Goal: Task Accomplishment & Management: Complete application form

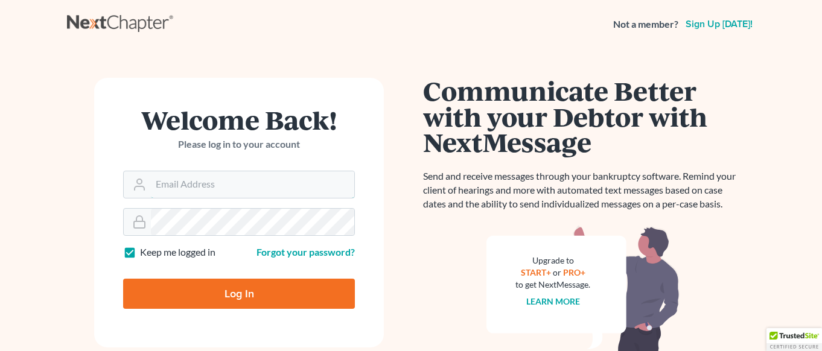
type input "[EMAIL_ADDRESS][DOMAIN_NAME]"
click at [245, 291] on input "Log In" at bounding box center [239, 294] width 232 height 30
type input "Thinking..."
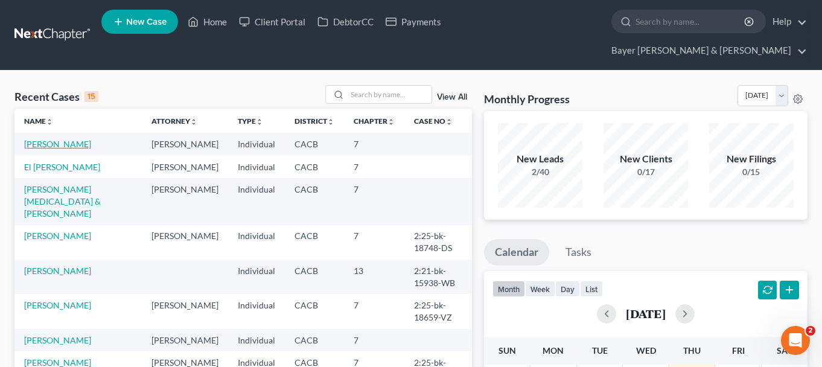
click at [53, 139] on link "[PERSON_NAME]" at bounding box center [57, 144] width 67 height 10
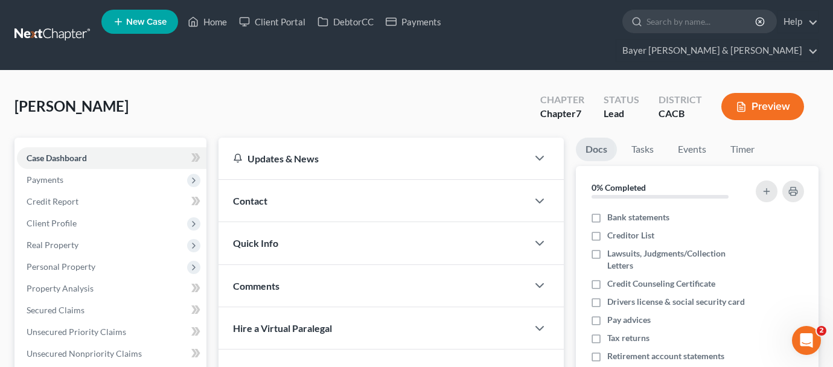
click at [316, 85] on div "[PERSON_NAME] Upgraded Chapter Chapter 7 Status Lead District CACB Preview" at bounding box center [416, 111] width 804 height 53
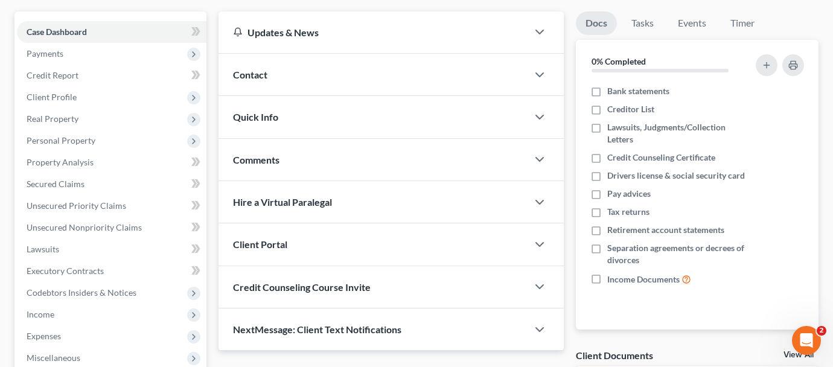
scroll to position [181, 0]
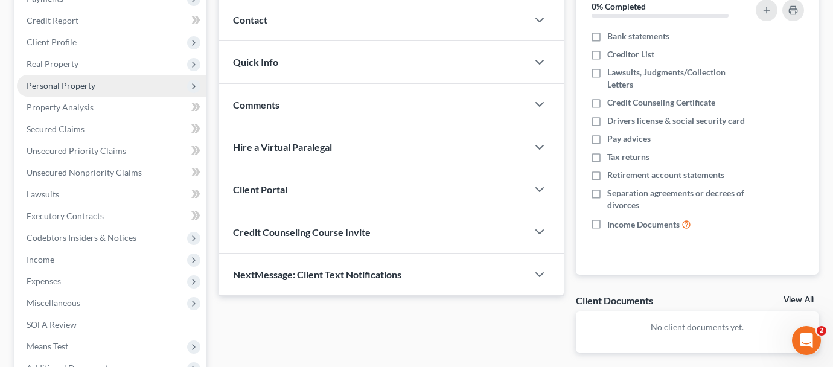
click at [119, 75] on span "Personal Property" at bounding box center [112, 86] width 190 height 22
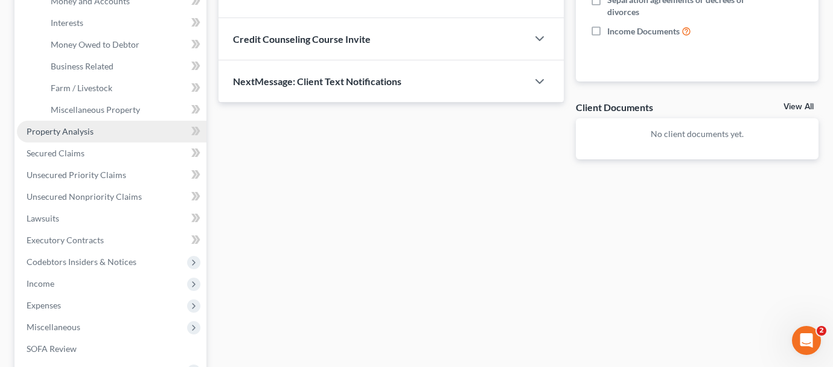
scroll to position [483, 0]
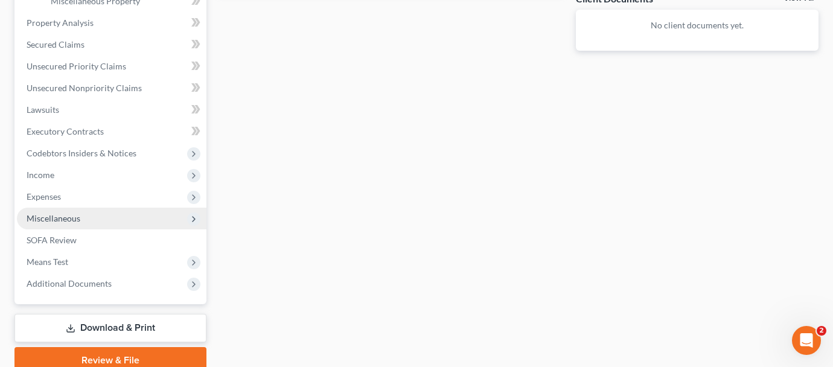
click at [106, 208] on span "Miscellaneous" at bounding box center [112, 219] width 190 height 22
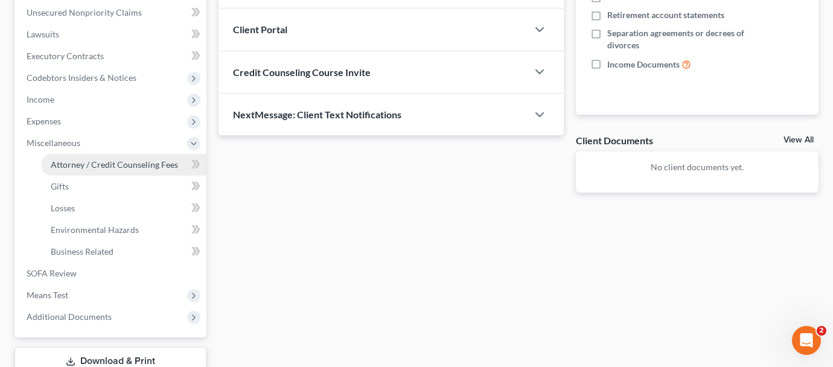
scroll to position [266, 0]
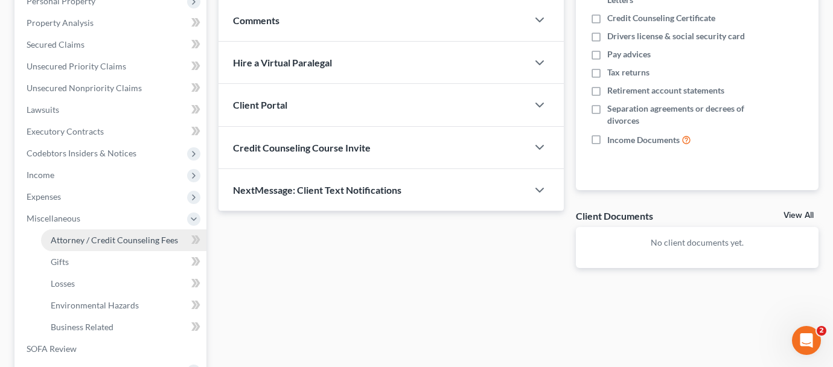
click at [118, 229] on link "Attorney / Credit Counseling Fees" at bounding box center [123, 240] width 165 height 22
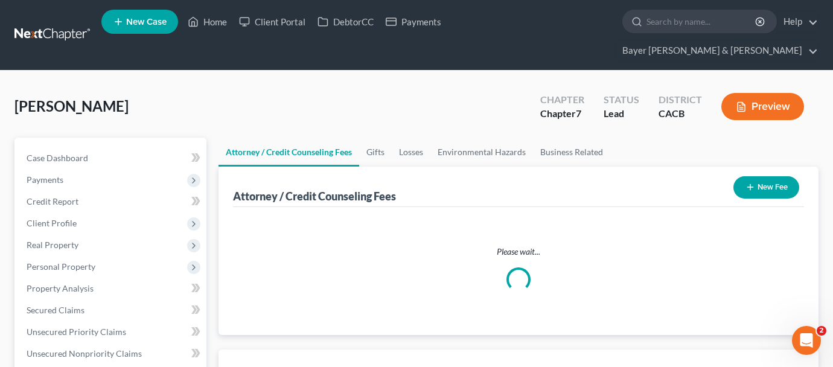
select select "2"
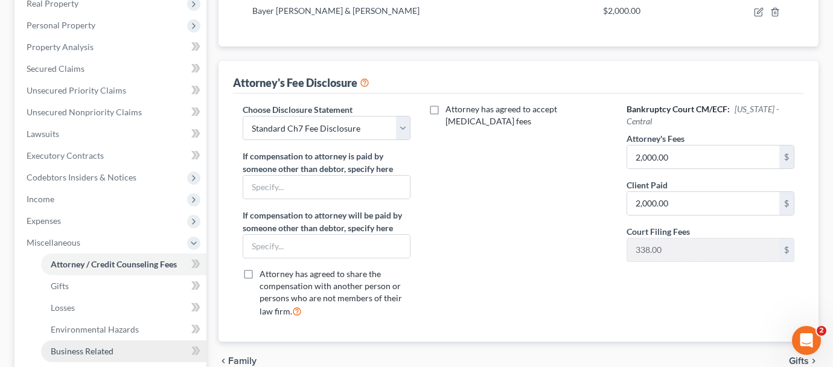
scroll to position [405, 0]
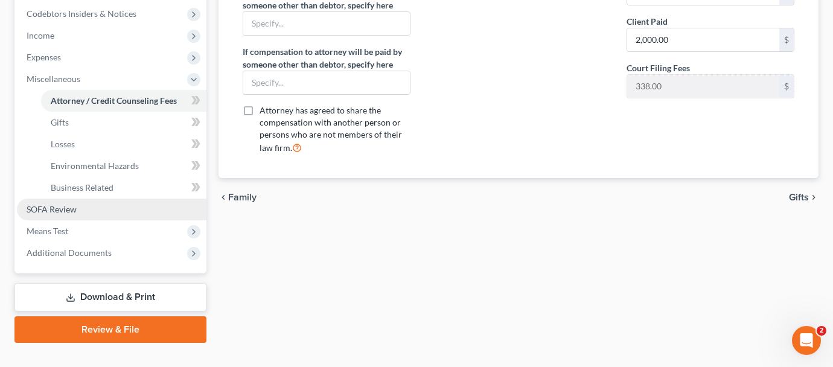
click at [78, 199] on link "SOFA Review" at bounding box center [112, 210] width 190 height 22
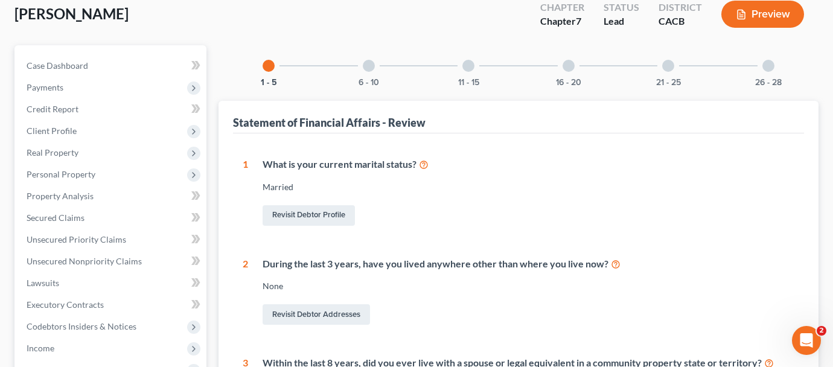
scroll to position [241, 0]
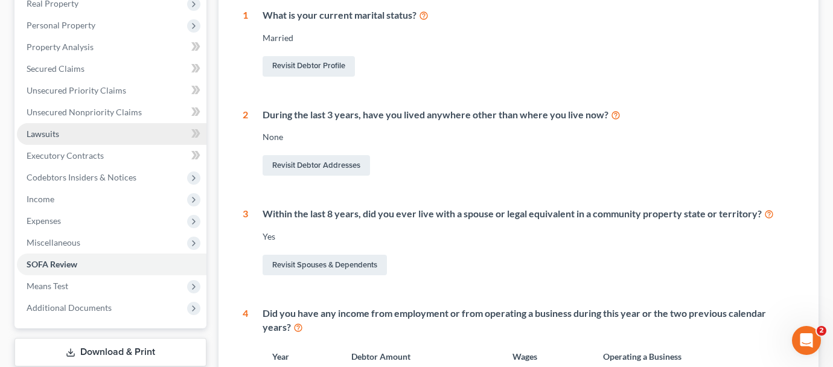
click at [89, 123] on link "Lawsuits" at bounding box center [112, 134] width 190 height 22
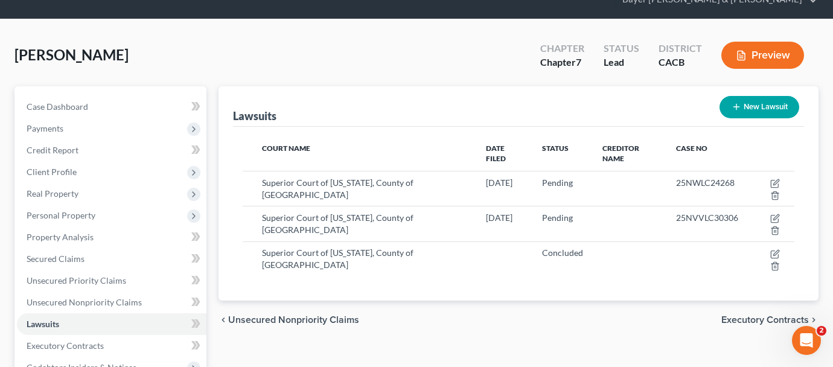
scroll to position [121, 0]
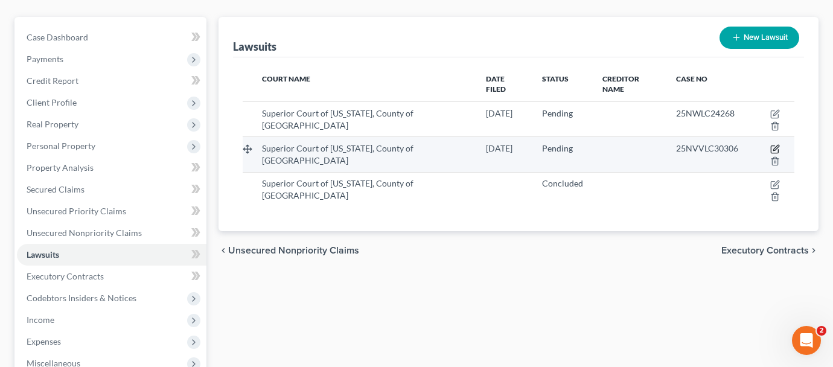
click at [770, 144] on icon "button" at bounding box center [775, 149] width 10 height 10
select select "4"
select select "0"
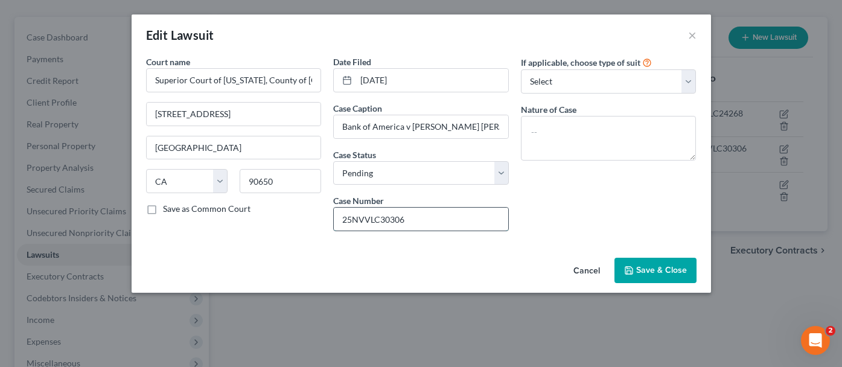
click at [372, 218] on input "25NVVLC30306" at bounding box center [421, 219] width 174 height 23
type input "25NWLC30306"
click at [646, 272] on span "Save & Close" at bounding box center [661, 270] width 51 height 10
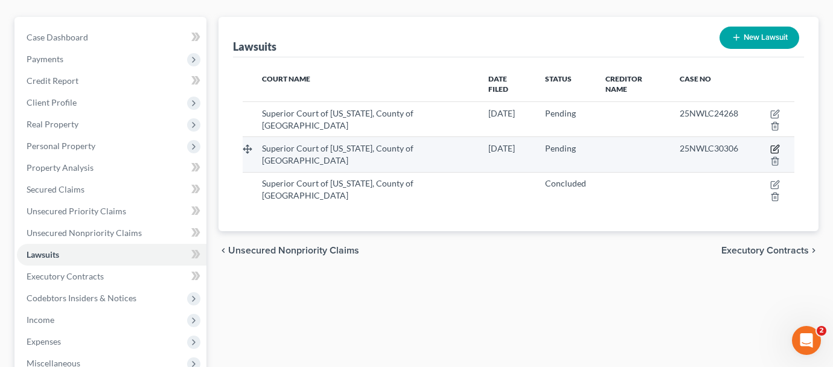
click at [770, 144] on icon "button" at bounding box center [775, 149] width 10 height 10
select select "4"
select select "0"
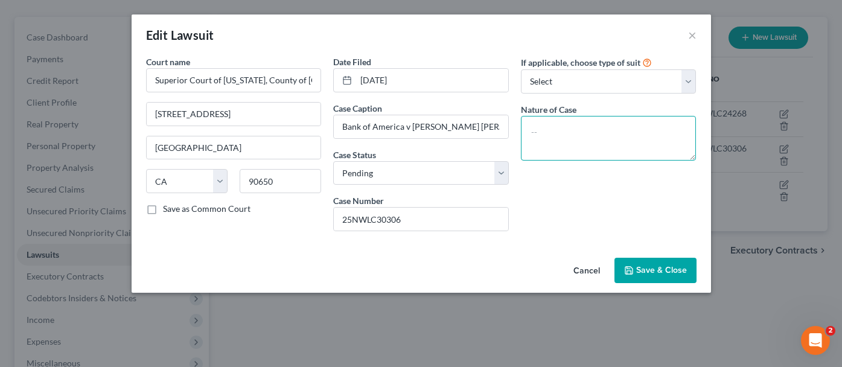
click at [562, 127] on textarea at bounding box center [609, 138] width 176 height 45
type textarea "C"
type textarea "Lawsuit"
click at [647, 264] on button "Save & Close" at bounding box center [656, 270] width 82 height 25
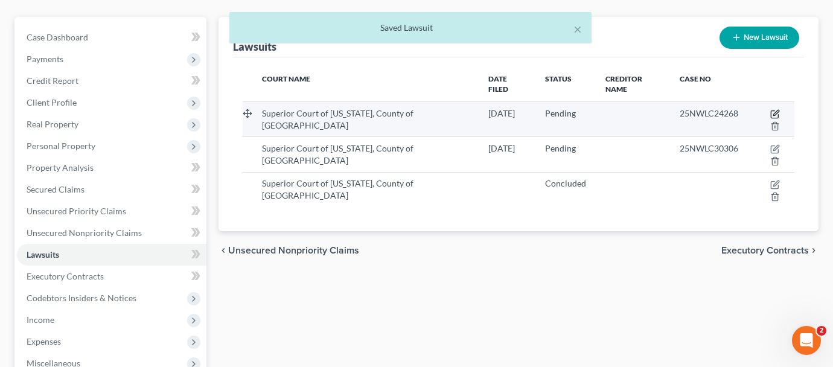
click at [771, 111] on icon "button" at bounding box center [774, 114] width 7 height 7
select select "4"
select select "0"
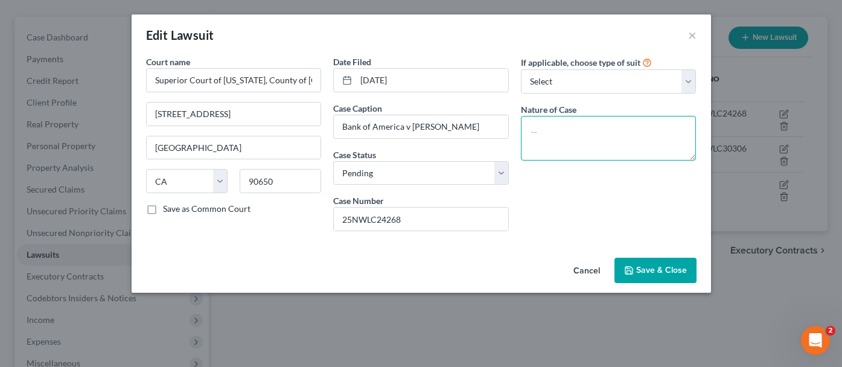
click at [552, 138] on textarea at bounding box center [609, 138] width 176 height 45
type textarea "Lawsuit"
click at [646, 264] on button "Save & Close" at bounding box center [656, 270] width 82 height 25
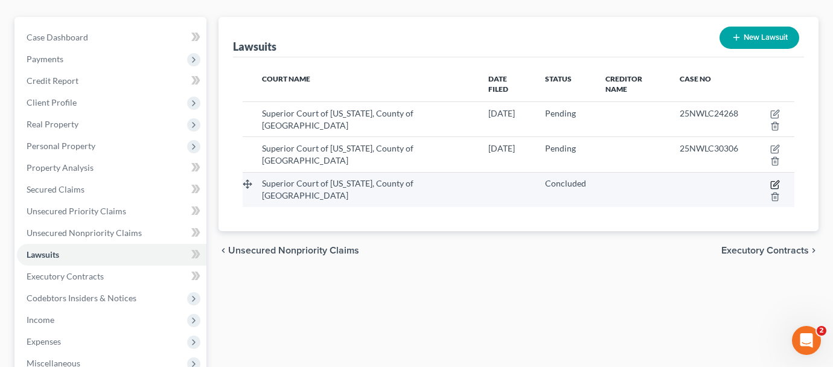
click at [770, 180] on icon "button" at bounding box center [775, 185] width 10 height 10
select select "4"
select select "2"
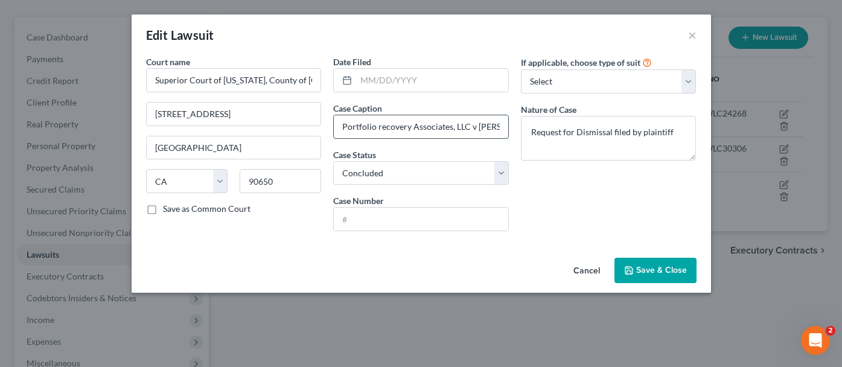
drag, startPoint x: 382, startPoint y: 126, endPoint x: 395, endPoint y: 125, distance: 13.9
click at [382, 125] on input "Portfolio recovery Associates, LLC v [PERSON_NAME]" at bounding box center [421, 126] width 174 height 23
type input "Portfolio Recovery Associates, LLC v [PERSON_NAME]"
click at [440, 217] on input "text" at bounding box center [421, 219] width 174 height 23
drag, startPoint x: 653, startPoint y: 260, endPoint x: 647, endPoint y: 267, distance: 9.1
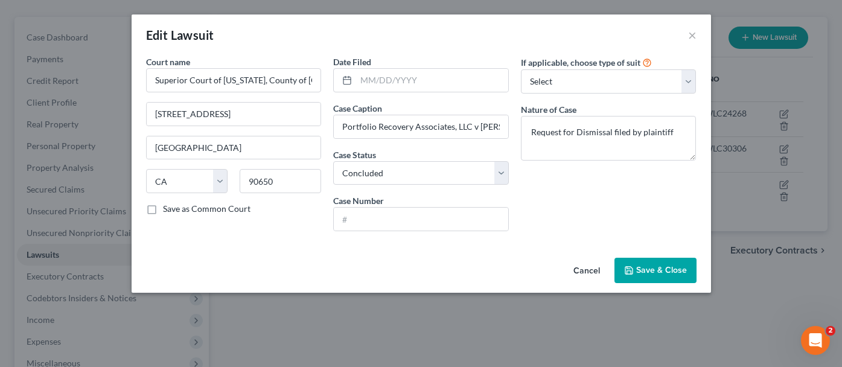
click at [653, 260] on button "Save & Close" at bounding box center [656, 270] width 82 height 25
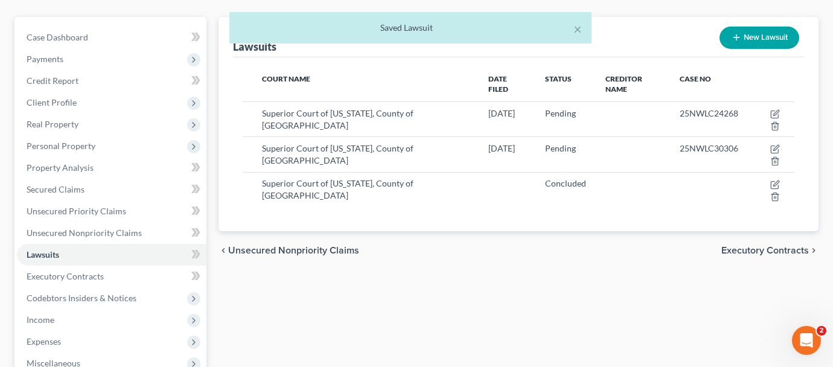
click at [283, 250] on div "Lawsuits New Lawsuit Court Name Date Filed Status Creditor Name Case No Superio…" at bounding box center [519, 268] width 612 height 502
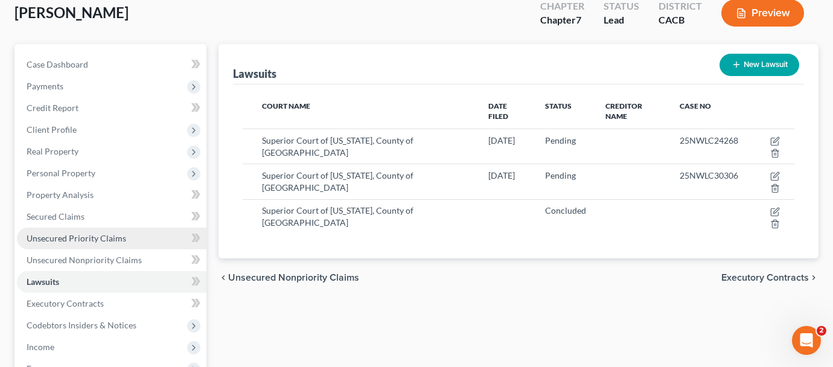
scroll to position [60, 0]
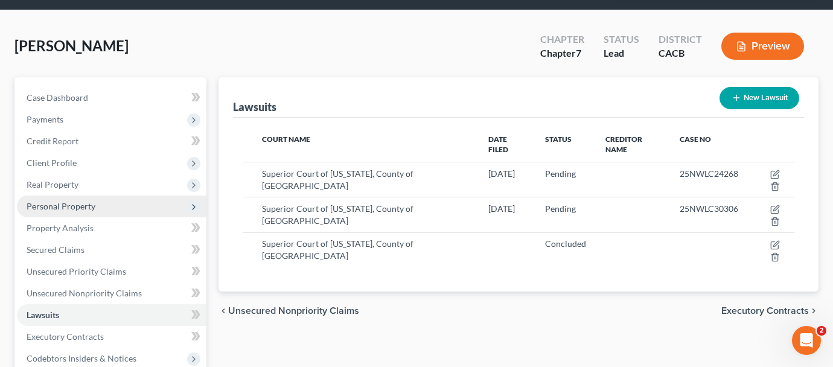
click at [97, 196] on span "Personal Property" at bounding box center [112, 207] width 190 height 22
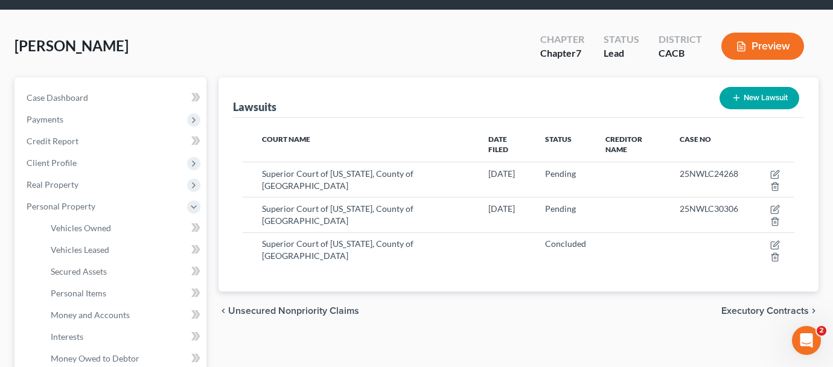
click at [95, 217] on link "Vehicles Owned" at bounding box center [123, 228] width 165 height 22
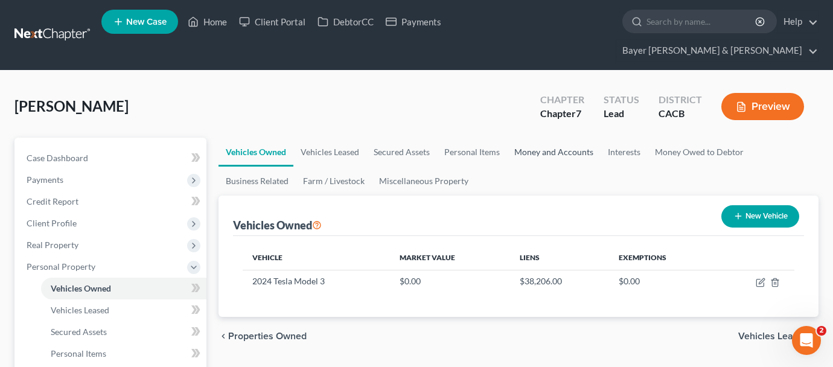
click at [549, 138] on link "Money and Accounts" at bounding box center [554, 152] width 94 height 29
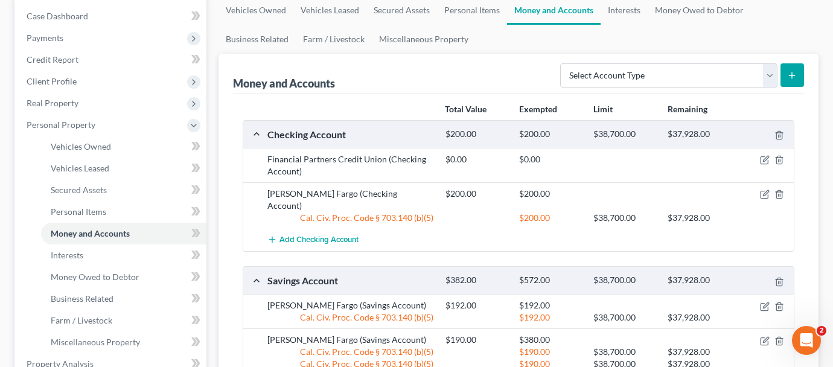
scroll to position [121, 0]
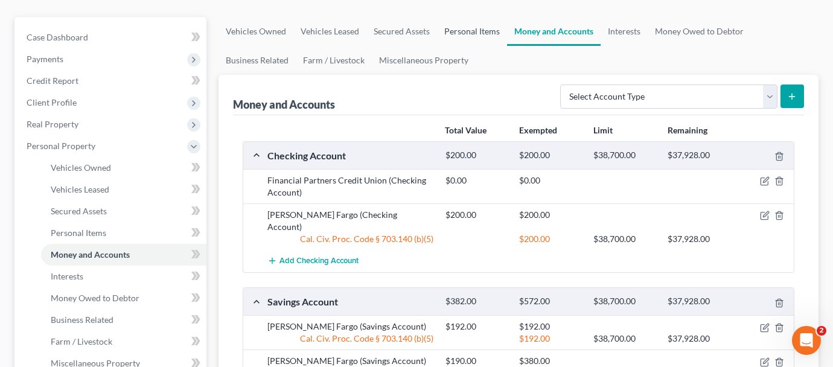
click at [466, 17] on link "Personal Items" at bounding box center [472, 31] width 70 height 29
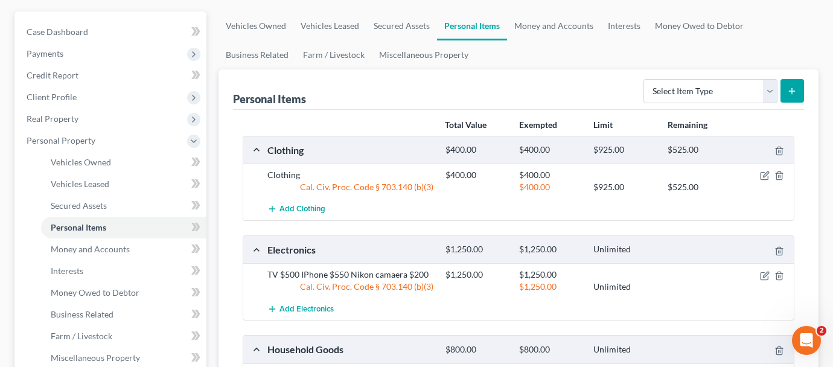
scroll to position [121, 0]
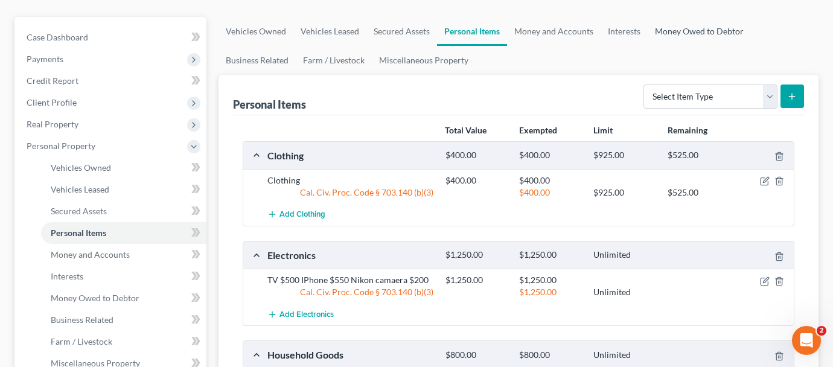
click at [703, 17] on link "Money Owed to Debtor" at bounding box center [699, 31] width 103 height 29
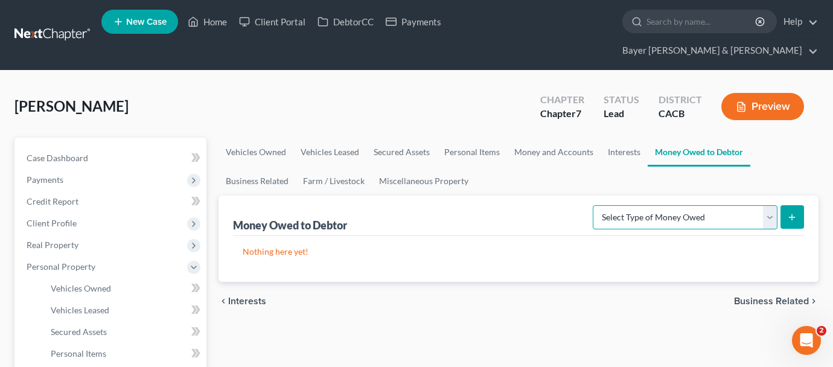
click at [768, 205] on select "Select Type of Money Owed Accounts Receivable Alimony Child Support Claims Agai…" at bounding box center [685, 217] width 185 height 24
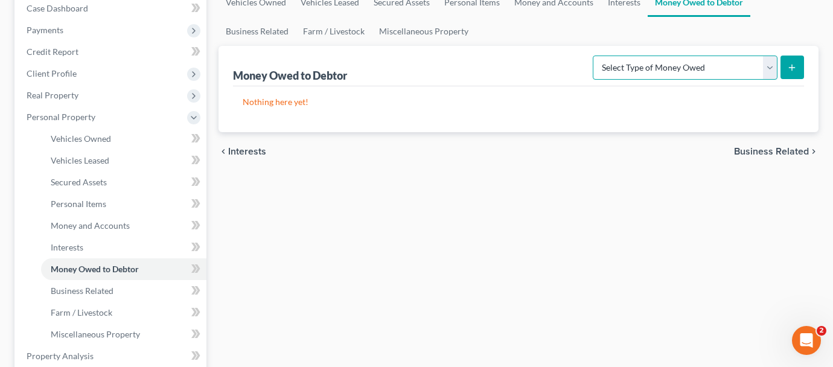
scroll to position [121, 0]
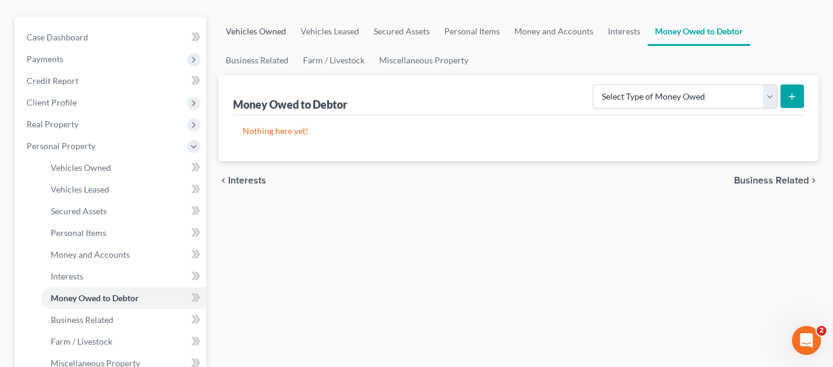
click at [255, 17] on link "Vehicles Owned" at bounding box center [256, 31] width 75 height 29
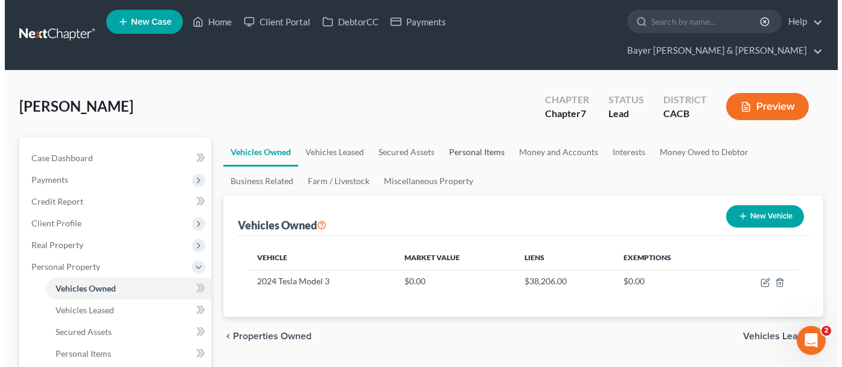
scroll to position [121, 0]
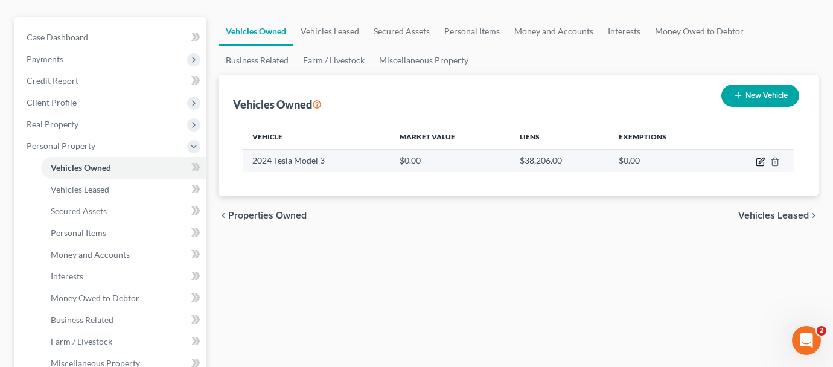
click at [761, 158] on icon "button" at bounding box center [761, 160] width 5 height 5
select select "0"
select select "2"
select select "0"
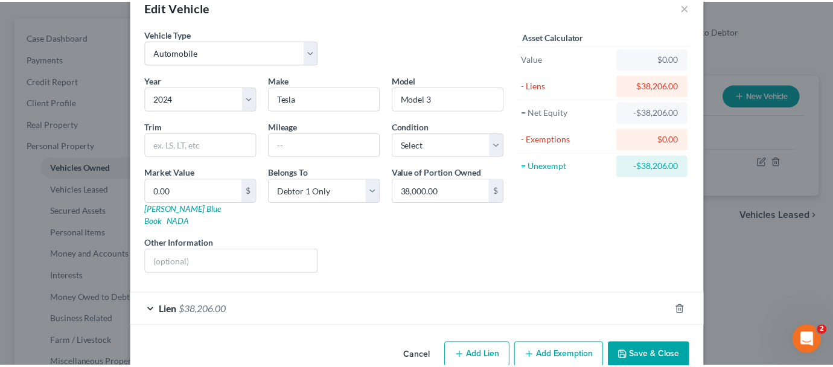
scroll to position [42, 0]
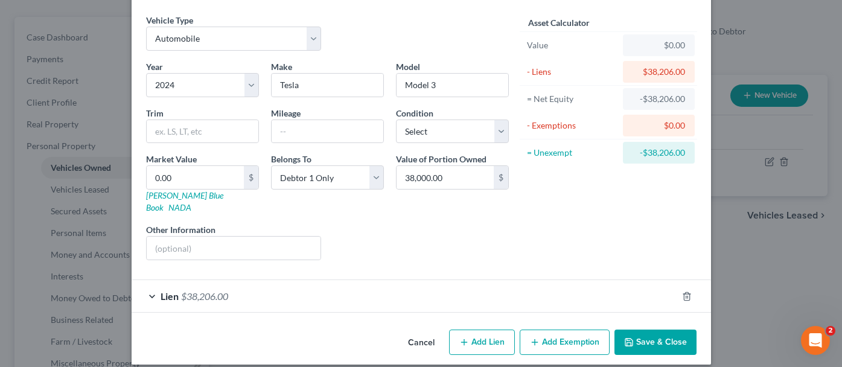
click at [423, 334] on button "Cancel" at bounding box center [421, 343] width 46 height 24
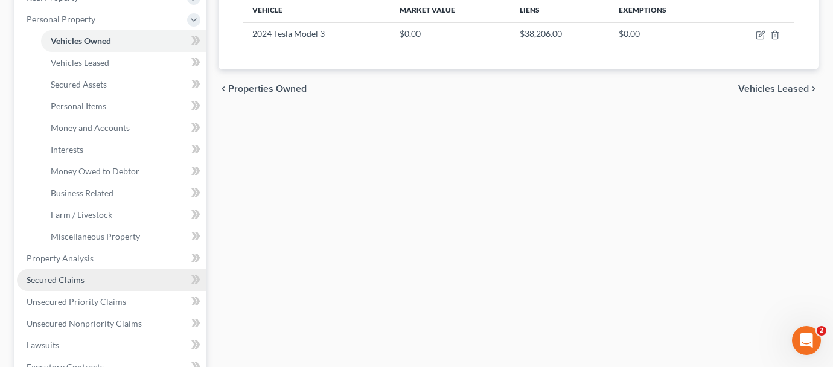
scroll to position [302, 0]
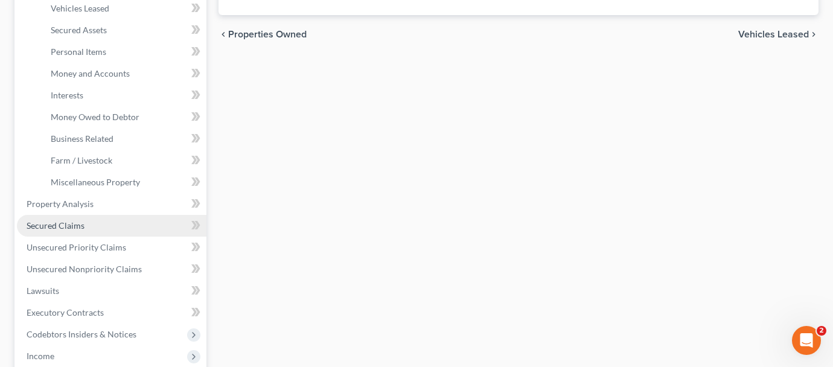
click at [126, 215] on link "Secured Claims" at bounding box center [112, 226] width 190 height 22
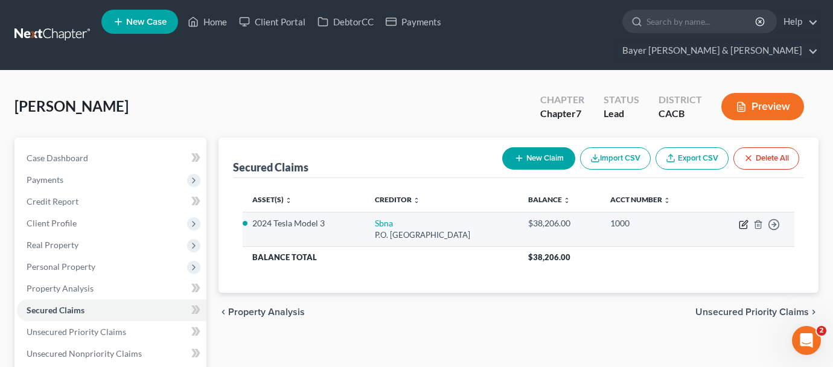
click at [744, 220] on icon "button" at bounding box center [744, 225] width 10 height 10
select select "45"
select select "6"
select select "2"
select select "0"
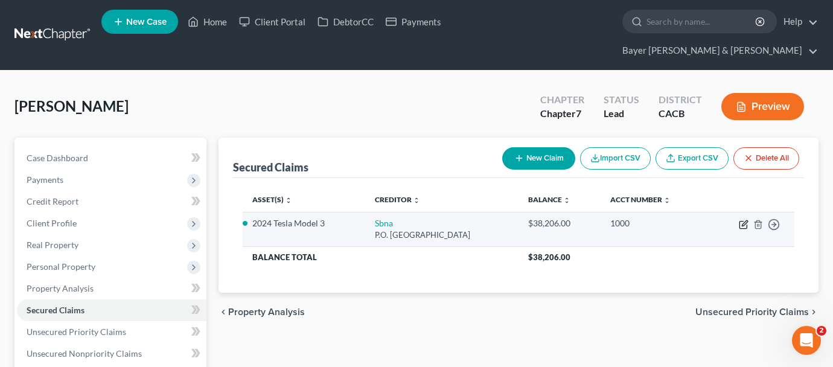
select select "0"
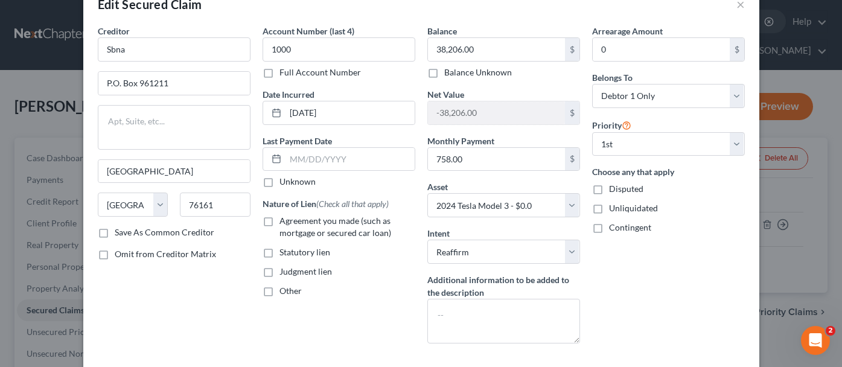
scroll to position [60, 0]
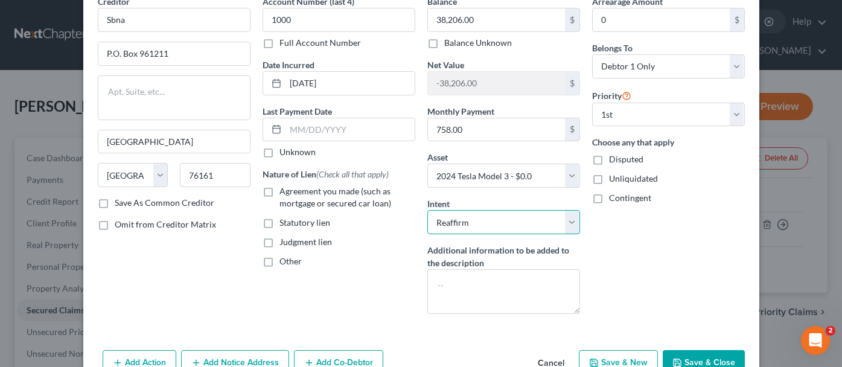
click at [563, 213] on select "Select Surrender Redeem Reaffirm Avoid Other" at bounding box center [503, 222] width 153 height 24
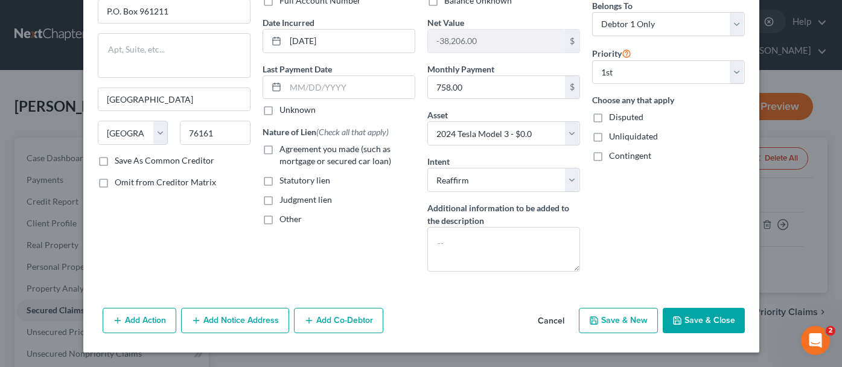
click at [280, 148] on label "Agreement you made (such as mortgage or secured car loan)" at bounding box center [348, 155] width 136 height 24
click at [284, 148] on input "Agreement you made (such as mortgage or secured car loan)" at bounding box center [288, 147] width 8 height 8
checkbox input "true"
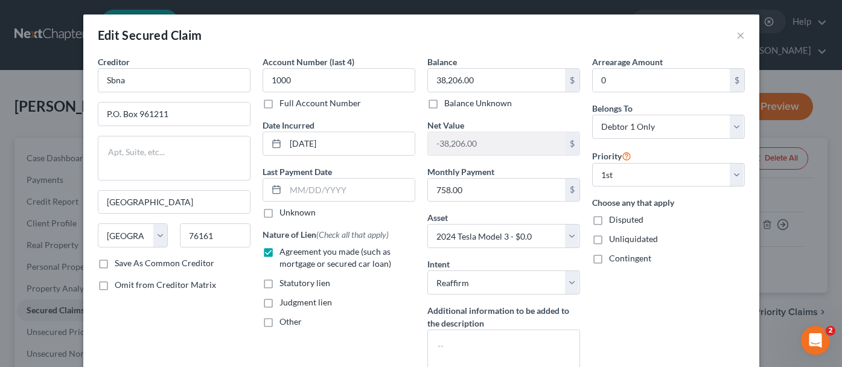
click at [679, 278] on div "Arrearage Amount 0 $ Belongs To * Select Debtor 1 Only Debtor 2 Only Debtor 1 A…" at bounding box center [668, 220] width 165 height 328
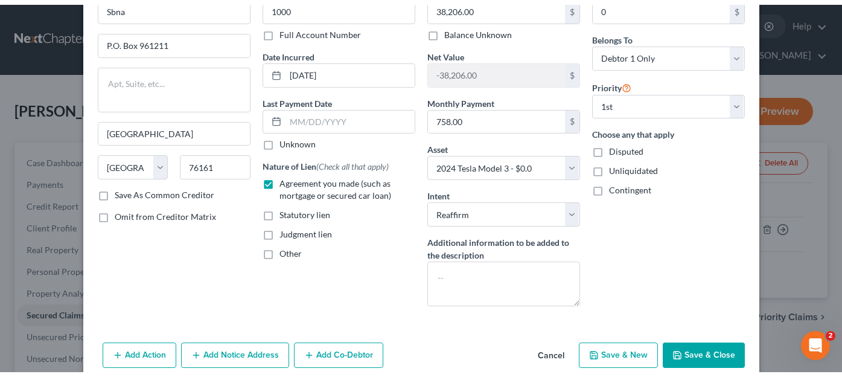
scroll to position [103, 0]
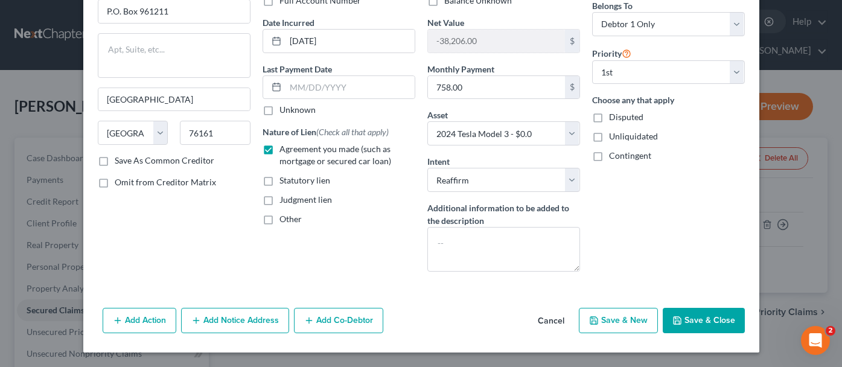
drag, startPoint x: 694, startPoint y: 316, endPoint x: 673, endPoint y: 308, distance: 22.8
click at [694, 315] on button "Save & Close" at bounding box center [704, 320] width 82 height 25
select select
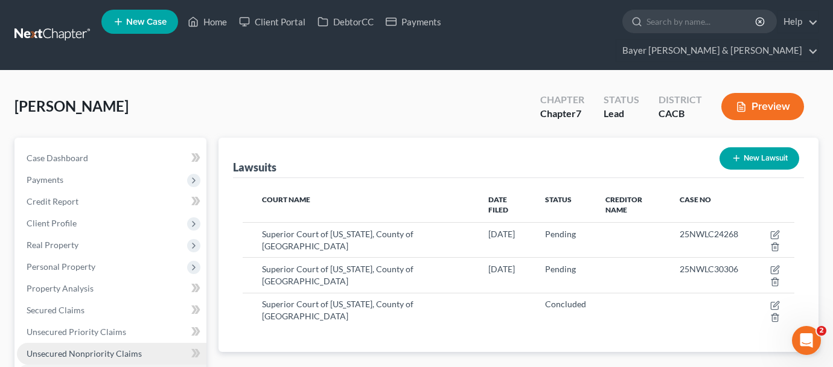
drag, startPoint x: 114, startPoint y: 328, endPoint x: 107, endPoint y: 327, distance: 7.3
click at [115, 348] on span "Unsecured Nonpriority Claims" at bounding box center [84, 353] width 115 height 10
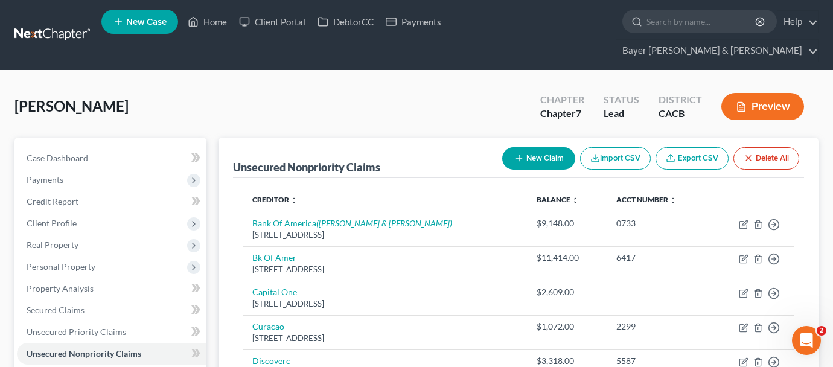
click at [763, 93] on button "Preview" at bounding box center [762, 106] width 83 height 27
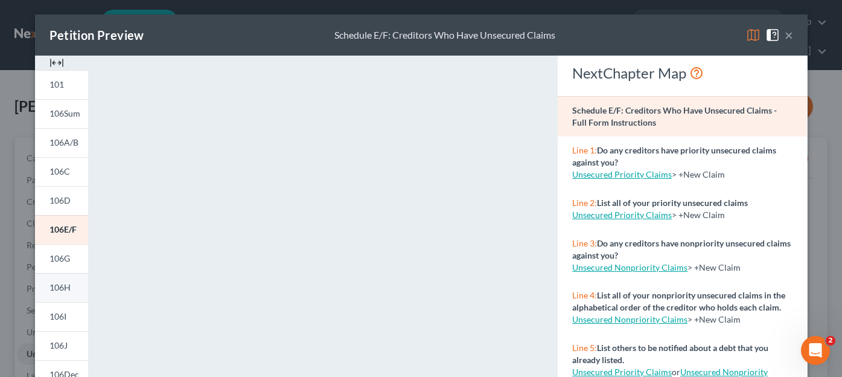
scroll to position [60, 0]
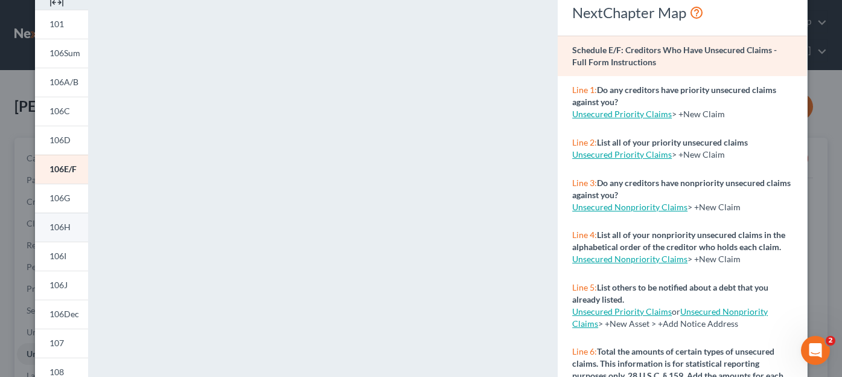
click at [63, 230] on span "106H" at bounding box center [60, 227] width 21 height 10
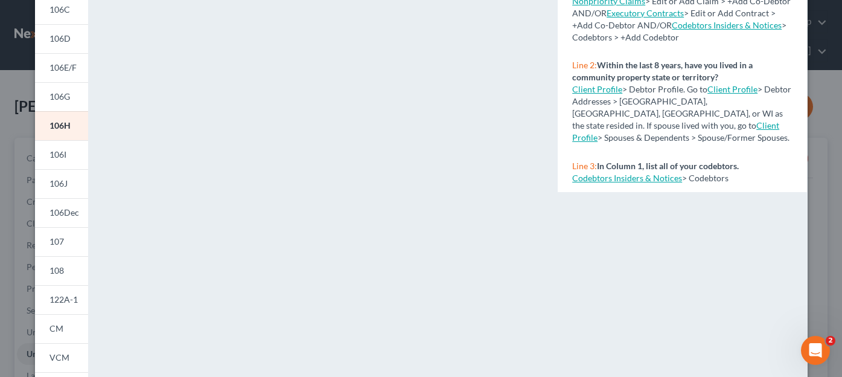
scroll to position [181, 0]
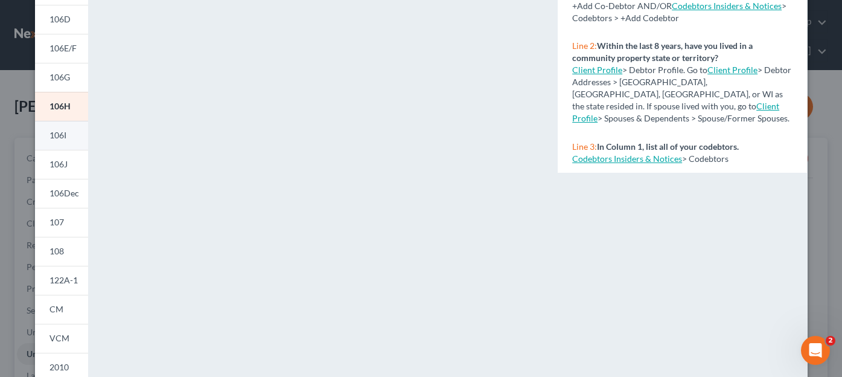
click at [57, 145] on link "106I" at bounding box center [61, 135] width 53 height 29
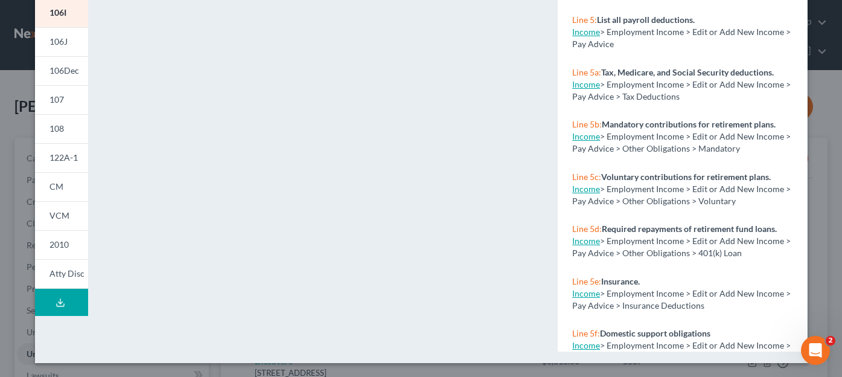
scroll to position [304, 0]
click at [65, 42] on link "106J" at bounding box center [61, 41] width 53 height 29
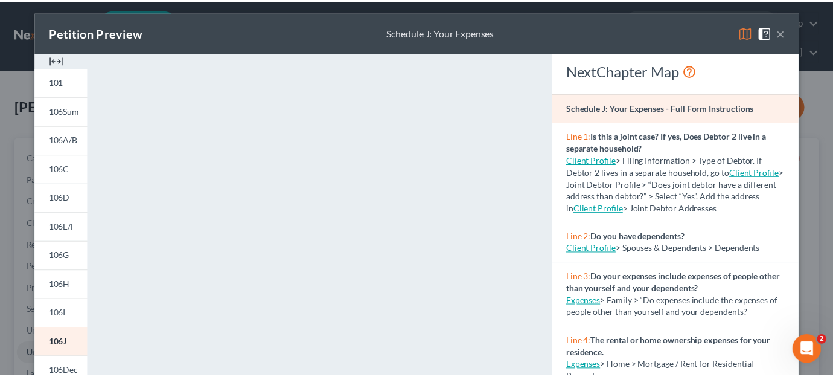
scroll to position [0, 0]
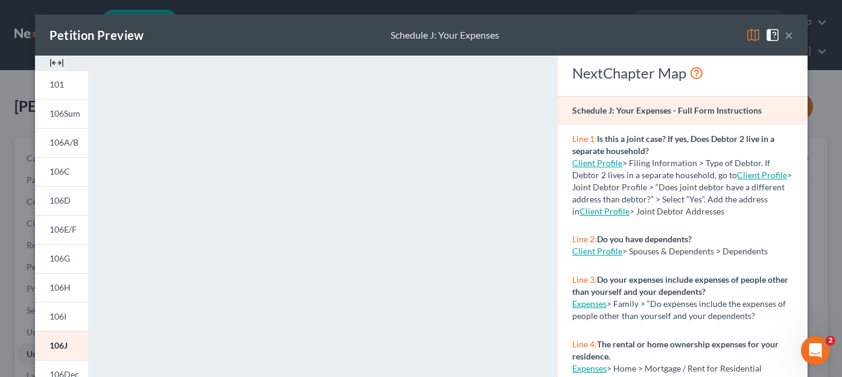
click at [785, 35] on button "×" at bounding box center [789, 35] width 8 height 14
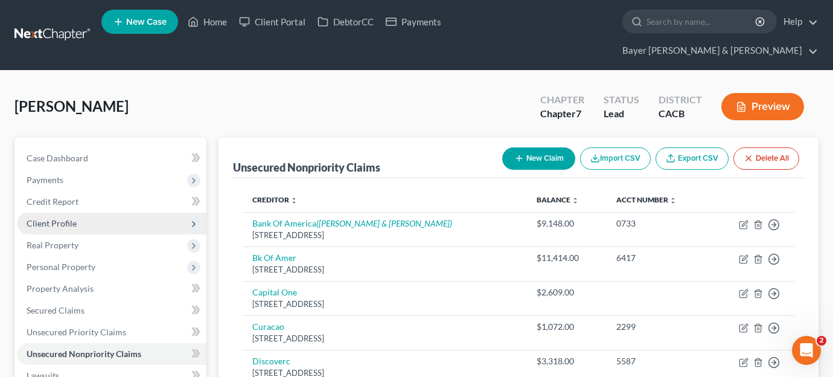
click at [80, 213] on span "Client Profile" at bounding box center [112, 224] width 190 height 22
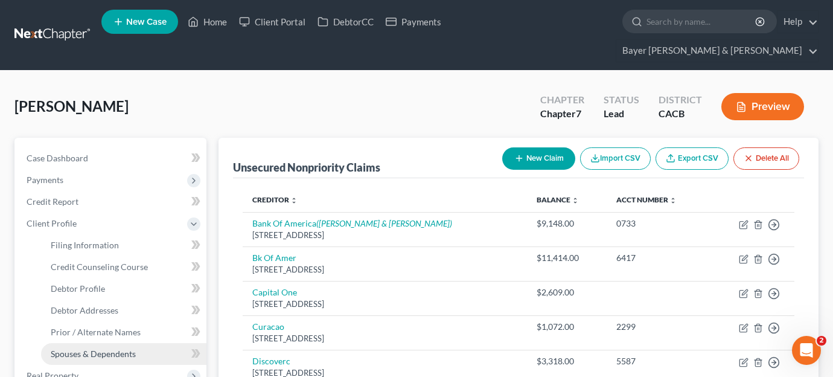
click at [106, 348] on span "Spouses & Dependents" at bounding box center [93, 353] width 85 height 10
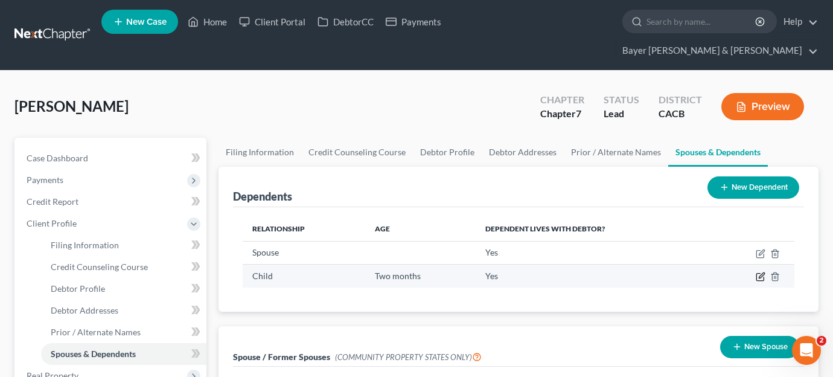
click at [763, 272] on icon "button" at bounding box center [761, 277] width 10 height 10
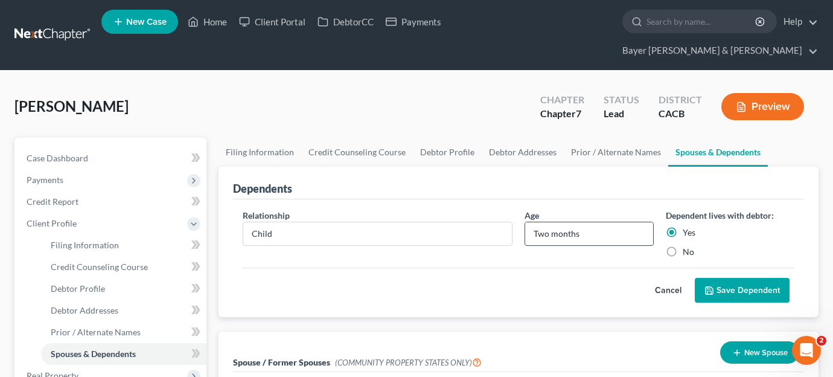
click at [637, 222] on input "Two months" at bounding box center [589, 233] width 128 height 23
type input "T"
type input "2 mos."
click at [759, 278] on button "Save Dependent" at bounding box center [742, 290] width 95 height 25
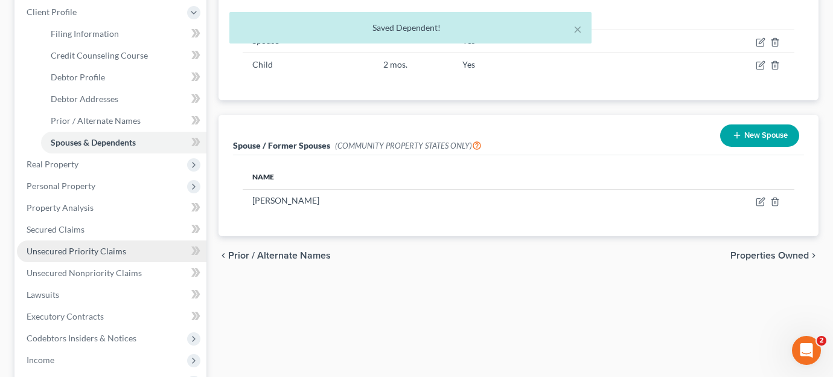
scroll to position [241, 0]
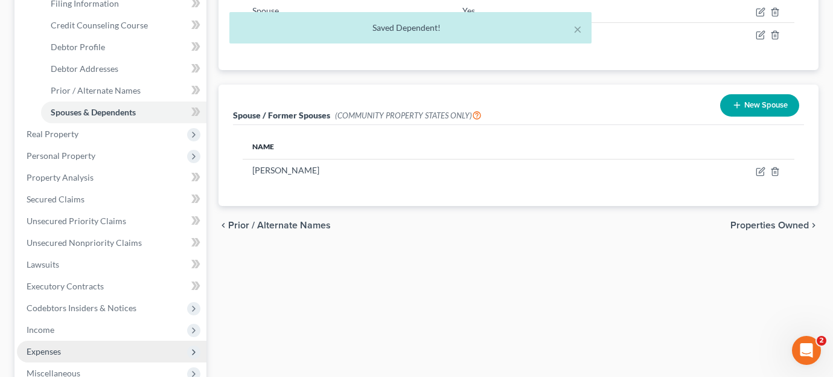
click at [66, 340] on span "Expenses" at bounding box center [112, 351] width 190 height 22
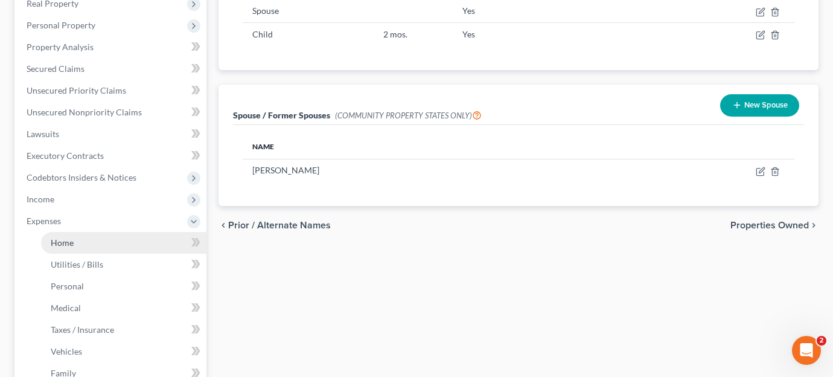
click at [75, 232] on link "Home" at bounding box center [123, 243] width 165 height 22
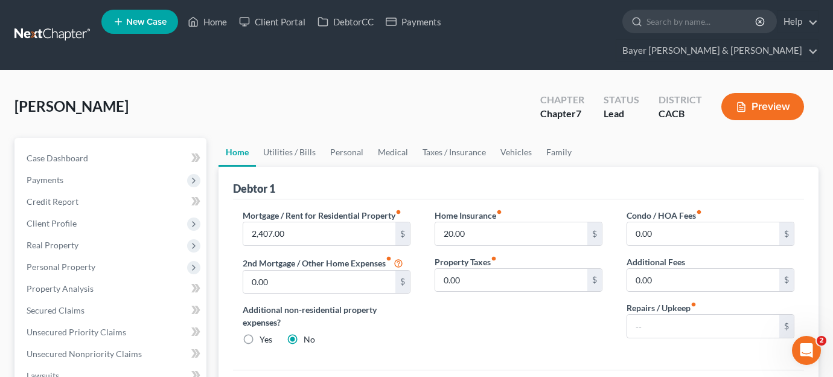
click at [759, 93] on button "Preview" at bounding box center [762, 106] width 83 height 27
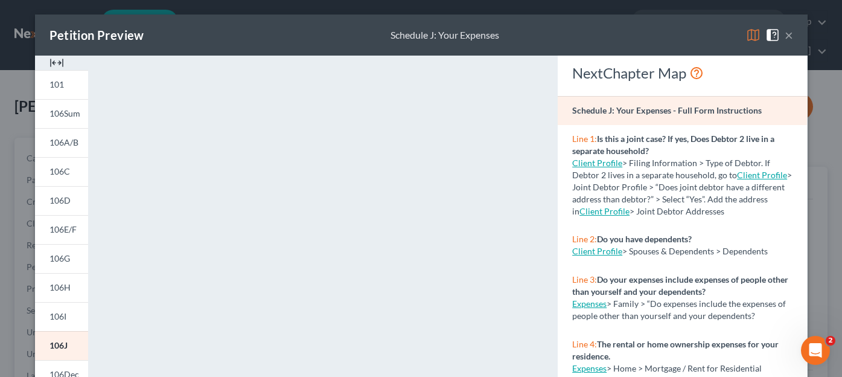
click at [787, 33] on button "×" at bounding box center [789, 35] width 8 height 14
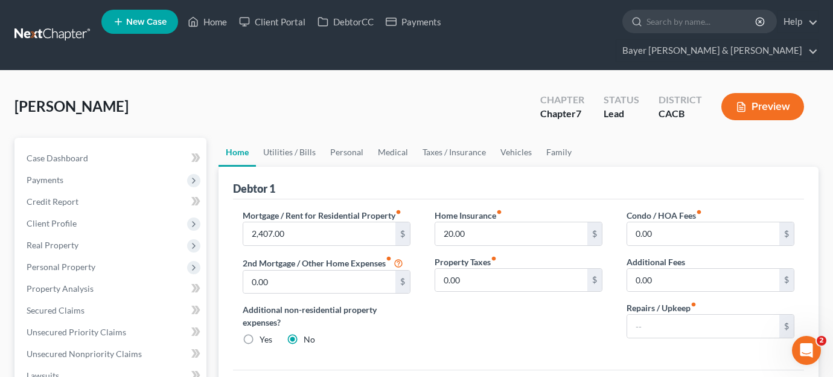
click at [737, 101] on icon "button" at bounding box center [741, 106] width 11 height 11
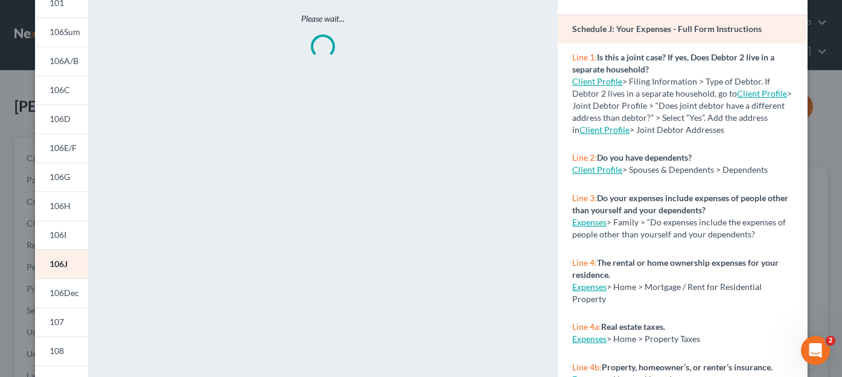
scroll to position [241, 0]
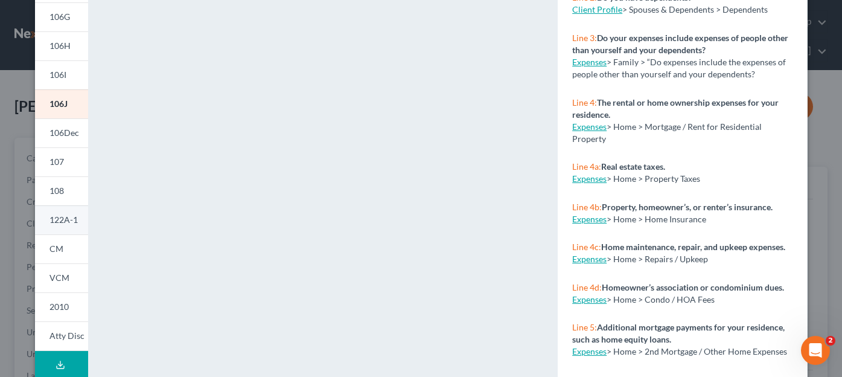
click at [65, 226] on link "122A-1" at bounding box center [61, 219] width 53 height 29
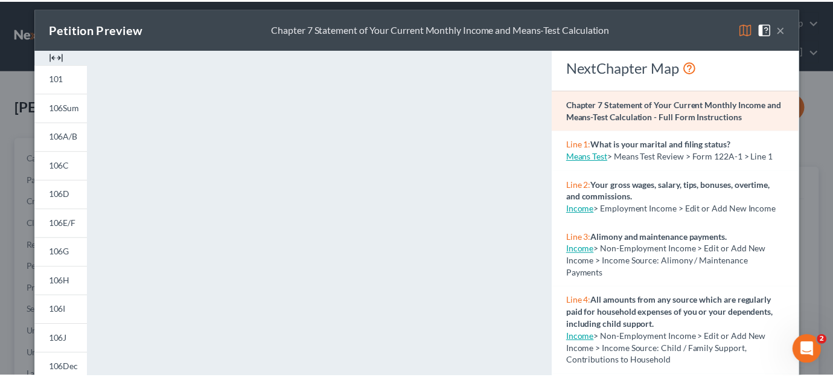
scroll to position [0, 0]
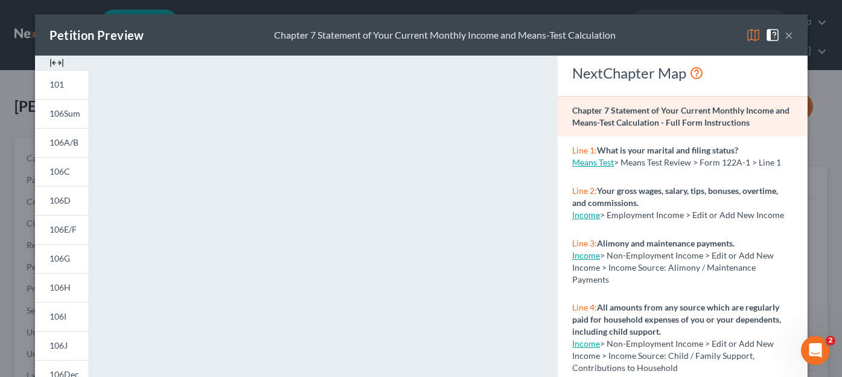
click at [785, 34] on button "×" at bounding box center [789, 35] width 8 height 14
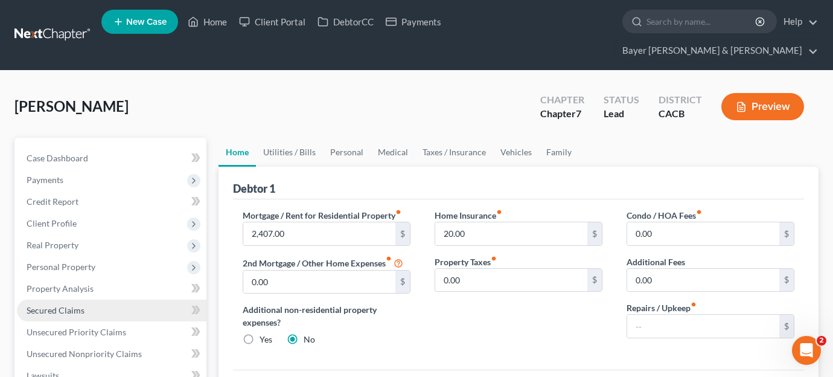
scroll to position [181, 0]
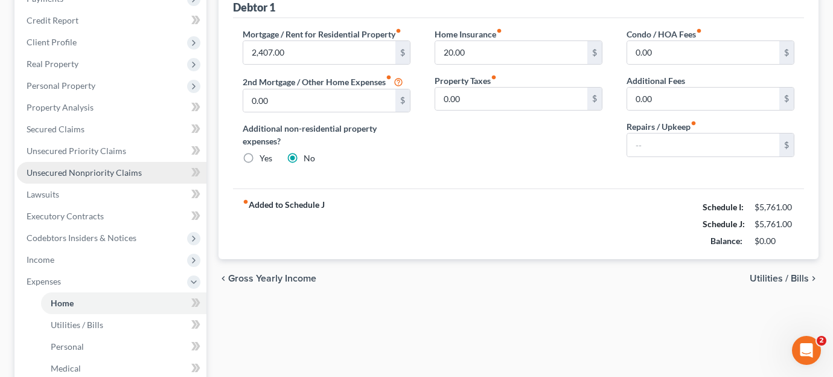
click at [137, 162] on link "Unsecured Nonpriority Claims" at bounding box center [112, 173] width 190 height 22
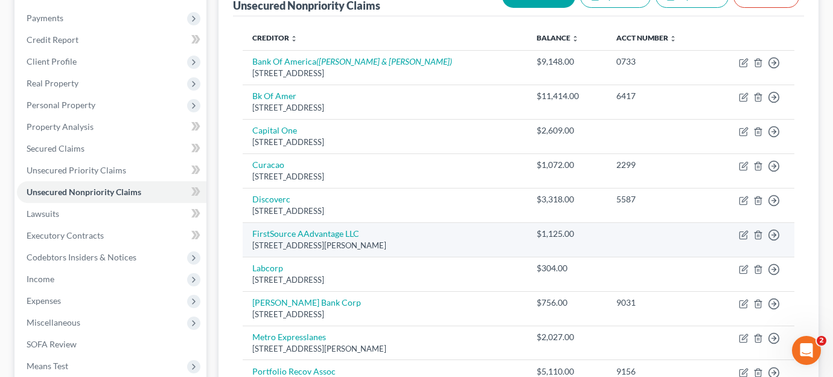
scroll to position [181, 0]
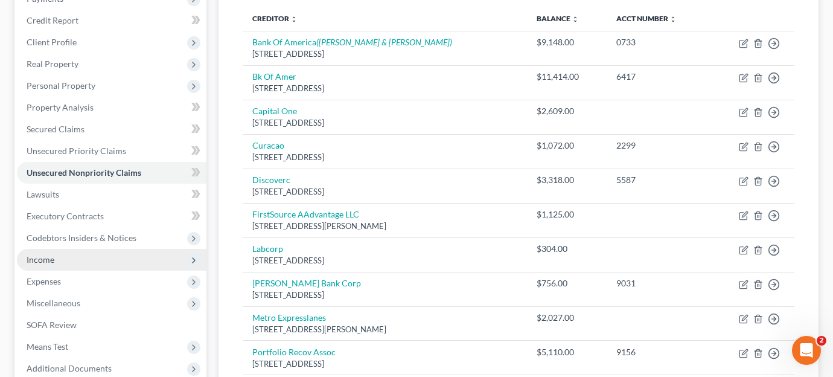
click at [93, 249] on span "Income" at bounding box center [112, 260] width 190 height 22
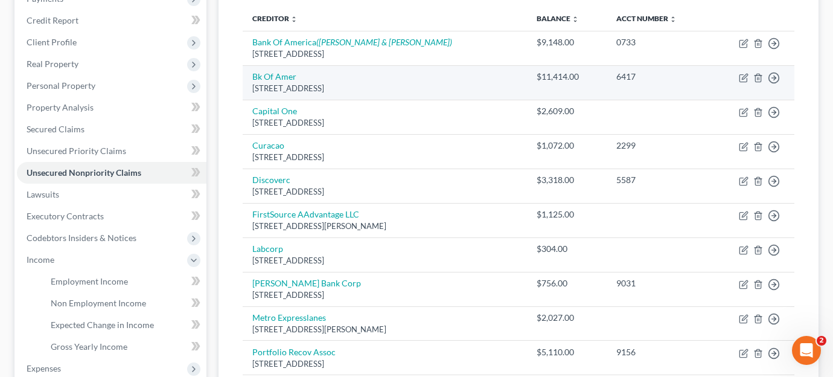
scroll to position [0, 0]
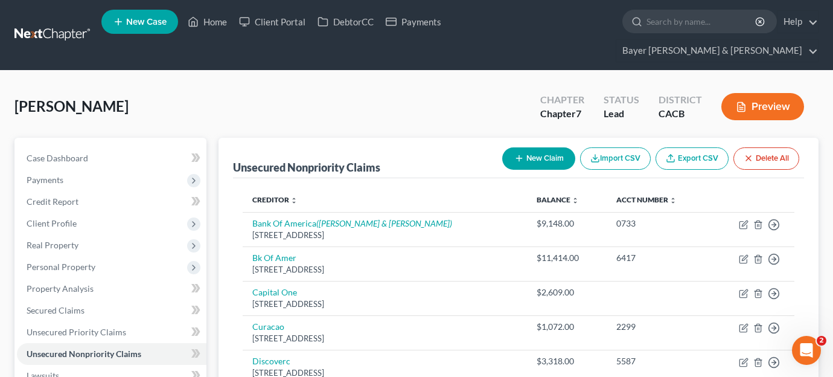
click at [782, 93] on button "Preview" at bounding box center [762, 106] width 83 height 27
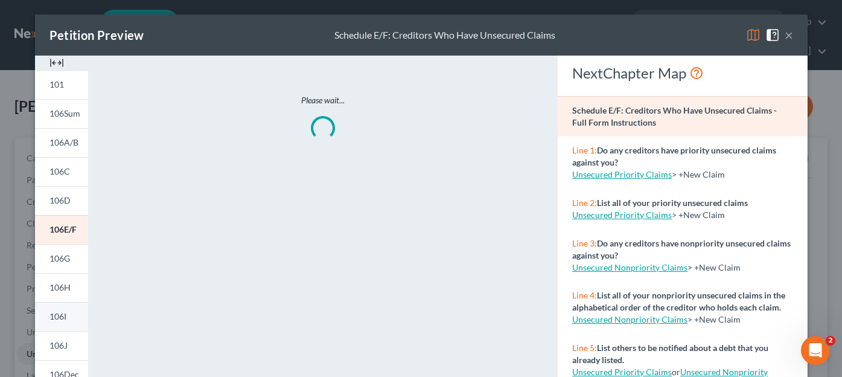
click at [58, 325] on link "106I" at bounding box center [61, 316] width 53 height 29
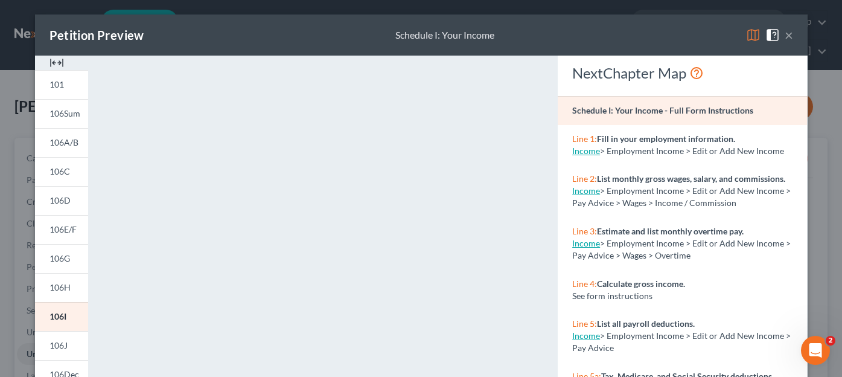
click at [788, 34] on div "Petition Preview Schedule I: Your Income ×" at bounding box center [421, 34] width 773 height 41
click at [785, 33] on button "×" at bounding box center [789, 35] width 8 height 14
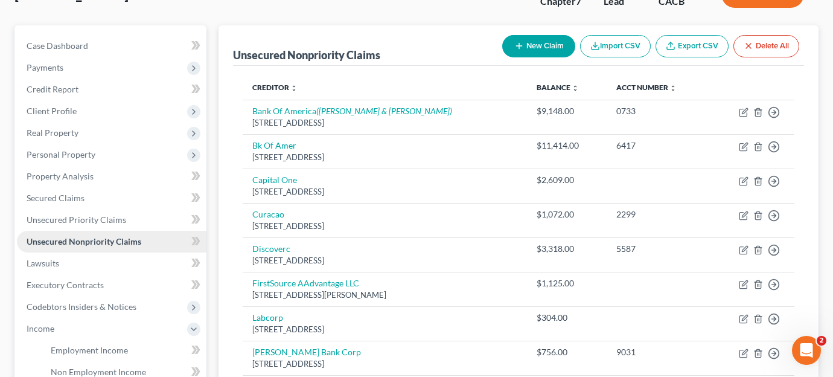
scroll to position [181, 0]
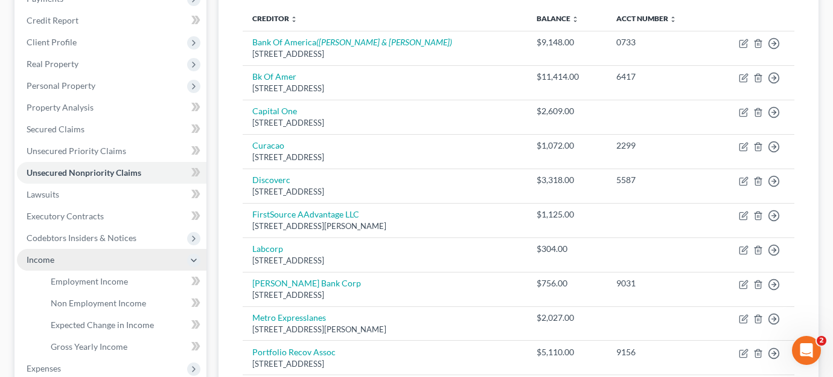
click at [110, 249] on span "Income" at bounding box center [112, 260] width 190 height 22
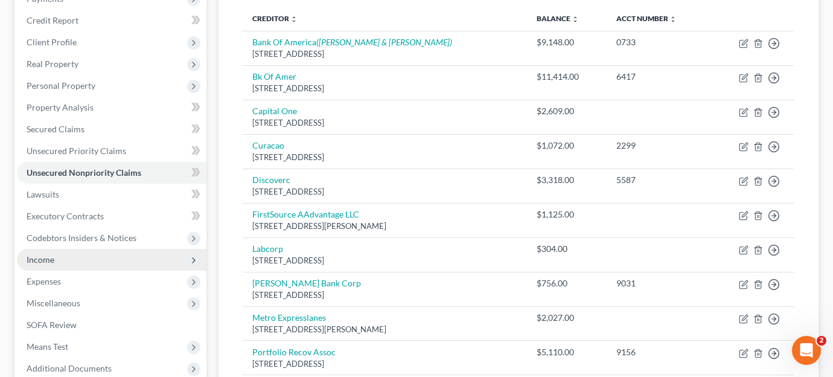
click at [113, 249] on span "Income" at bounding box center [112, 260] width 190 height 22
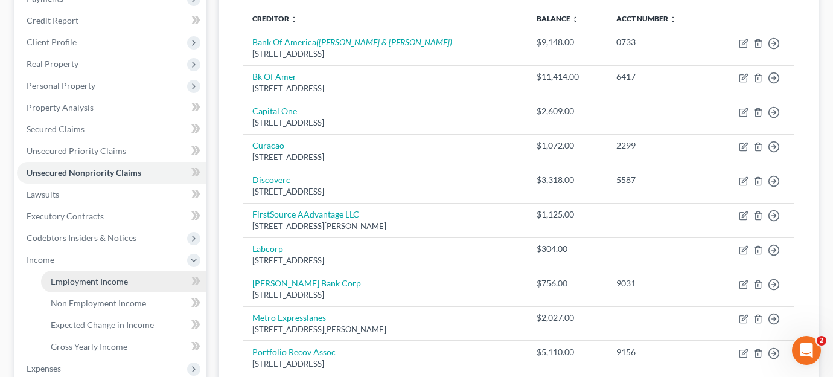
click at [127, 270] on link "Employment Income" at bounding box center [123, 281] width 165 height 22
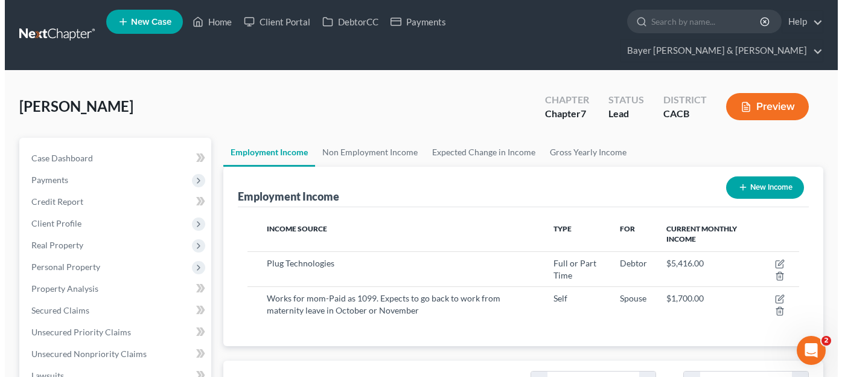
scroll to position [217, 336]
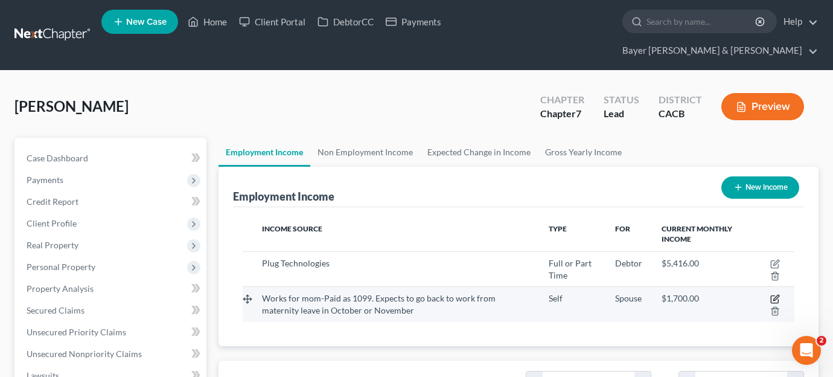
click at [775, 294] on icon "button" at bounding box center [775, 299] width 10 height 10
select select "1"
select select "0"
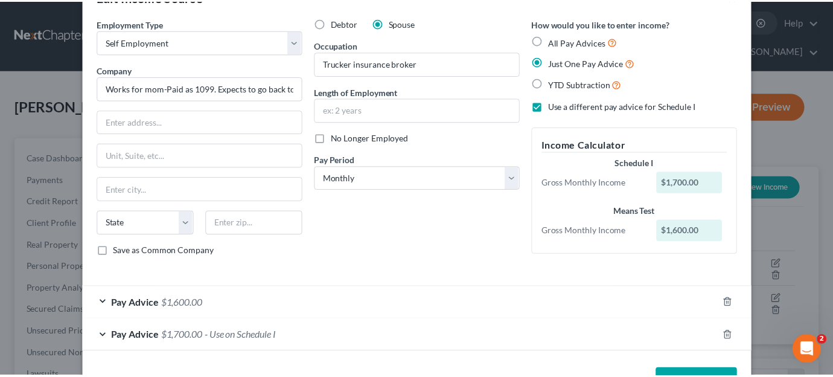
scroll to position [80, 0]
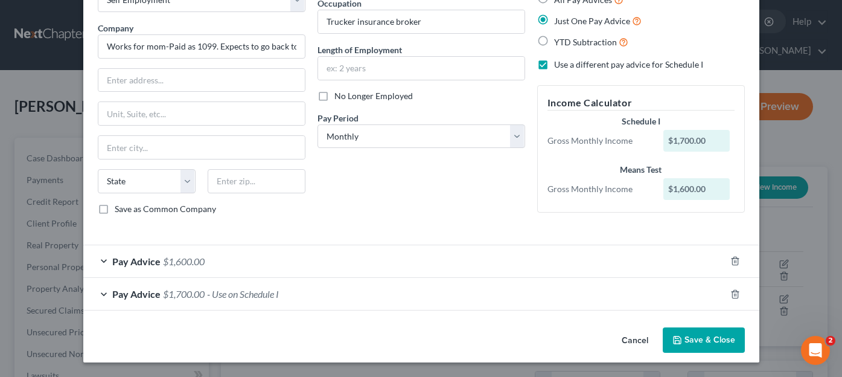
click at [641, 338] on button "Cancel" at bounding box center [635, 340] width 46 height 24
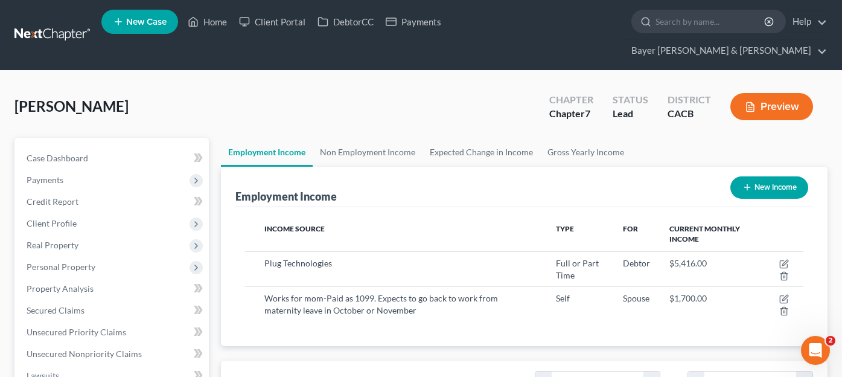
scroll to position [603496, 603376]
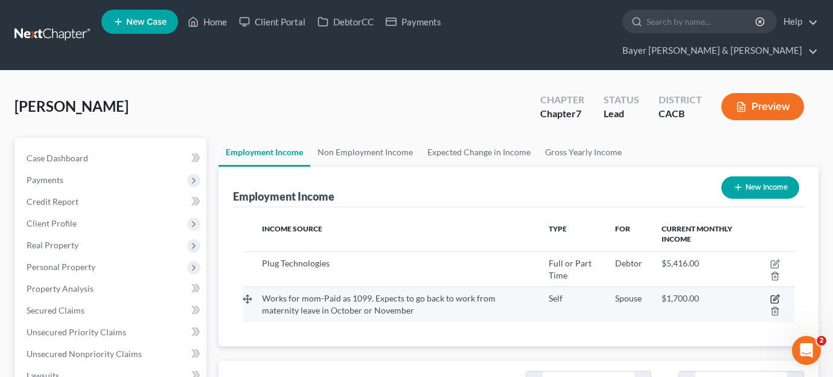
click at [773, 294] on icon "button" at bounding box center [775, 299] width 10 height 10
select select "1"
select select "0"
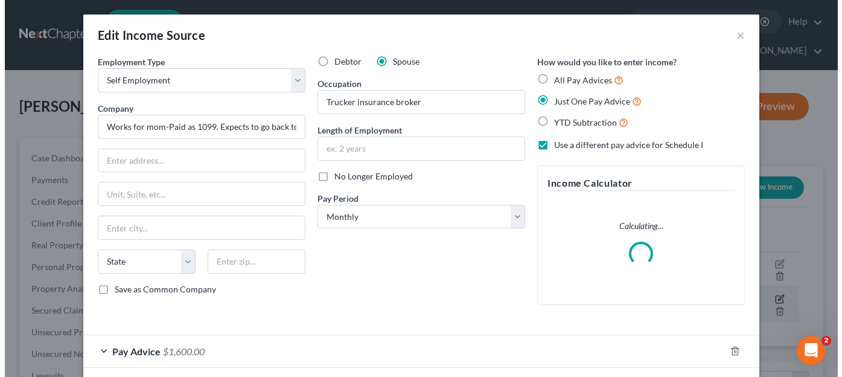
scroll to position [217, 340]
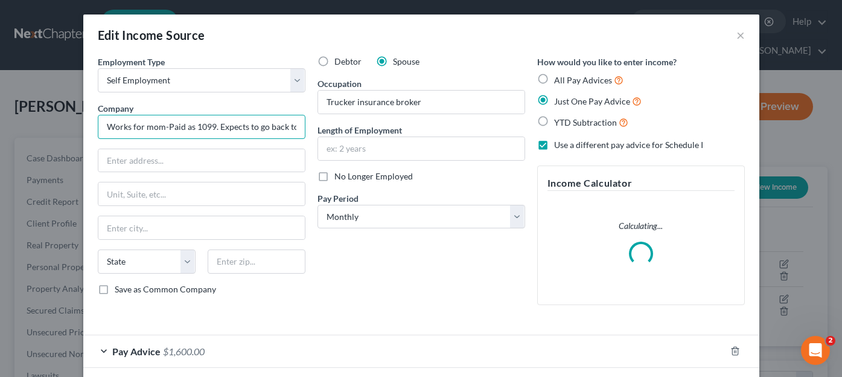
click at [275, 126] on input "Works for mom-Paid as 1099. Expects to go back to work from maternity leave in …" at bounding box center [202, 127] width 208 height 24
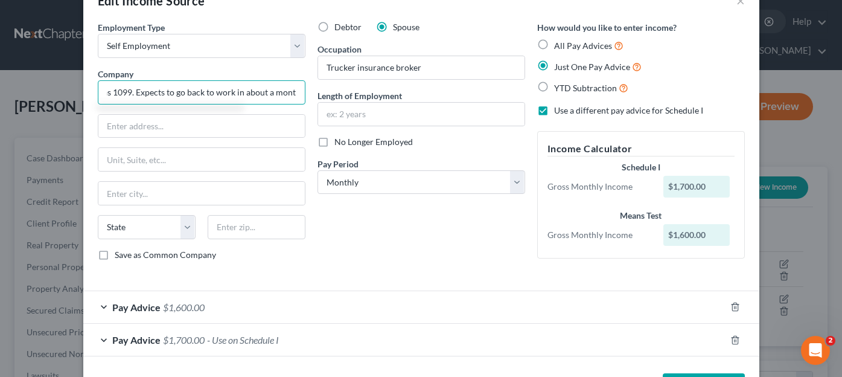
scroll to position [80, 0]
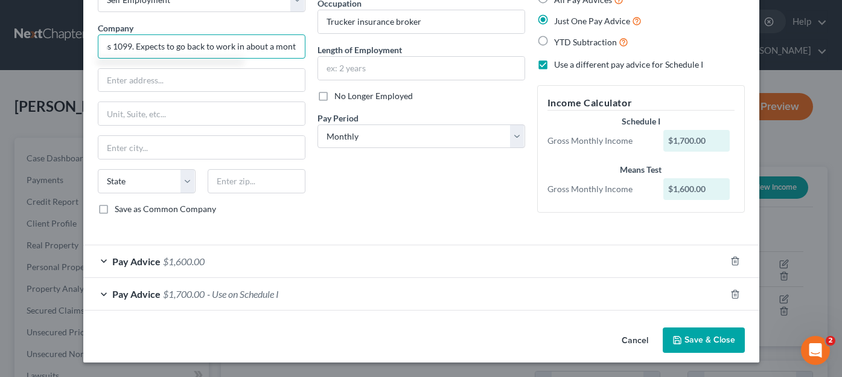
type input "Works for mom-Paid as 1099. Expects to go back to work in about a month."
click at [707, 340] on button "Save & Close" at bounding box center [704, 339] width 82 height 25
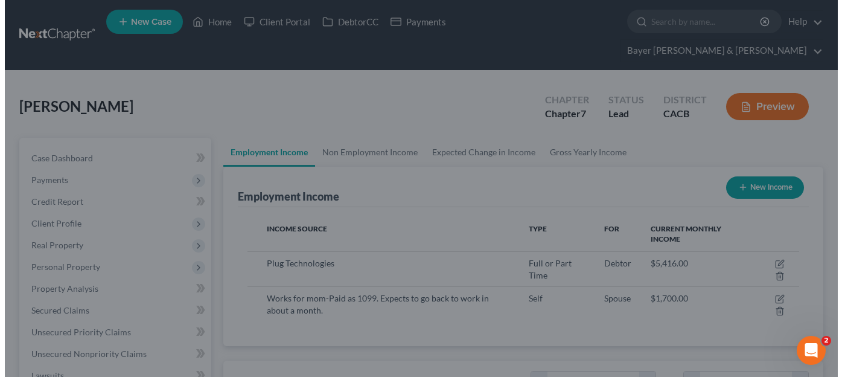
scroll to position [603496, 603376]
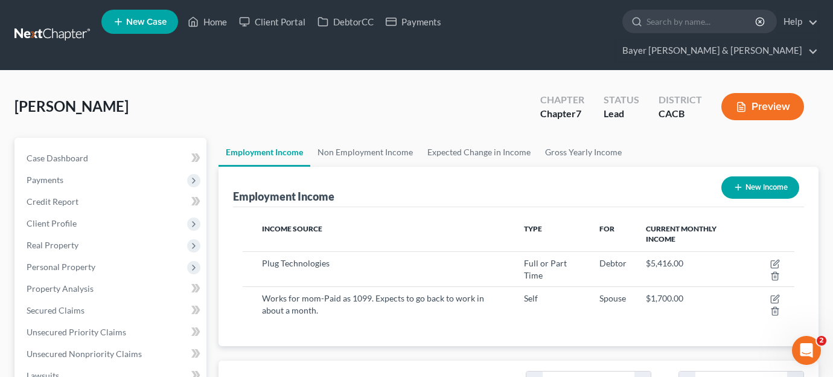
click at [769, 93] on button "Preview" at bounding box center [762, 106] width 83 height 27
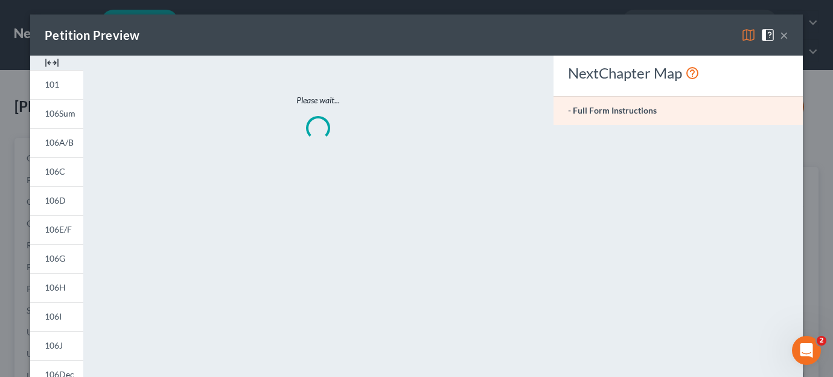
scroll to position [217, 340]
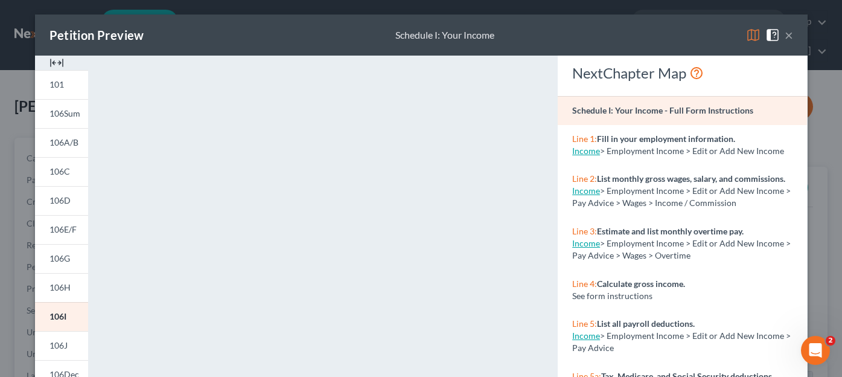
click at [786, 35] on button "×" at bounding box center [789, 35] width 8 height 14
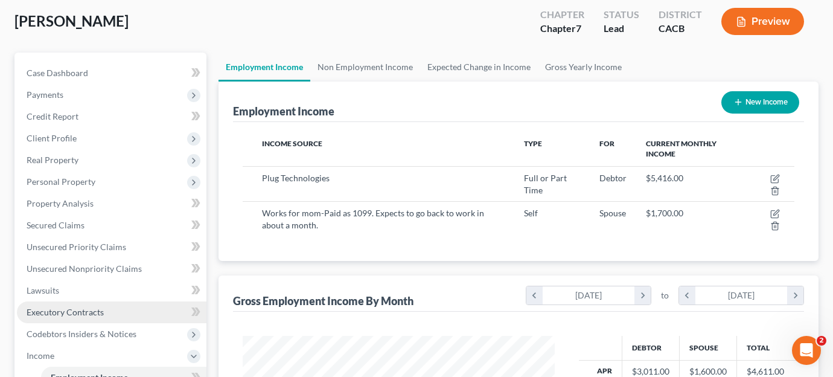
scroll to position [181, 0]
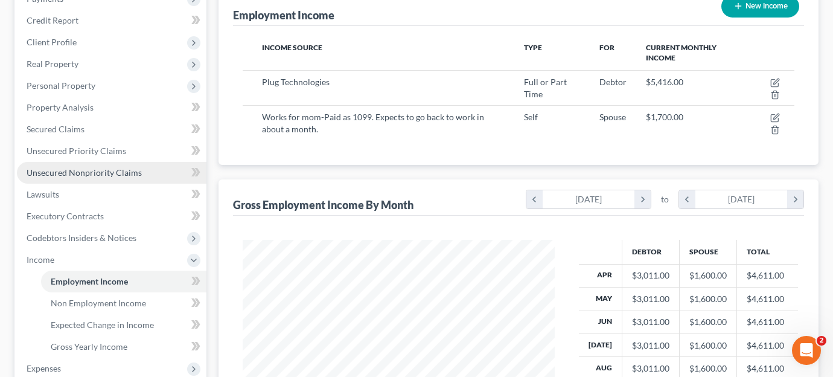
click at [116, 162] on link "Unsecured Nonpriority Claims" at bounding box center [112, 173] width 190 height 22
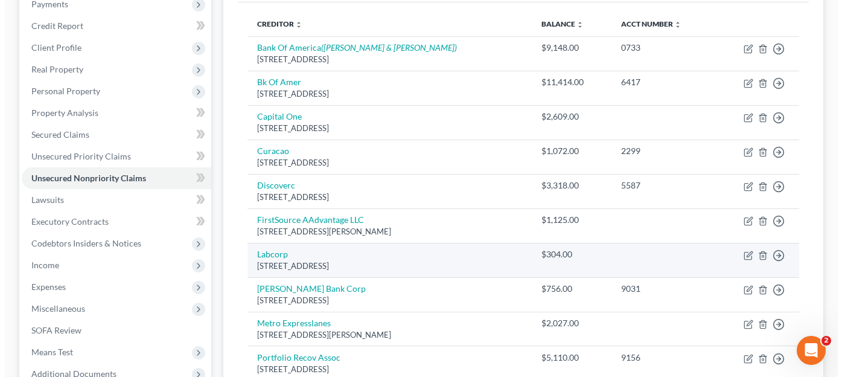
scroll to position [181, 0]
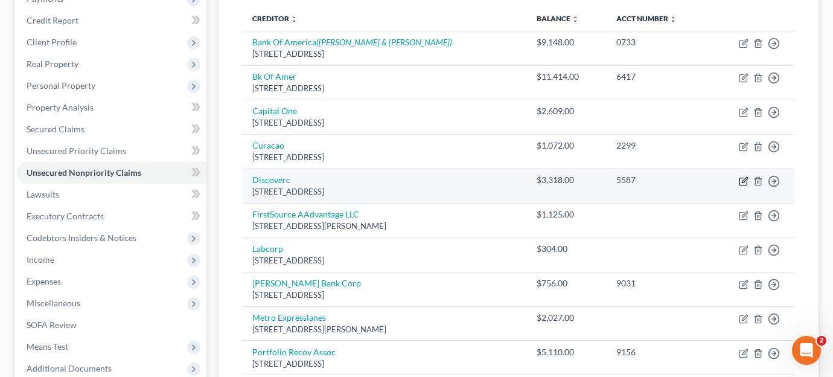
click at [739, 176] on icon "button" at bounding box center [744, 181] width 10 height 10
select select "7"
select select "2"
select select "0"
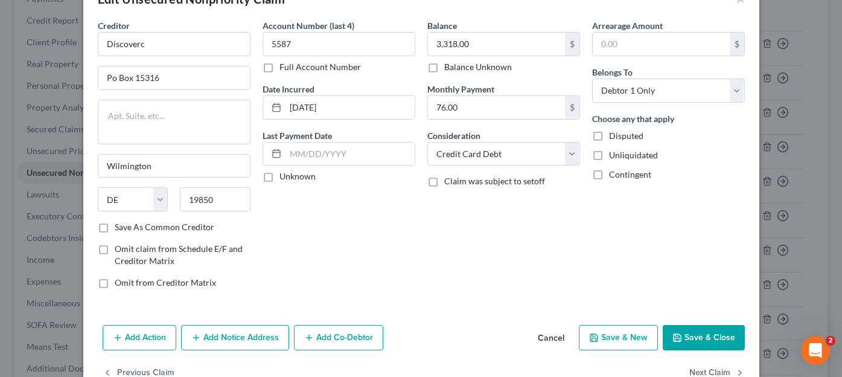
scroll to position [68, 0]
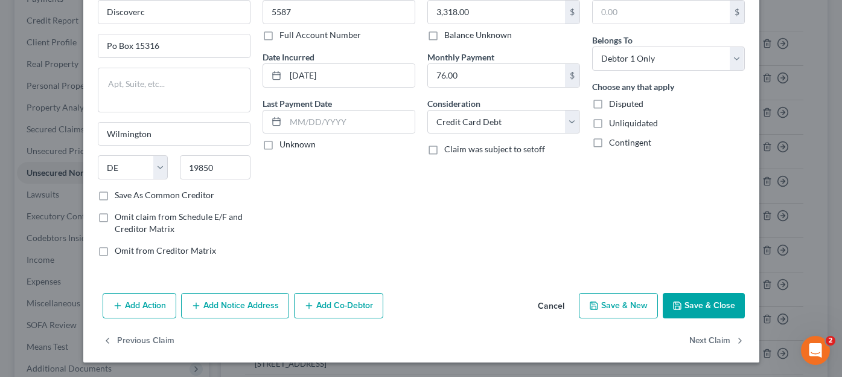
click at [194, 306] on icon "button" at bounding box center [196, 306] width 10 height 10
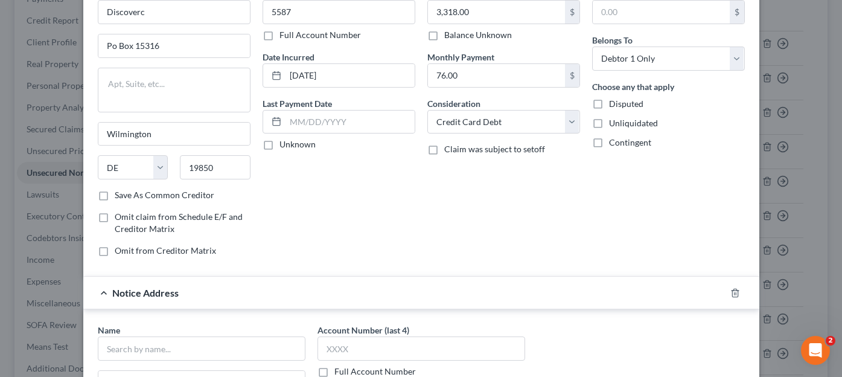
scroll to position [310, 0]
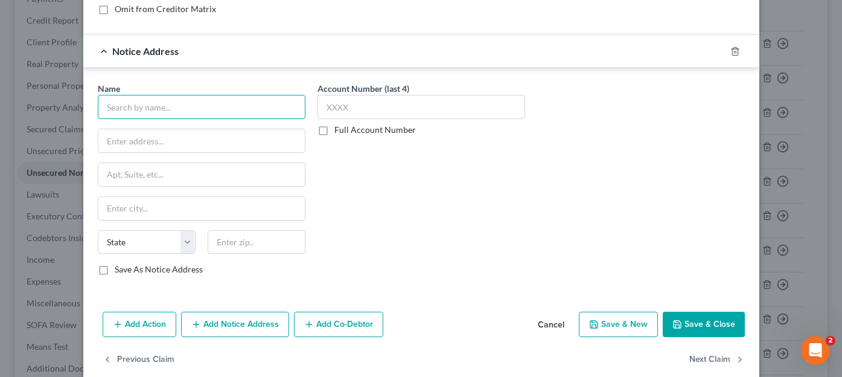
click at [191, 106] on input "text" at bounding box center [202, 107] width 208 height 24
type input "Capital Management Services LP"
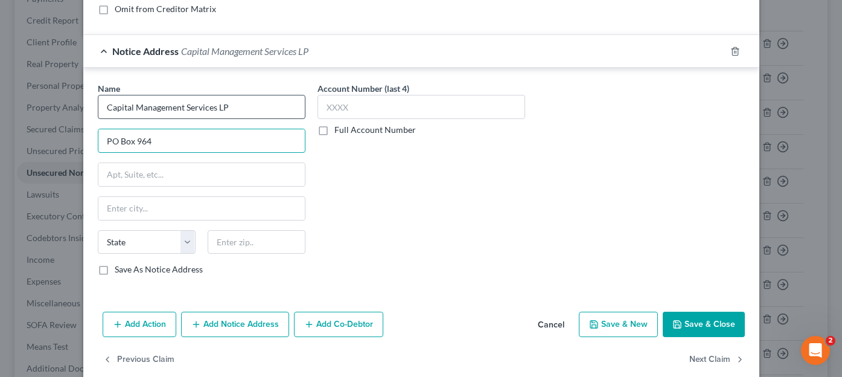
type input "PO Box 964"
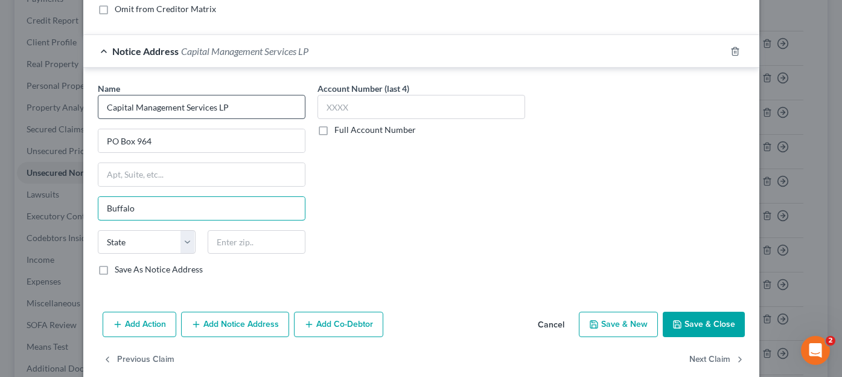
type input "Buffalo"
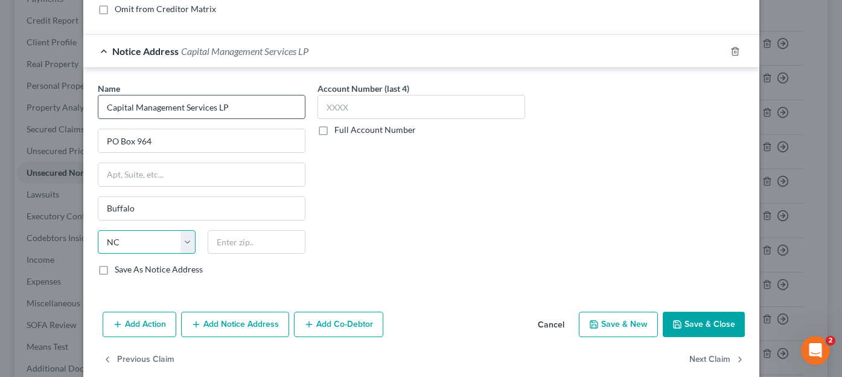
select select "35"
type input "14220-0120"
click at [705, 319] on button "Save & Close" at bounding box center [704, 324] width 82 height 25
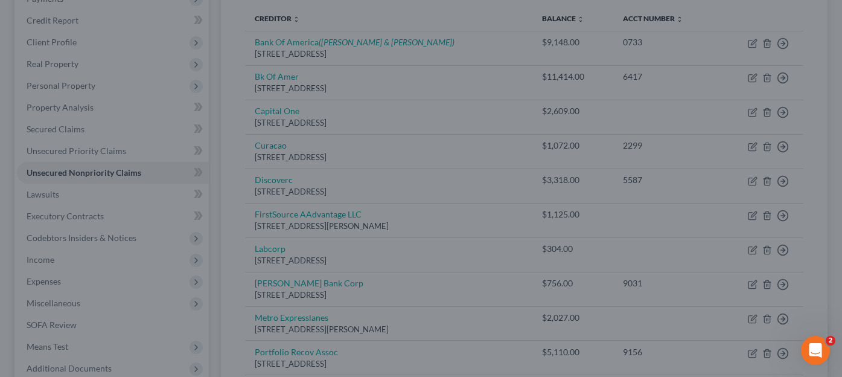
scroll to position [0, 0]
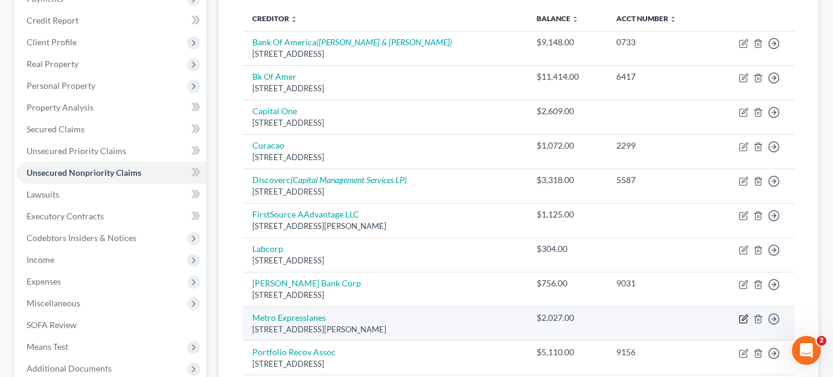
click at [746, 314] on icon "button" at bounding box center [744, 319] width 10 height 10
select select "4"
select select "0"
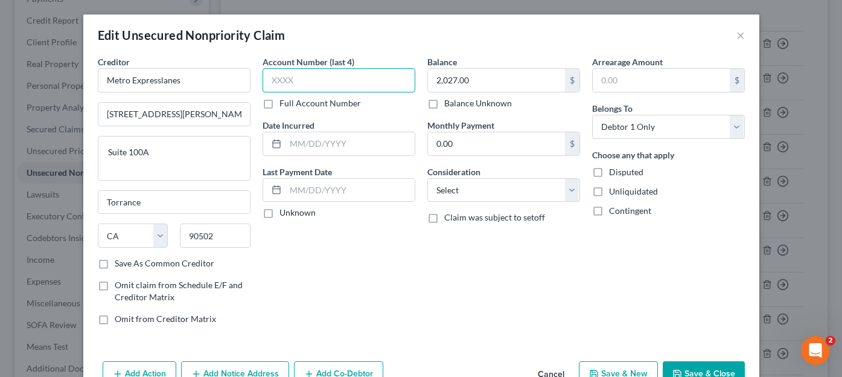
click at [320, 75] on input "text" at bounding box center [339, 80] width 153 height 24
click at [311, 77] on input "03/2" at bounding box center [339, 80] width 153 height 24
type input "03/2"
click at [365, 144] on input "text" at bounding box center [350, 143] width 129 height 23
drag, startPoint x: 330, startPoint y: 85, endPoint x: 253, endPoint y: 72, distance: 78.2
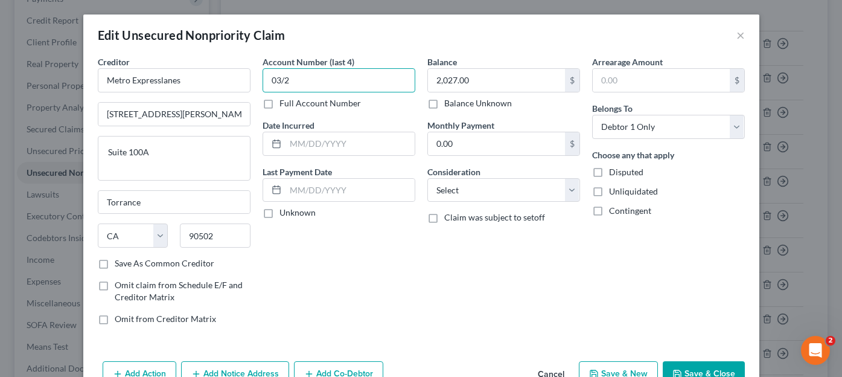
click at [257, 72] on div "Account Number (last 4) 03/2 Full Account Number Date Incurred Last Payment Dat…" at bounding box center [339, 195] width 165 height 279
click at [306, 137] on input "text" at bounding box center [350, 143] width 129 height 23
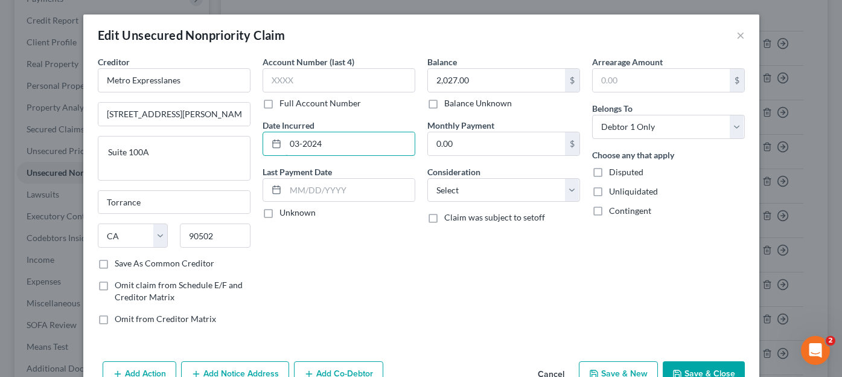
type input "03-2024"
click at [682, 351] on button "Save & Close" at bounding box center [704, 373] width 82 height 25
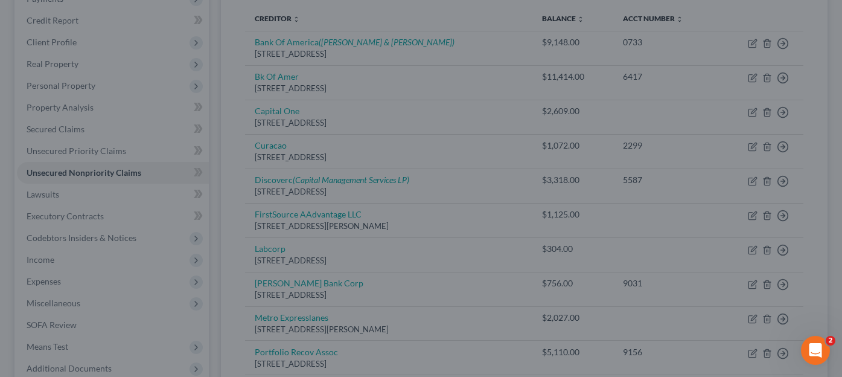
type input "0"
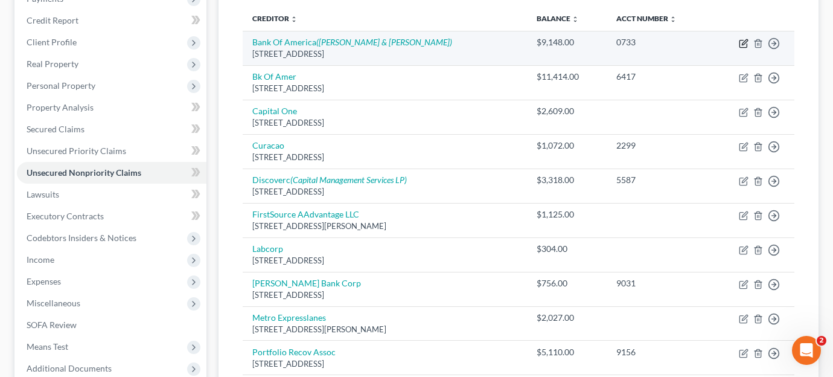
click at [740, 40] on icon "button" at bounding box center [743, 43] width 7 height 7
select select "7"
select select "14"
select select "0"
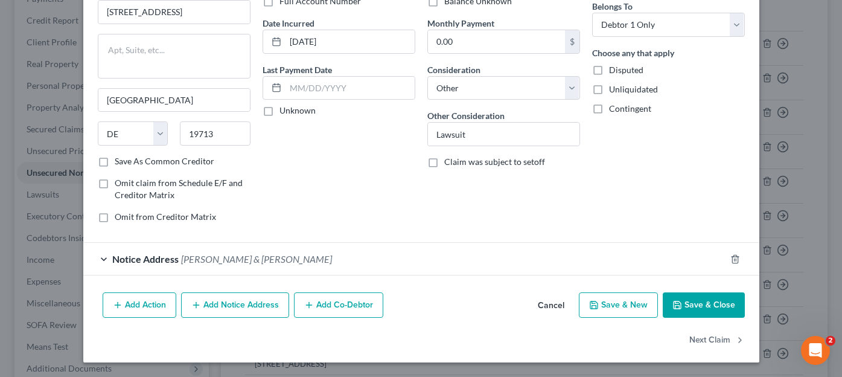
click at [235, 262] on span "[PERSON_NAME] & [PERSON_NAME]" at bounding box center [256, 258] width 151 height 11
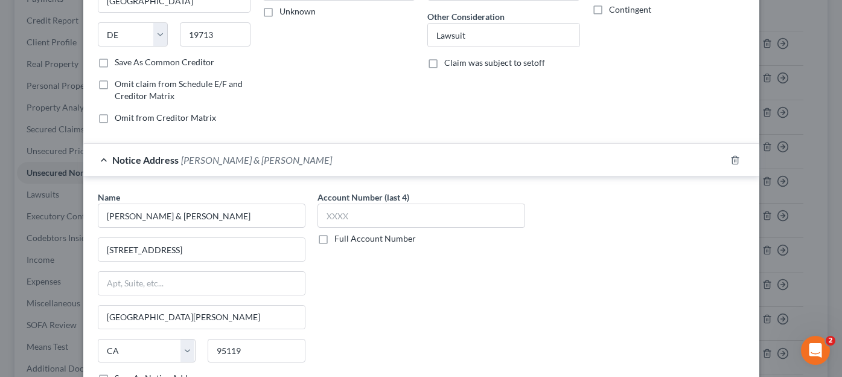
scroll to position [329, 0]
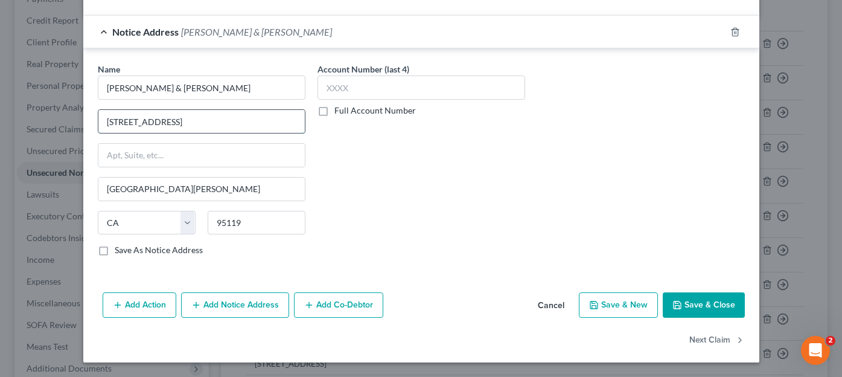
click at [150, 123] on input "[STREET_ADDRESS]" at bounding box center [201, 121] width 206 height 23
click at [196, 121] on input "[STREET_ADDRESS]" at bounding box center [201, 121] width 206 height 23
click at [178, 91] on input "[PERSON_NAME] & [PERSON_NAME]" at bounding box center [202, 87] width 208 height 24
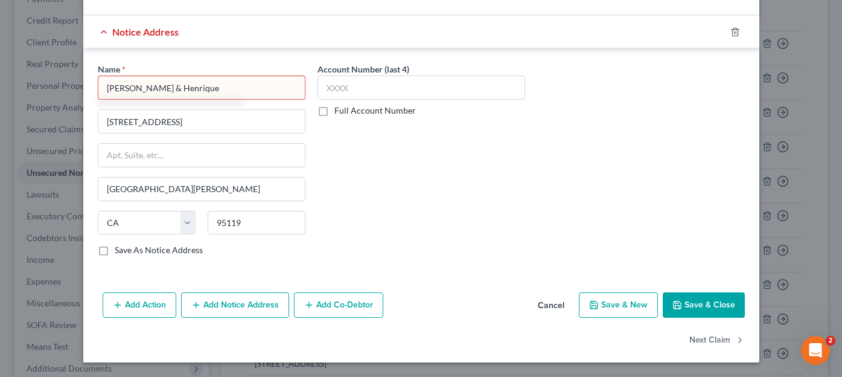
type input "[PERSON_NAME] & [PERSON_NAME]"
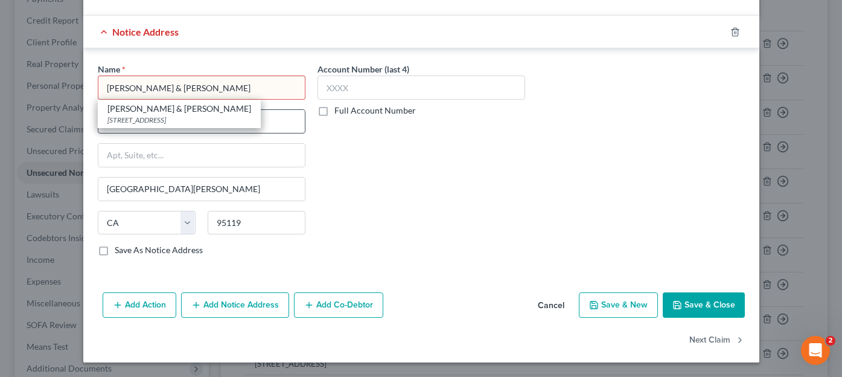
click at [181, 121] on div "[STREET_ADDRESS]" at bounding box center [179, 120] width 144 height 10
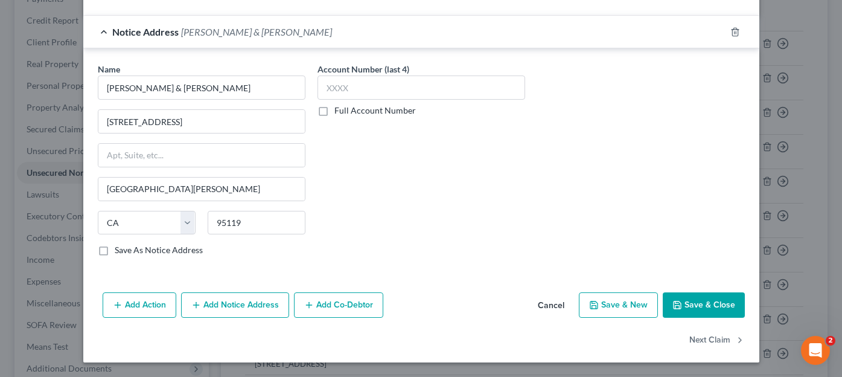
click at [703, 309] on button "Save & Close" at bounding box center [704, 304] width 82 height 25
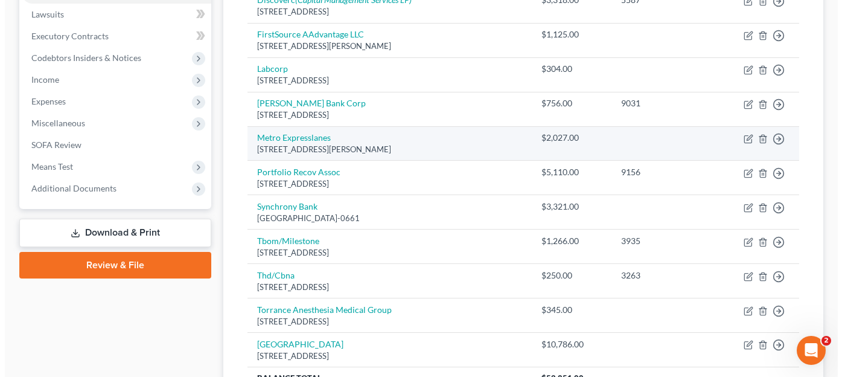
scroll to position [362, 0]
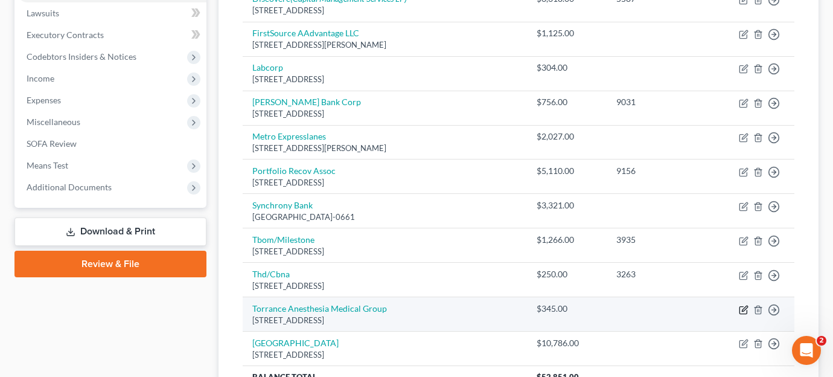
click at [745, 305] on icon "button" at bounding box center [744, 310] width 10 height 10
select select "4"
select select "9"
select select "0"
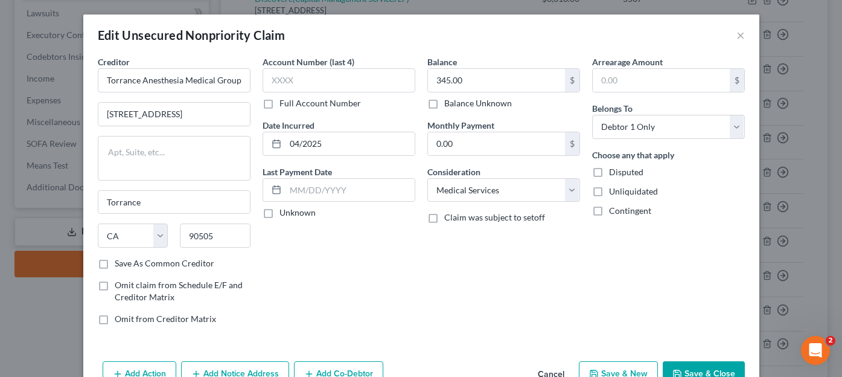
click at [696, 351] on button "Save & Close" at bounding box center [704, 373] width 82 height 25
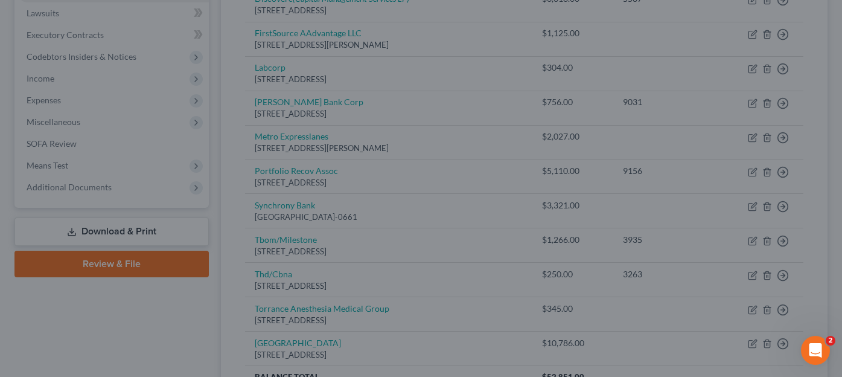
type input "0"
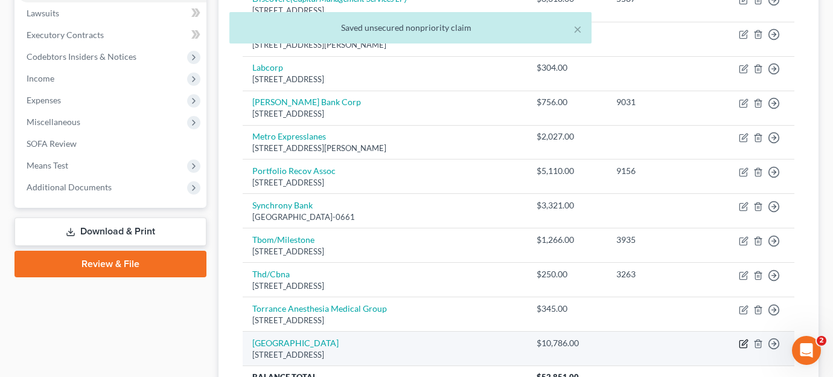
click at [743, 339] on icon "button" at bounding box center [744, 344] width 10 height 10
select select "4"
select select "9"
select select "0"
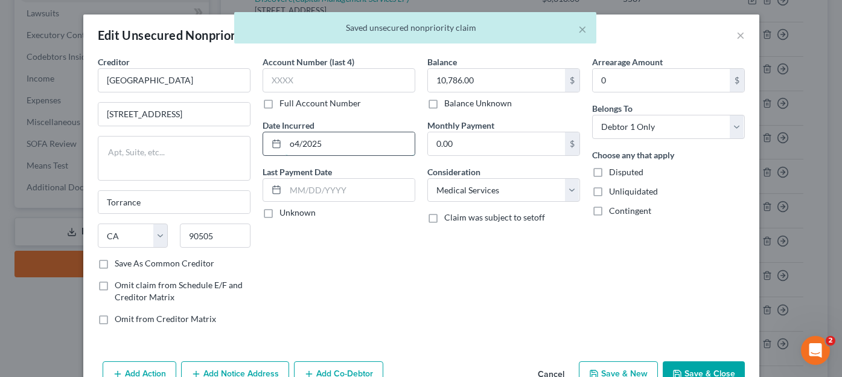
click at [330, 144] on input "o4/2025" at bounding box center [350, 143] width 129 height 23
click at [295, 143] on input "o4/2025" at bounding box center [350, 143] width 129 height 23
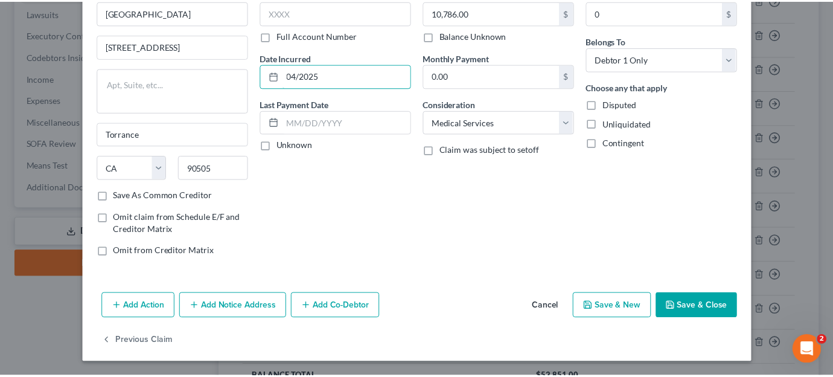
scroll to position [68, 0]
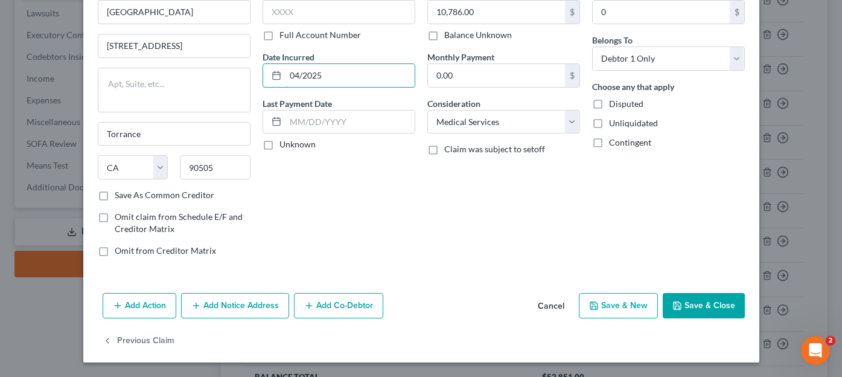
type input "04/2025"
click at [691, 305] on button "Save & Close" at bounding box center [704, 305] width 82 height 25
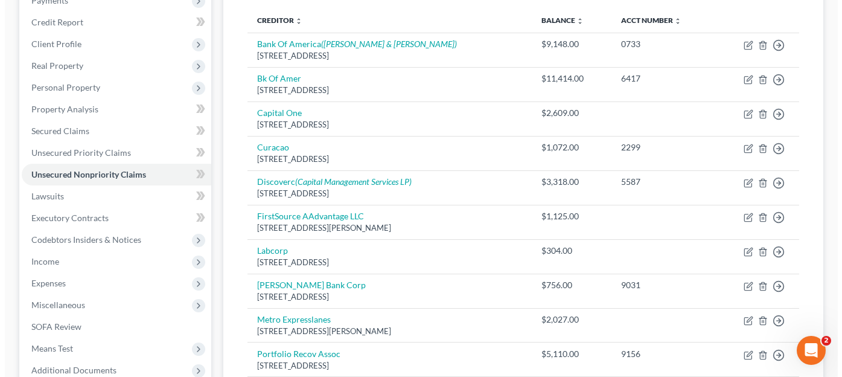
scroll to position [0, 0]
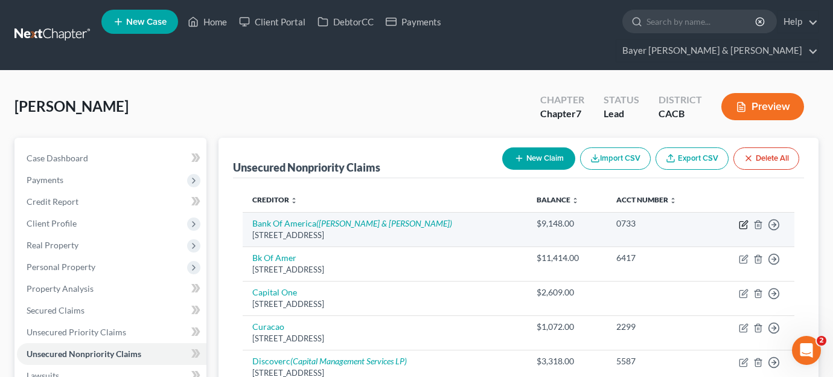
click at [743, 220] on icon "button" at bounding box center [744, 225] width 10 height 10
select select "7"
select select "14"
select select "0"
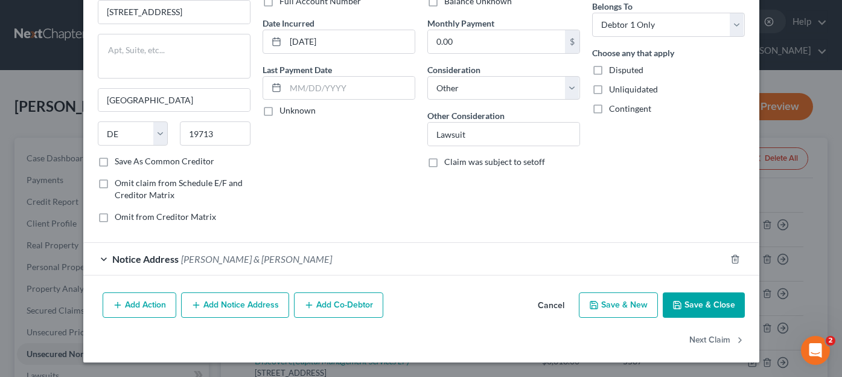
click at [217, 258] on span "[PERSON_NAME] & [PERSON_NAME]" at bounding box center [256, 258] width 151 height 11
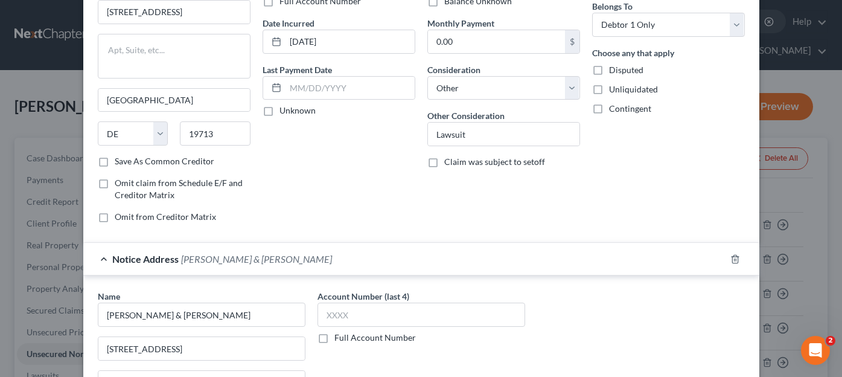
scroll to position [223, 0]
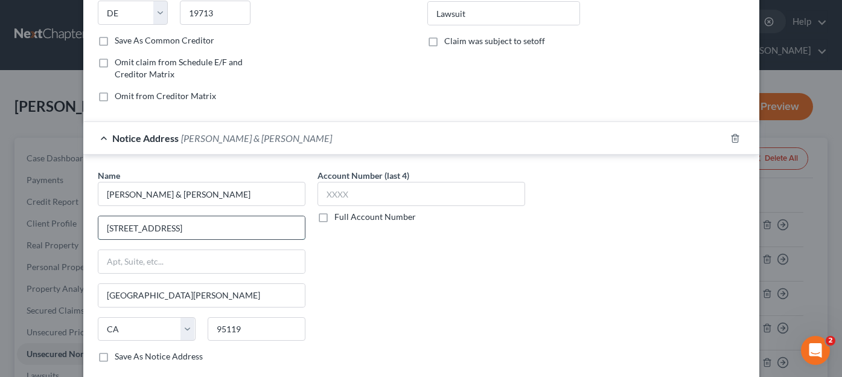
click at [150, 230] on input "[STREET_ADDRESS]" at bounding box center [201, 227] width 206 height 23
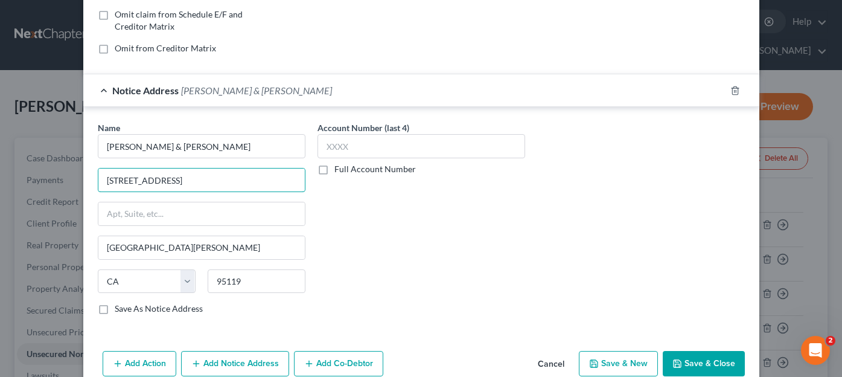
scroll to position [329, 0]
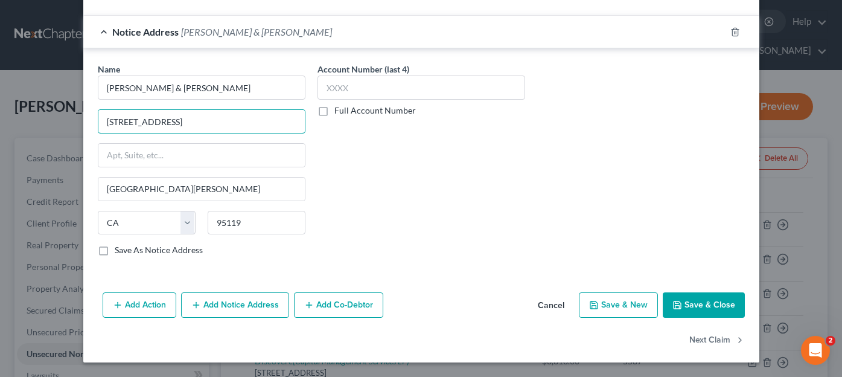
type input "[STREET_ADDRESS]"
click at [714, 310] on button "Save & Close" at bounding box center [704, 304] width 82 height 25
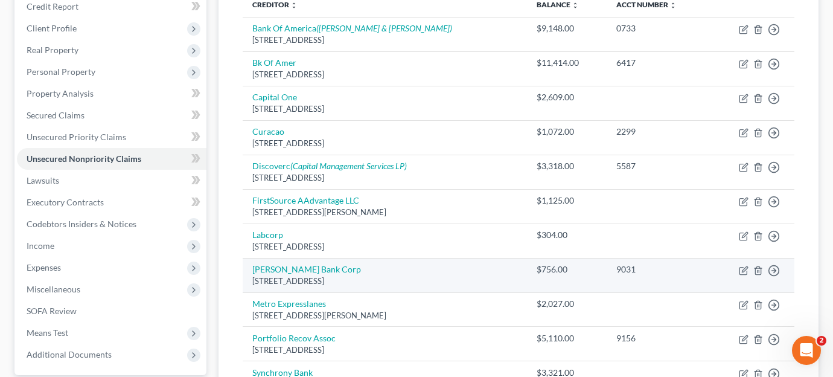
scroll to position [302, 0]
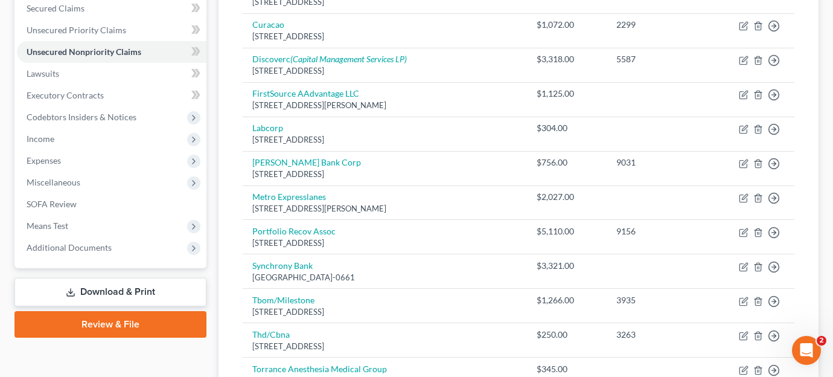
click at [100, 351] on div "Case Dashboard Payments Invoices Payments Payments Credit Report Client Profile" at bounding box center [110, 173] width 204 height 675
click at [177, 336] on div "Case Dashboard Payments Invoices Payments Payments Credit Report Client Profile" at bounding box center [110, 173] width 204 height 675
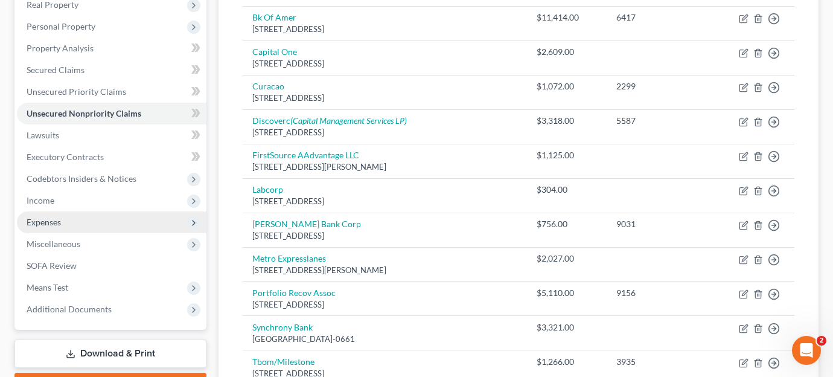
scroll to position [241, 0]
click at [96, 210] on span "Expenses" at bounding box center [112, 221] width 190 height 22
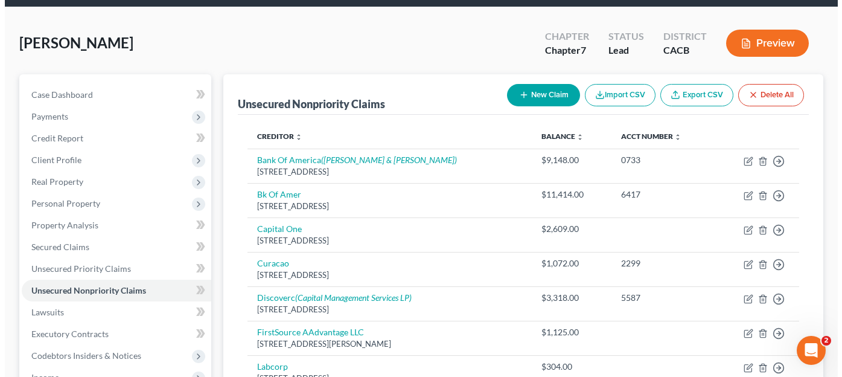
scroll to position [60, 0]
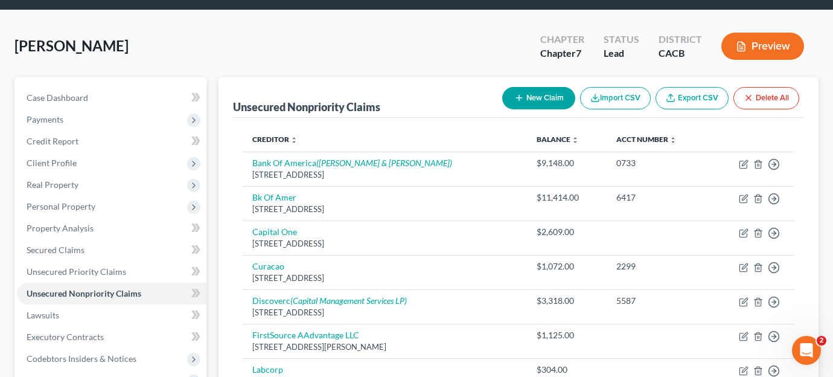
click at [770, 33] on button "Preview" at bounding box center [762, 46] width 83 height 27
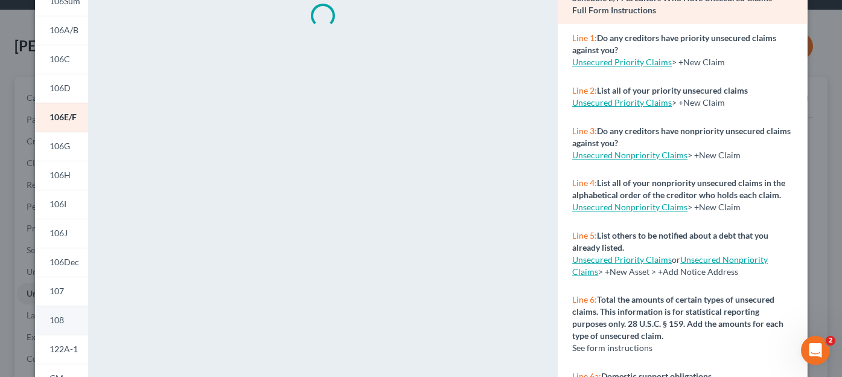
scroll to position [121, 0]
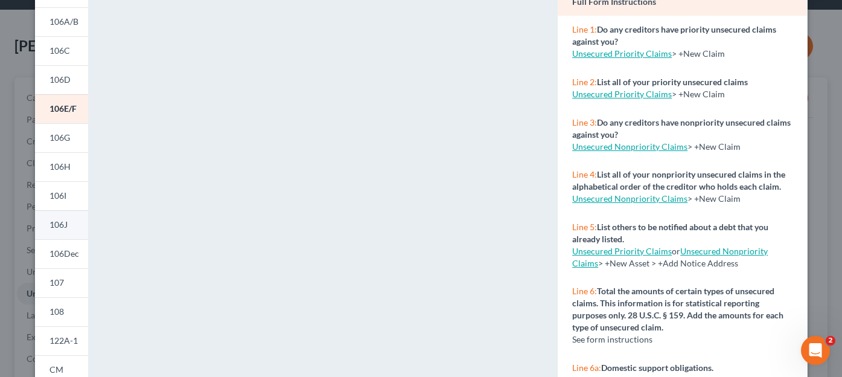
click at [57, 229] on span "106J" at bounding box center [59, 224] width 18 height 10
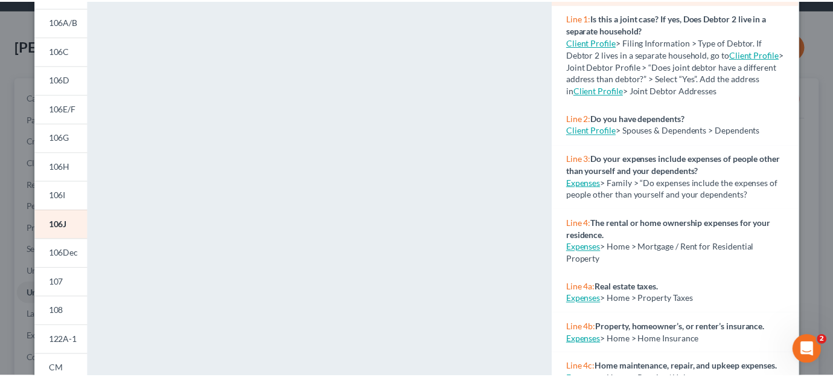
scroll to position [0, 0]
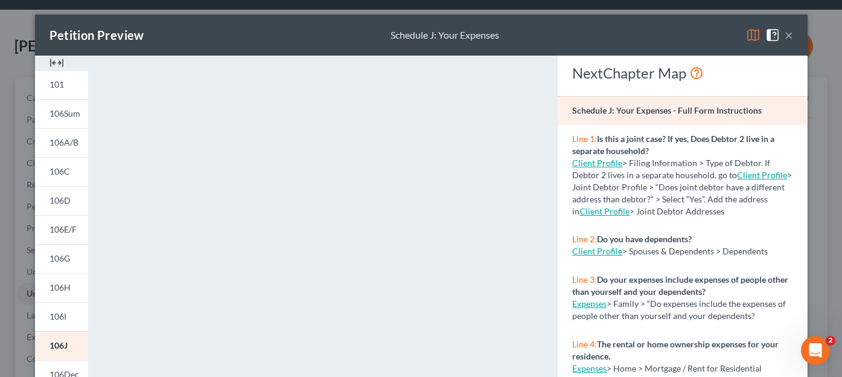
click at [785, 36] on button "×" at bounding box center [789, 35] width 8 height 14
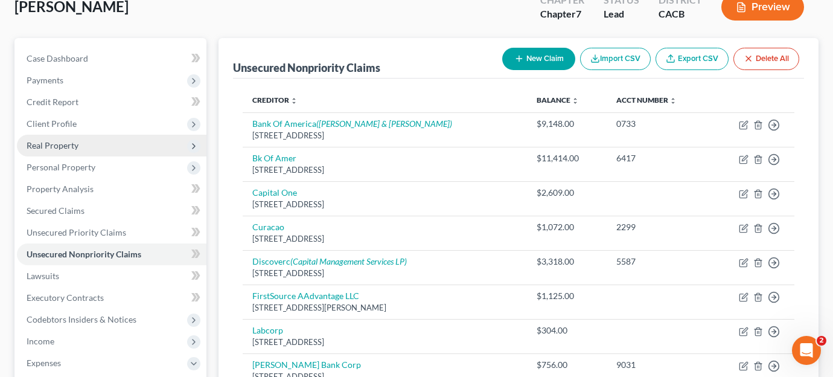
scroll to position [121, 0]
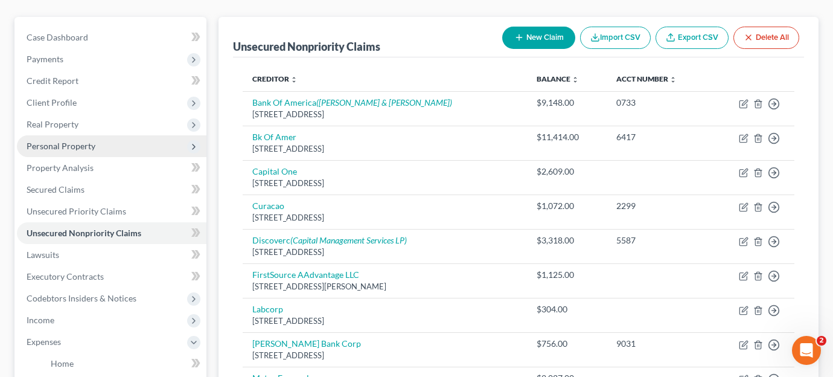
click at [115, 135] on span "Personal Property" at bounding box center [112, 146] width 190 height 22
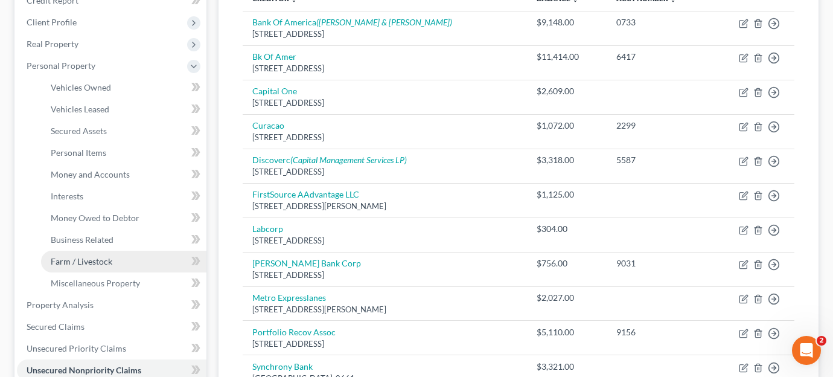
scroll to position [181, 0]
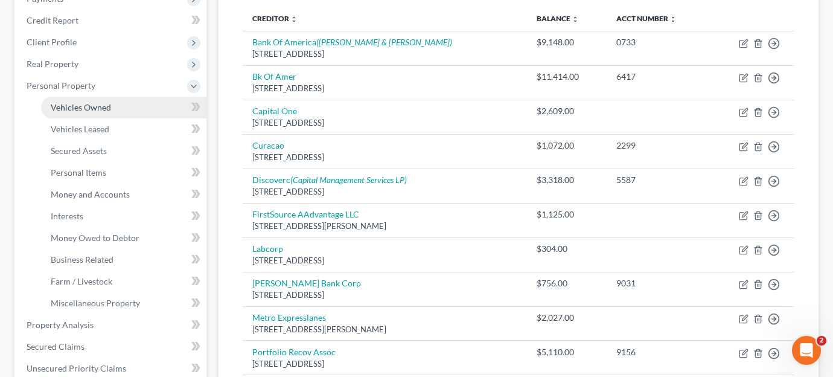
click at [124, 97] on link "Vehicles Owned" at bounding box center [123, 108] width 165 height 22
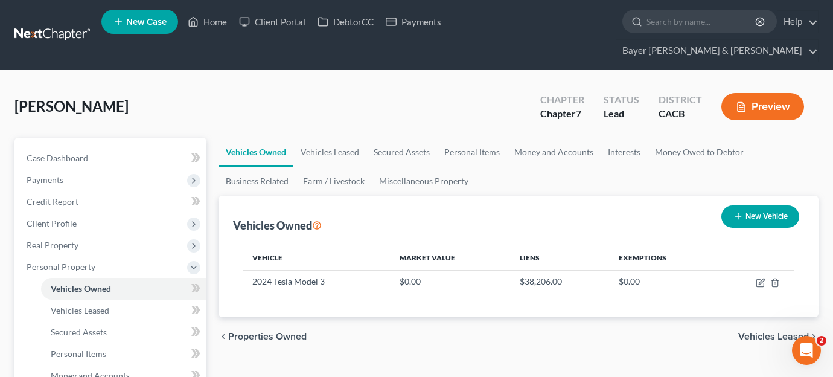
click at [760, 205] on button "New Vehicle" at bounding box center [760, 216] width 78 height 22
select select "0"
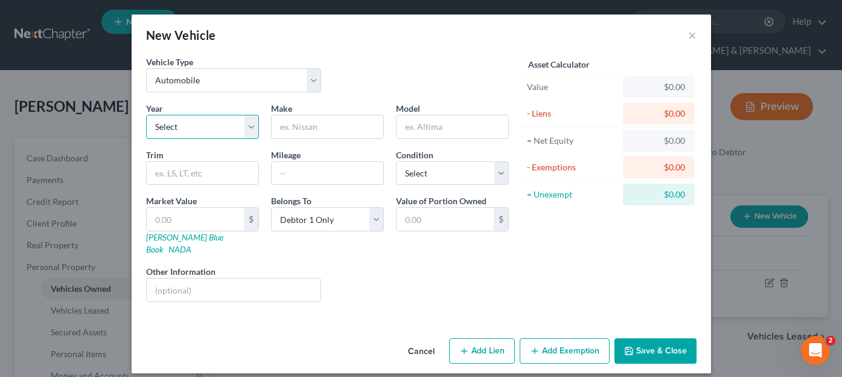
click at [220, 126] on select "Select 2026 2025 2024 2023 2022 2021 2020 2019 2018 2017 2016 2015 2014 2013 20…" at bounding box center [202, 127] width 113 height 24
select select "3"
click at [146, 115] on select "Select 2026 2025 2024 2023 2022 2021 2020 2019 2018 2017 2016 2015 2014 2013 20…" at bounding box center [202, 127] width 113 height 24
click at [316, 127] on input "text" at bounding box center [328, 126] width 112 height 23
type input "Tesla"
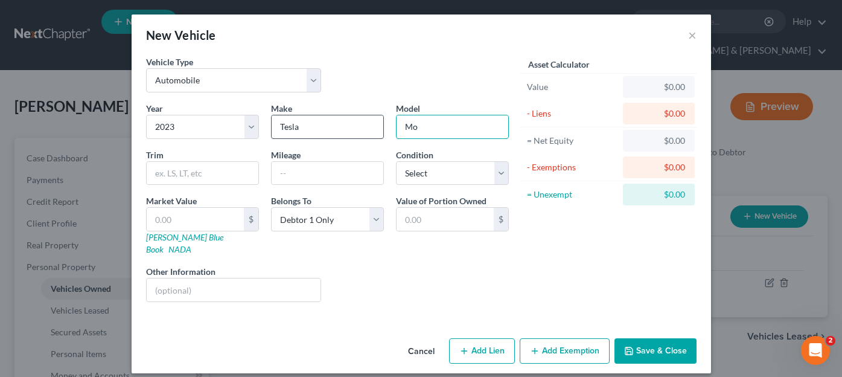
type input "M"
type input "Y"
click at [296, 173] on input "text" at bounding box center [328, 173] width 112 height 23
click at [190, 214] on input "text" at bounding box center [195, 219] width 97 height 23
type input "2"
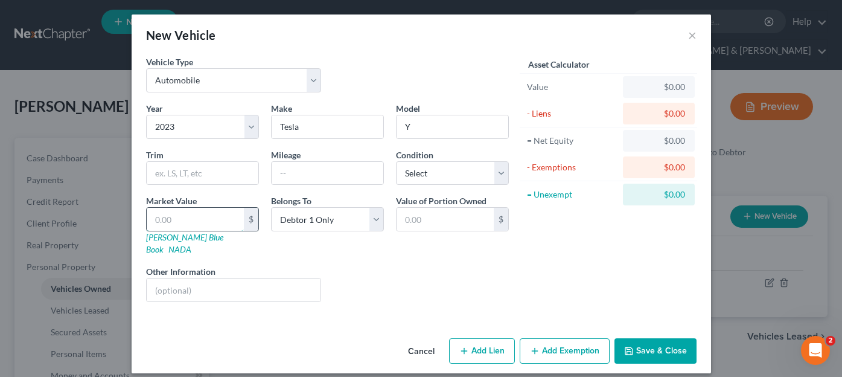
type input "2.00"
type input "29"
type input "29.00"
type input "290"
type input "290.00"
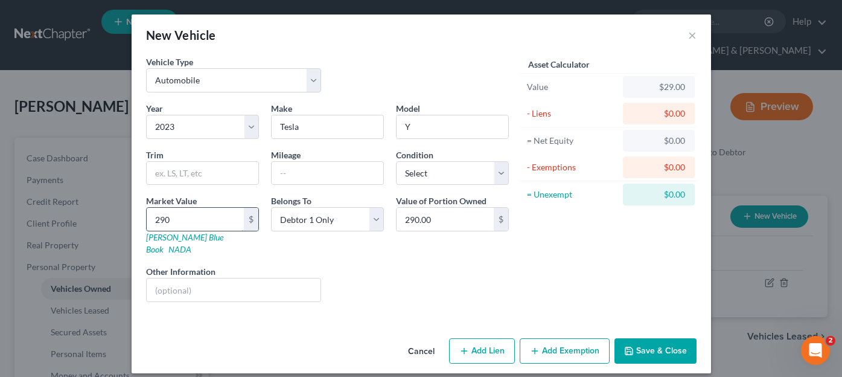
type input "2900"
type input "2,900.00"
type input "2,9000"
type input "29,000.00"
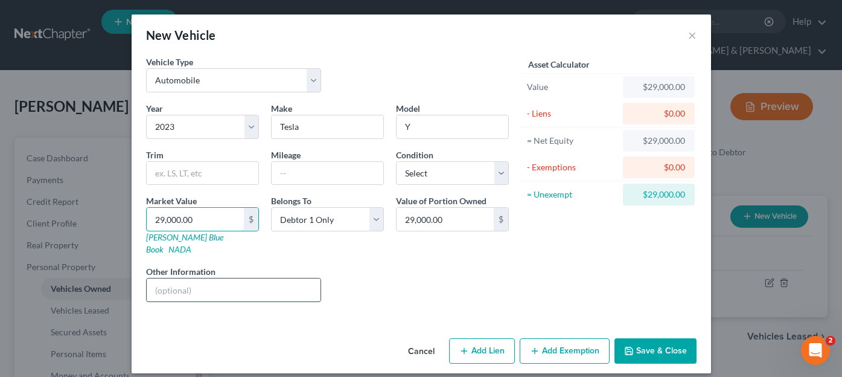
type input "29,000.00"
click at [210, 278] on input "text" at bounding box center [234, 289] width 174 height 23
click at [238, 281] on input "(In Spouse's name only)" at bounding box center [234, 289] width 174 height 23
type input "(In Spouse's Name Only)"
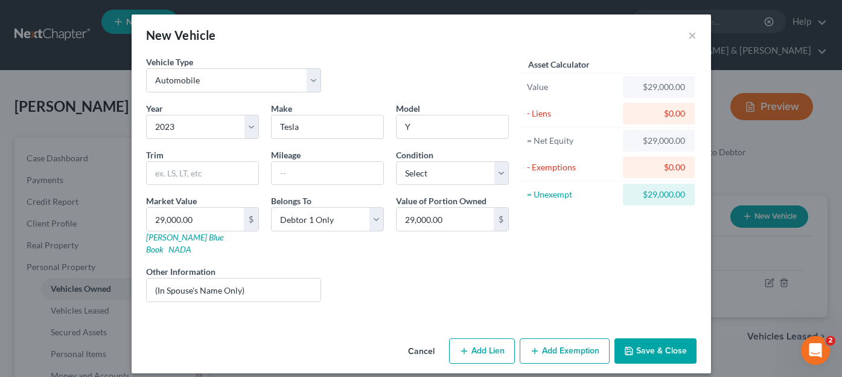
click at [648, 338] on button "Save & Close" at bounding box center [656, 350] width 82 height 25
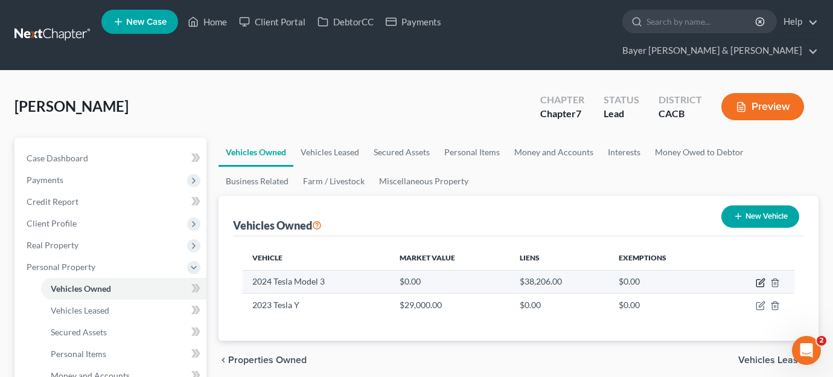
click at [759, 278] on icon "button" at bounding box center [761, 283] width 10 height 10
select select "0"
select select "2"
select select "0"
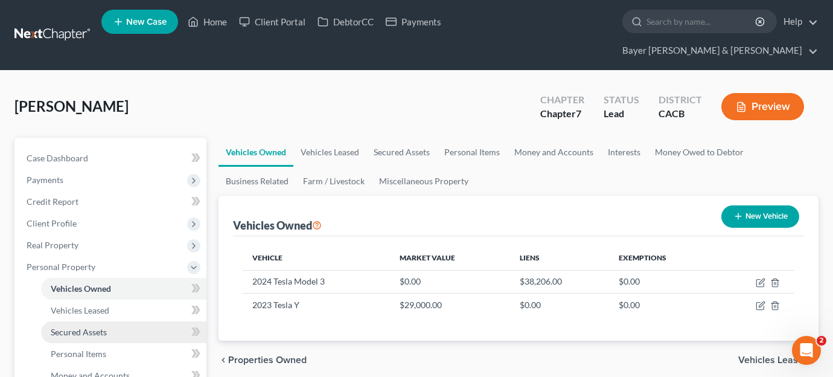
scroll to position [241, 0]
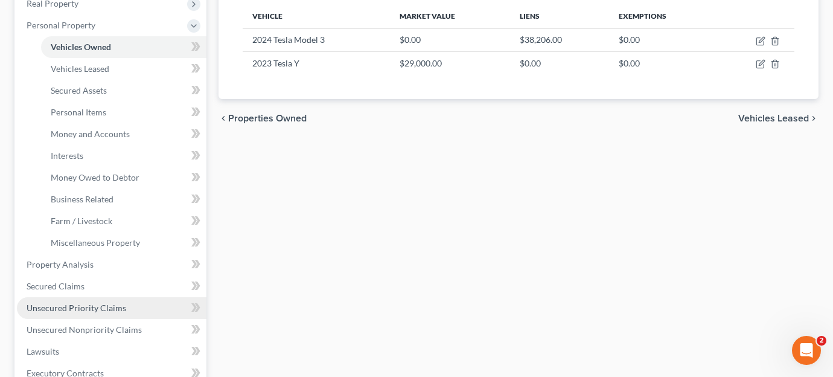
click at [112, 297] on link "Unsecured Priority Claims" at bounding box center [112, 308] width 190 height 22
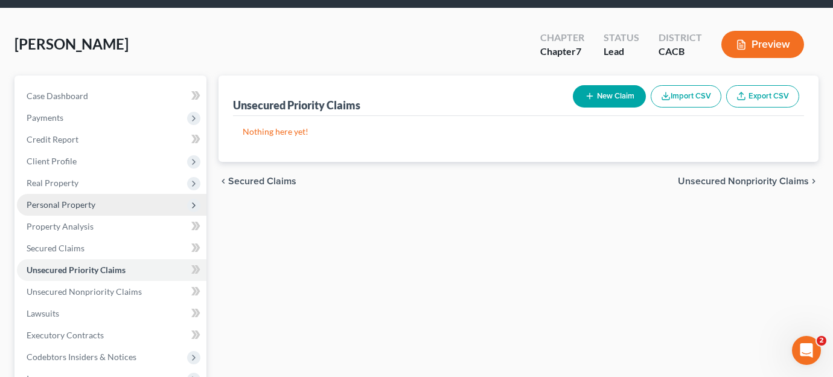
scroll to position [181, 0]
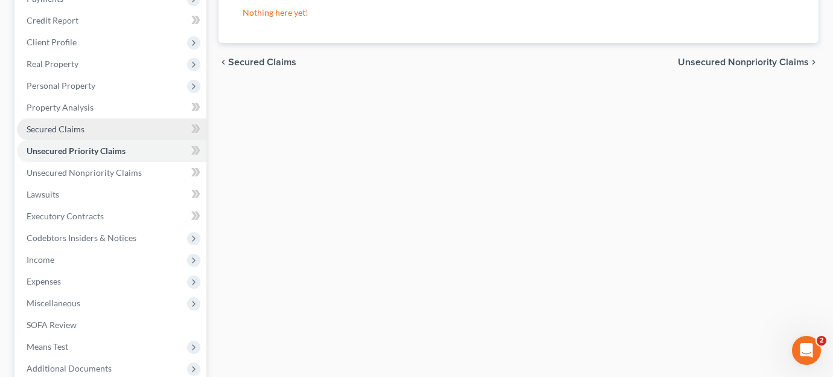
click at [106, 118] on link "Secured Claims" at bounding box center [112, 129] width 190 height 22
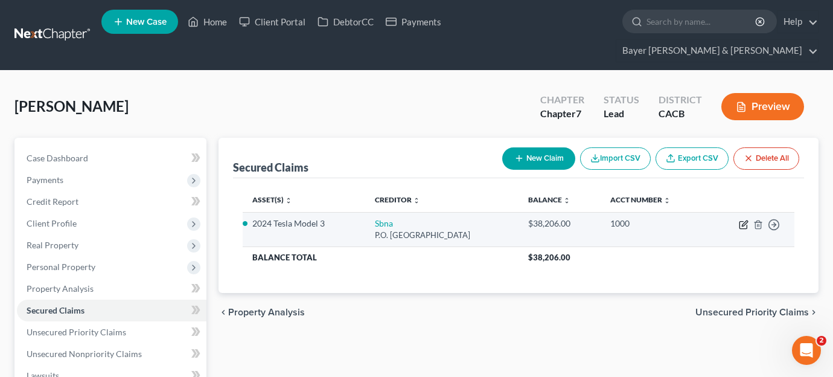
click at [747, 220] on icon "button" at bounding box center [744, 222] width 5 height 5
select select "45"
select select "7"
select select "2"
select select "0"
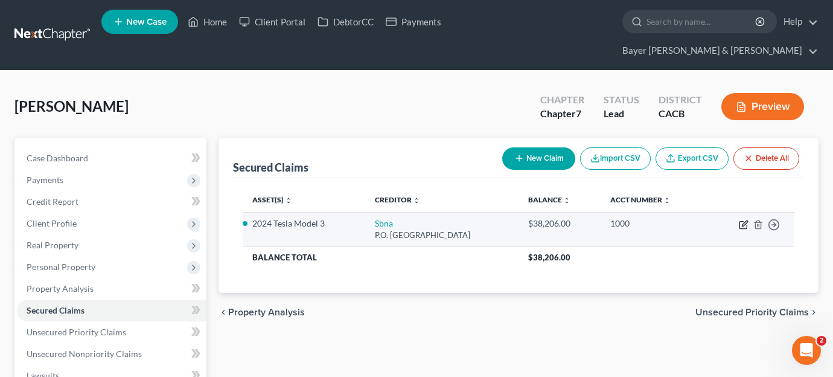
select select "0"
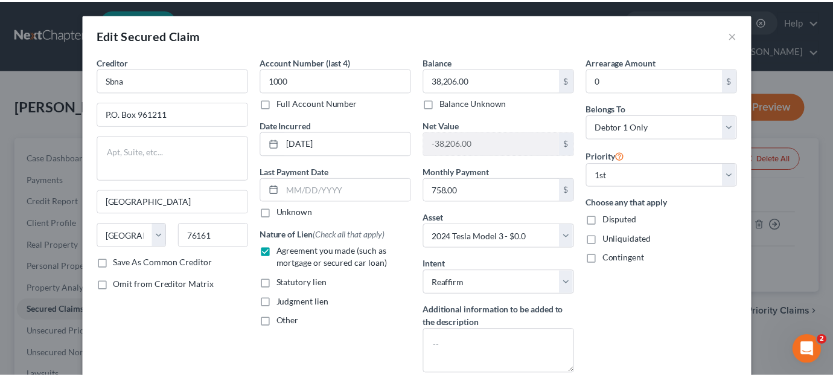
scroll to position [60, 0]
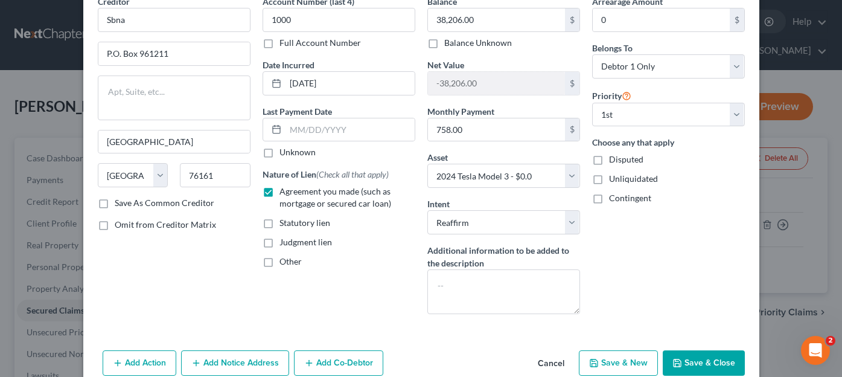
click at [548, 351] on button "Cancel" at bounding box center [551, 363] width 46 height 24
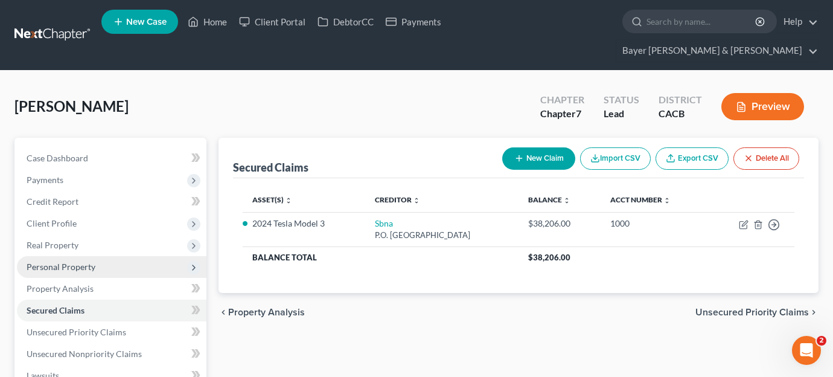
click at [74, 261] on span "Personal Property" at bounding box center [61, 266] width 69 height 10
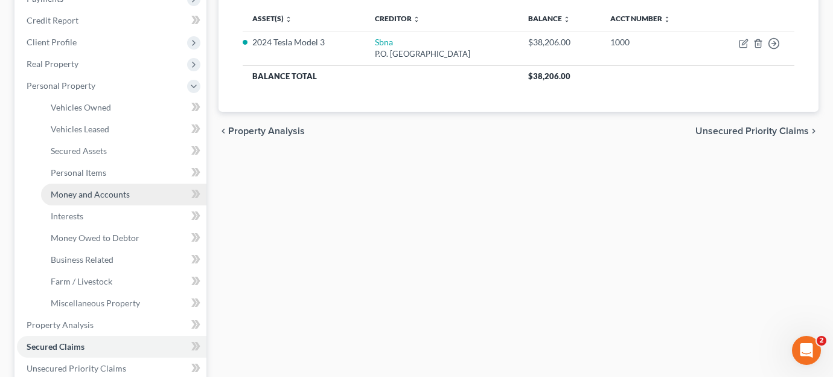
click at [119, 184] on link "Money and Accounts" at bounding box center [123, 195] width 165 height 22
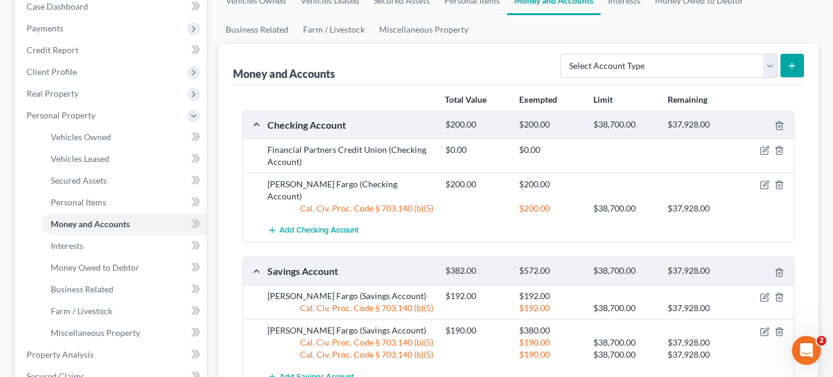
scroll to position [181, 0]
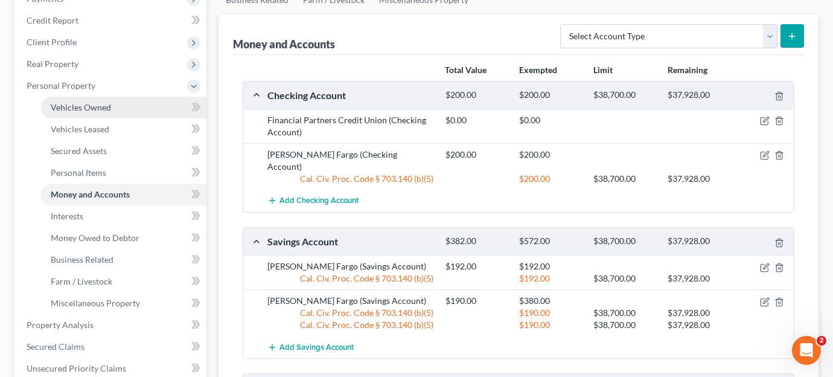
click at [115, 97] on link "Vehicles Owned" at bounding box center [123, 108] width 165 height 22
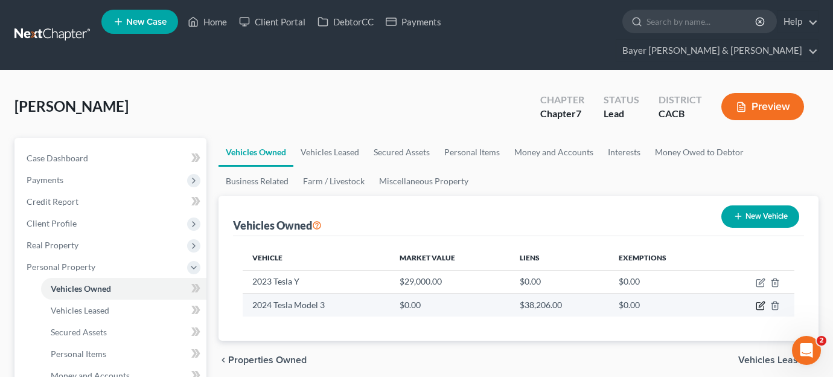
click at [758, 301] on icon "button" at bounding box center [761, 306] width 10 height 10
select select "0"
select select "2"
select select "0"
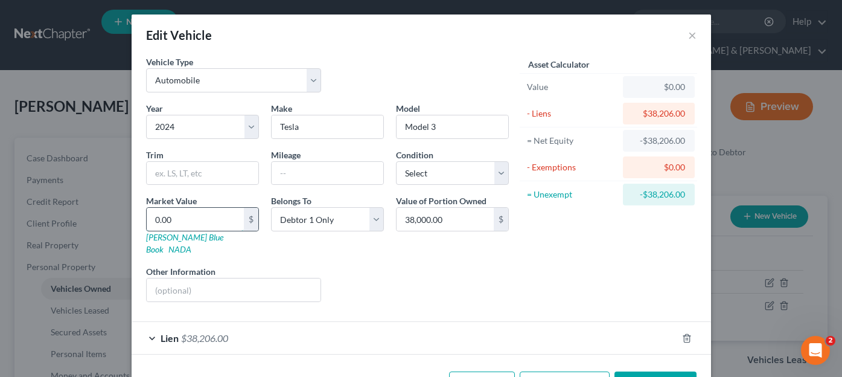
click at [212, 213] on input "0.00" at bounding box center [195, 219] width 97 height 23
type input "3"
type input "3.00"
type input "35"
type input "35.00"
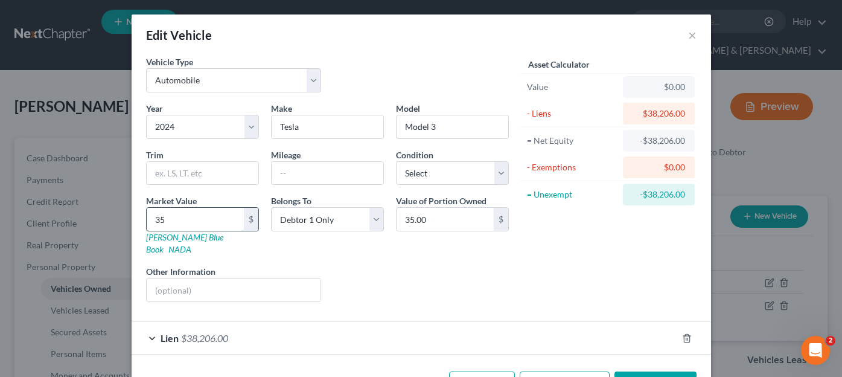
type input "350"
type input "350.00"
type input "3500"
type input "3,500.00"
type input "3,5000"
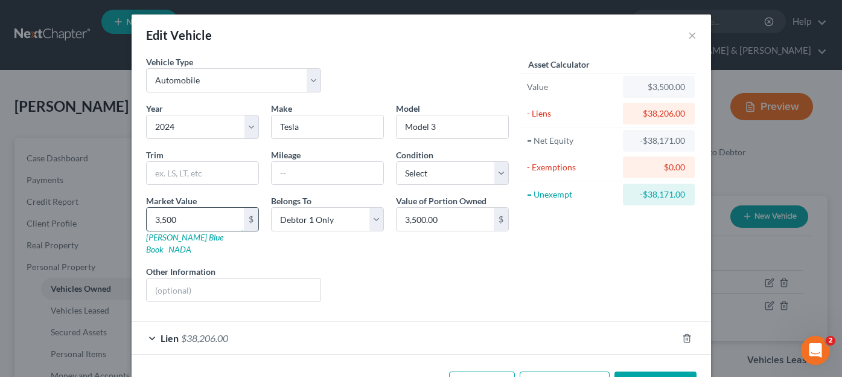
type input "35,000.00"
click at [654, 351] on button "Save & Close" at bounding box center [656, 383] width 82 height 25
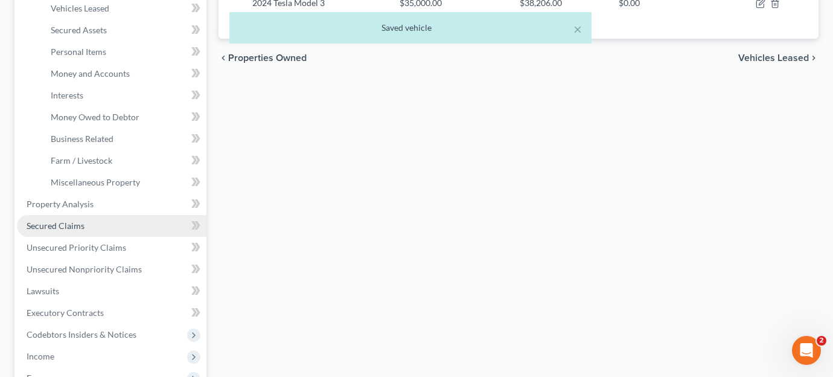
click at [93, 215] on link "Secured Claims" at bounding box center [112, 226] width 190 height 22
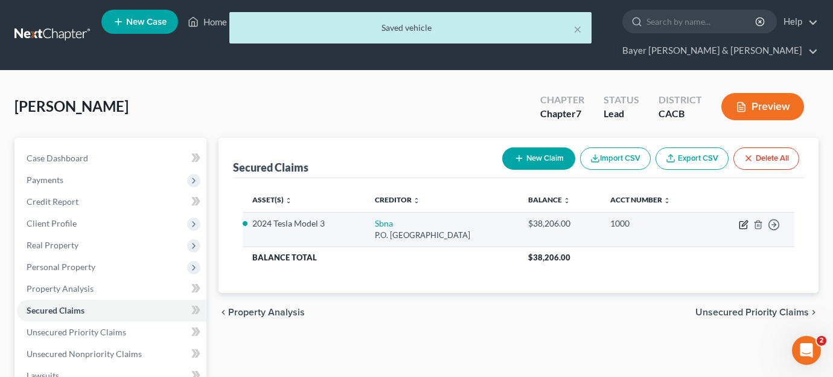
click at [743, 222] on icon "button" at bounding box center [743, 225] width 7 height 7
select select "45"
select select "4"
select select "2"
select select "0"
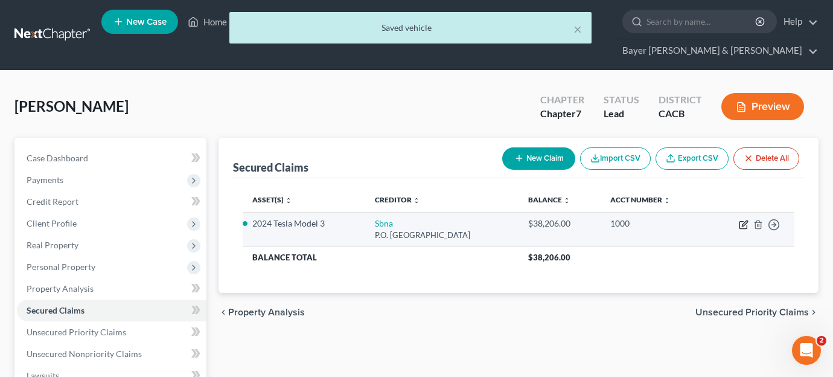
select select "0"
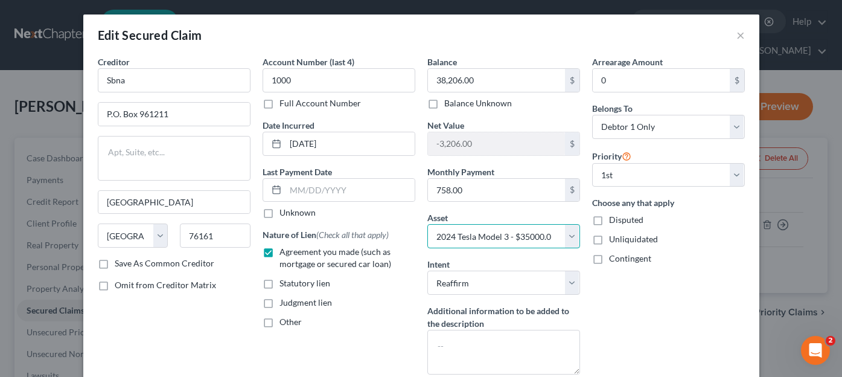
click at [506, 231] on select "Select Other Multiple Assets Financial Partners Credit Union (Checking Account)…" at bounding box center [503, 236] width 153 height 24
click at [427, 224] on select "Select Other Multiple Assets Financial Partners Credit Union (Checking Account)…" at bounding box center [503, 236] width 153 height 24
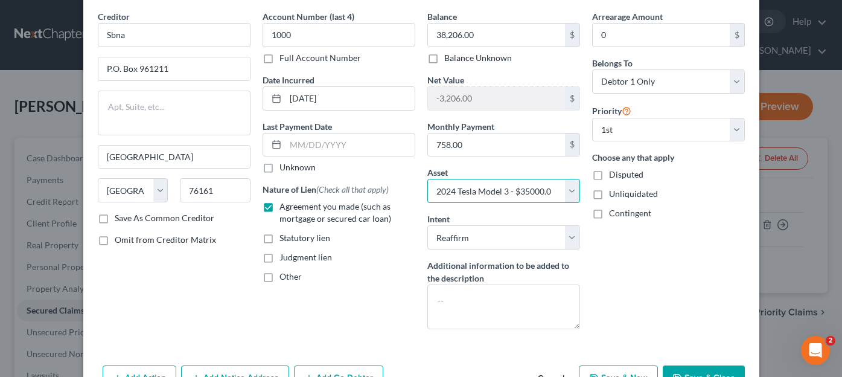
scroll to position [93, 0]
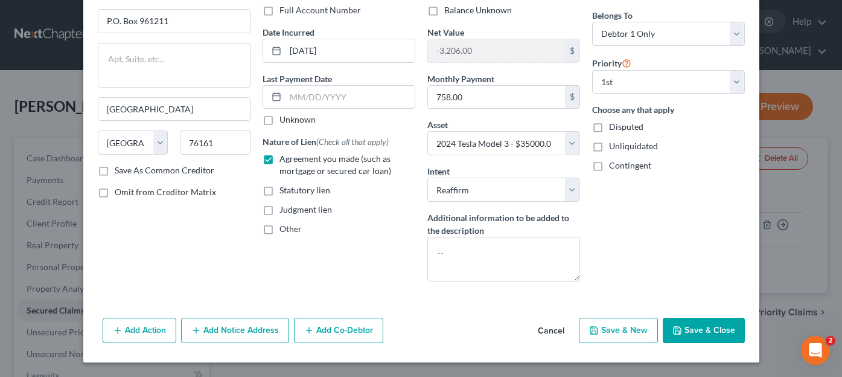
click at [676, 330] on polyline "button" at bounding box center [677, 331] width 4 height 3
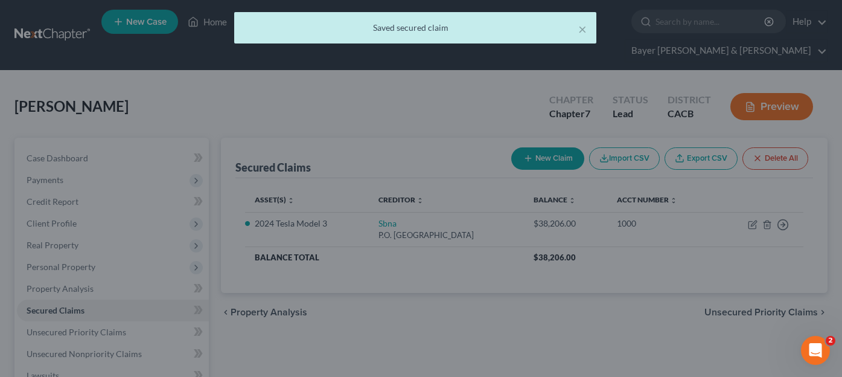
select select "4"
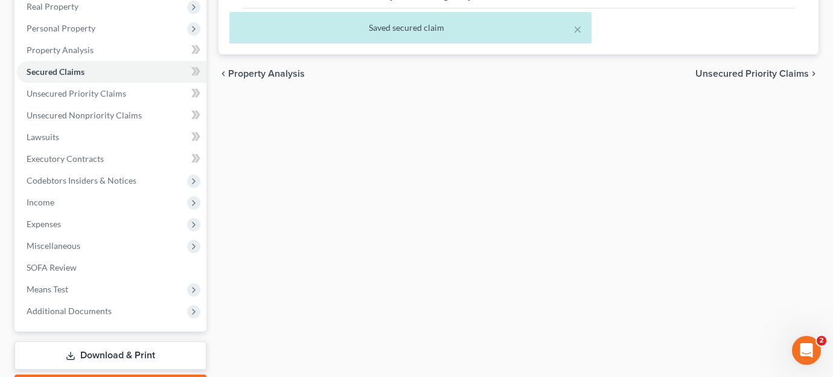
scroll to position [287, 0]
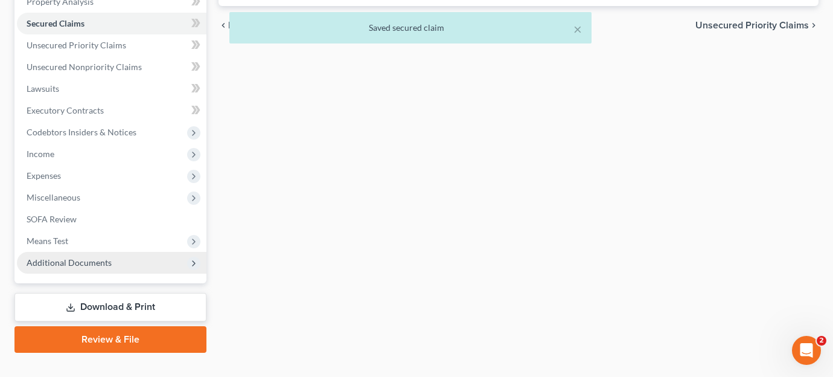
click at [135, 252] on span "Additional Documents" at bounding box center [112, 263] width 190 height 22
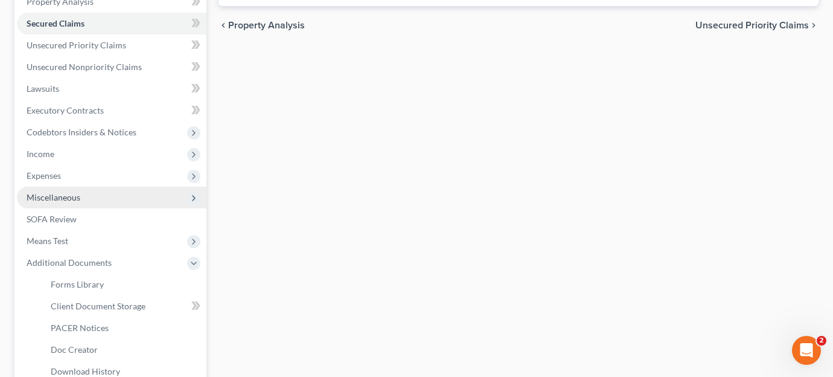
click at [118, 187] on span "Miscellaneous" at bounding box center [112, 198] width 190 height 22
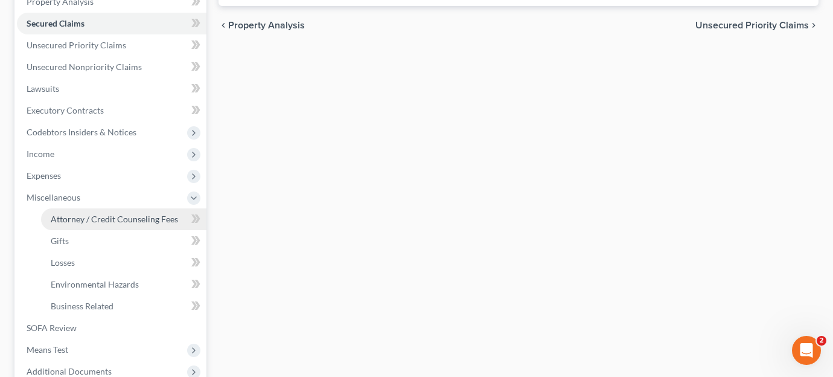
click at [157, 208] on link "Attorney / Credit Counseling Fees" at bounding box center [123, 219] width 165 height 22
select select "2"
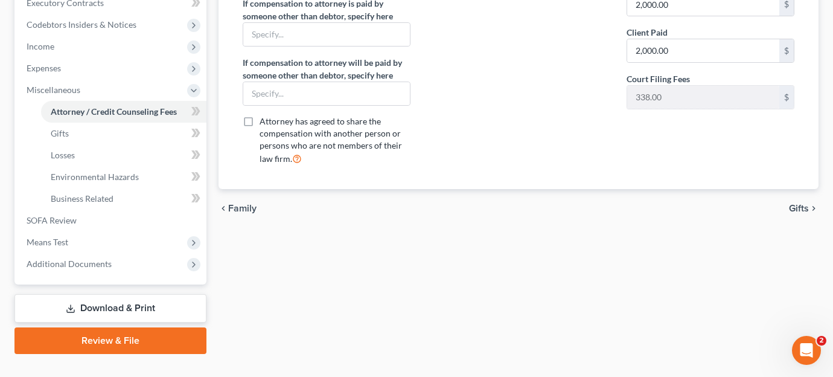
scroll to position [395, 0]
click at [135, 293] on link "Download & Print" at bounding box center [110, 307] width 192 height 28
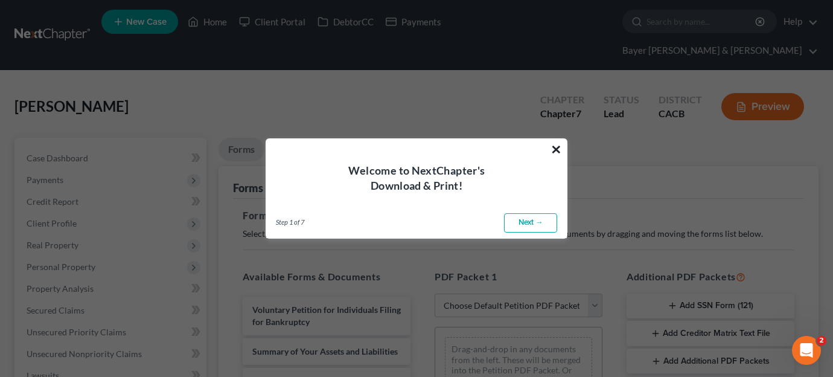
click at [557, 147] on button "×" at bounding box center [556, 148] width 11 height 19
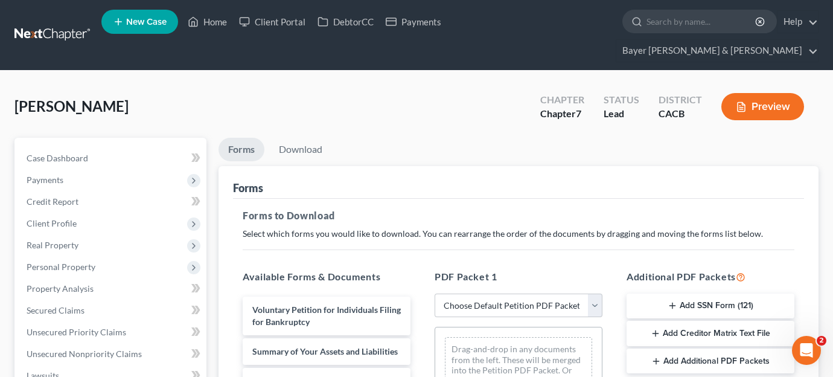
drag, startPoint x: 732, startPoint y: 135, endPoint x: 733, endPoint y: 157, distance: 21.7
click at [732, 138] on ul "Forms Download" at bounding box center [519, 152] width 600 height 28
click at [426, 100] on div "[PERSON_NAME] Upgraded Chapter Chapter 7 Status Lead District CACB Preview" at bounding box center [416, 111] width 804 height 53
click at [520, 293] on select "Choose Default Petition PDF Packet Complete Bankruptcy Petition (all forms and …" at bounding box center [519, 305] width 168 height 24
select select "0"
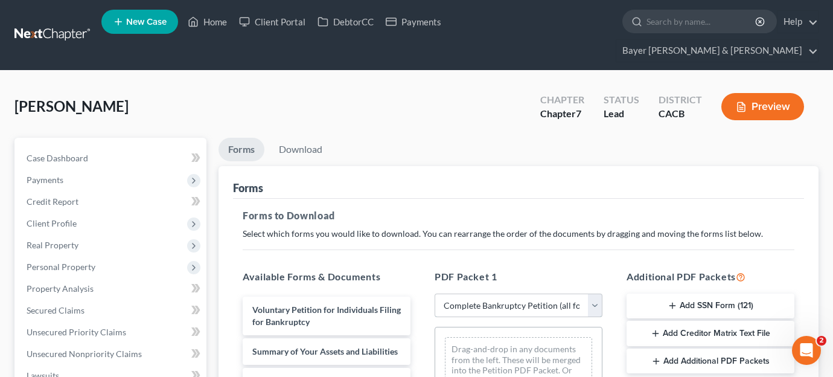
click at [435, 293] on select "Choose Default Petition PDF Packet Complete Bankruptcy Petition (all forms and …" at bounding box center [519, 305] width 168 height 24
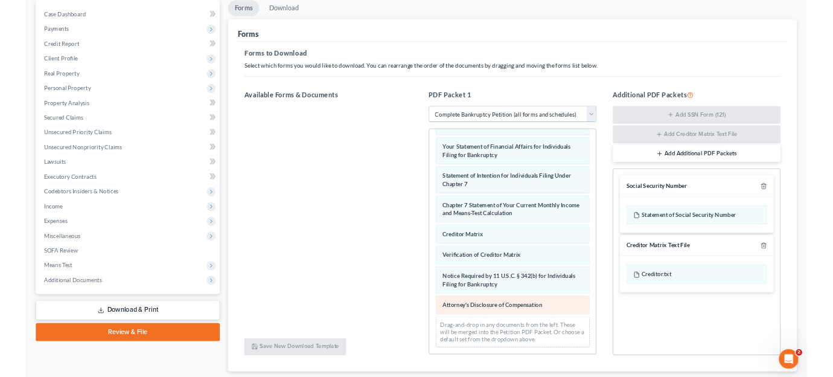
scroll to position [121, 0]
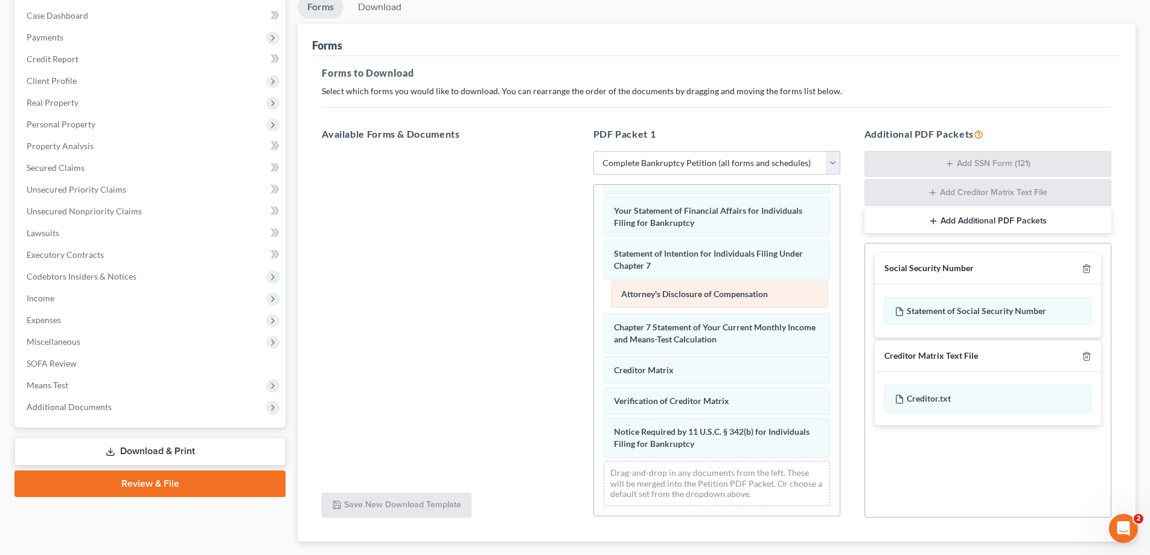
drag, startPoint x: 700, startPoint y: 449, endPoint x: 707, endPoint y: 299, distance: 149.9
click at [707, 299] on div "Attorney's Disclosure of Compensation Voluntary Petition for Individuals Filing…" at bounding box center [717, 163] width 246 height 703
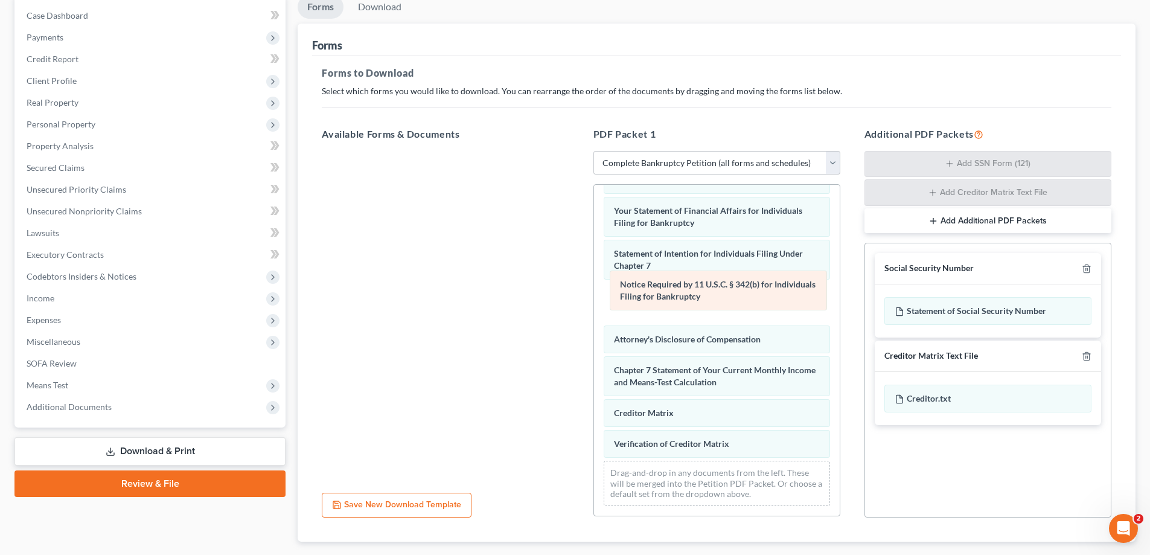
drag, startPoint x: 685, startPoint y: 440, endPoint x: 690, endPoint y: 305, distance: 135.3
click at [691, 299] on div "Notice Required by 11 U.S.C. § 342(b) for Individuals Filing for Bankruptcy Vol…" at bounding box center [717, 163] width 246 height 703
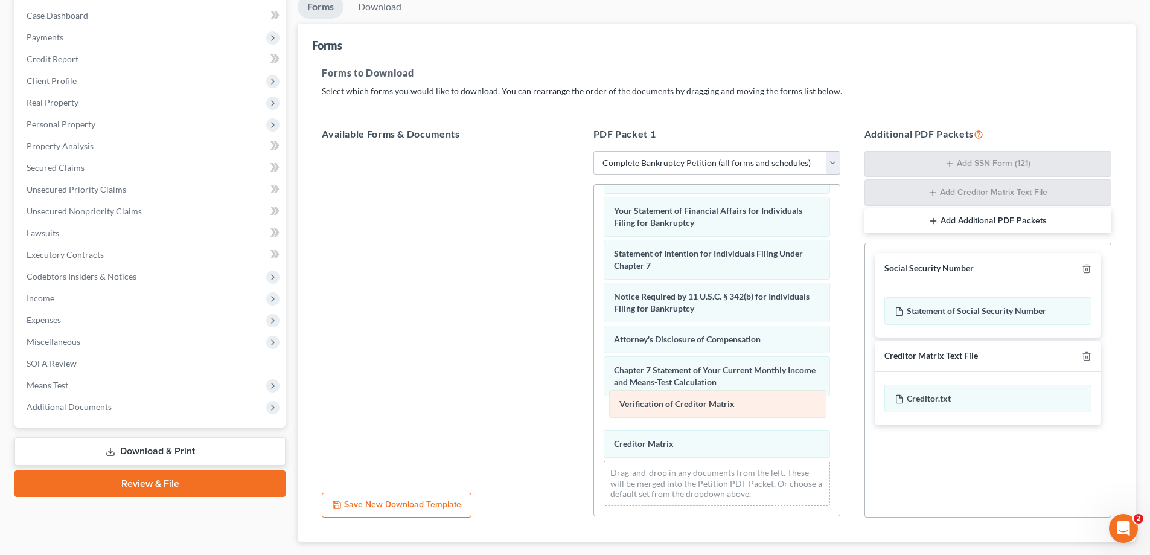
drag, startPoint x: 667, startPoint y: 449, endPoint x: 673, endPoint y: 409, distance: 40.2
click at [673, 351] on div "Verification of Creditor Matrix Voluntary Petition for Individuals Filing for B…" at bounding box center [717, 163] width 246 height 703
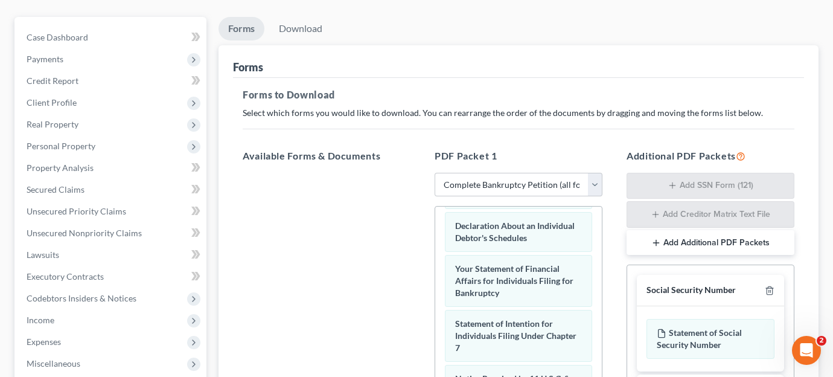
scroll to position [445, 0]
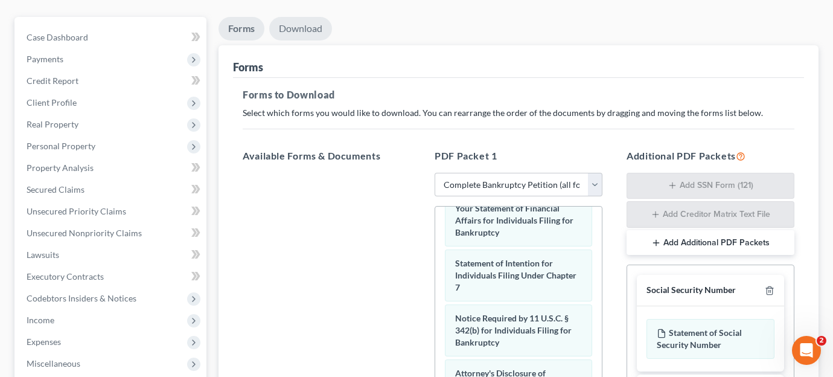
click at [308, 17] on link "Download" at bounding box center [300, 29] width 63 height 24
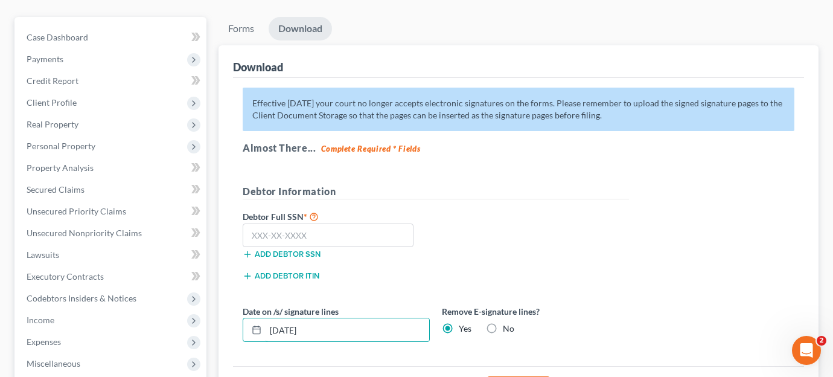
drag, startPoint x: 327, startPoint y: 310, endPoint x: 216, endPoint y: 295, distance: 112.1
click at [219, 295] on div "Download Effective [DATE] your court no longer accepts electronic signatures on…" at bounding box center [519, 229] width 600 height 368
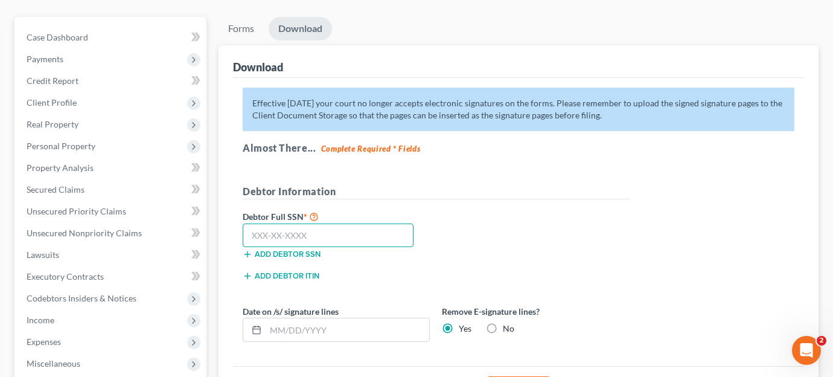
click at [315, 223] on input "text" at bounding box center [328, 235] width 171 height 24
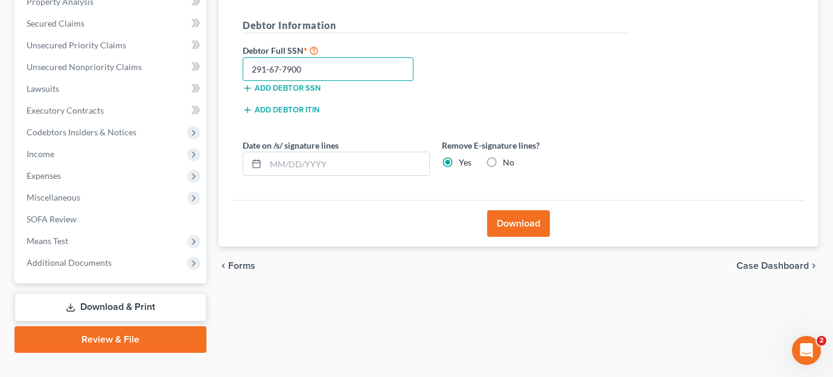
type input "291-67-7900"
click at [506, 210] on button "Download" at bounding box center [518, 223] width 63 height 27
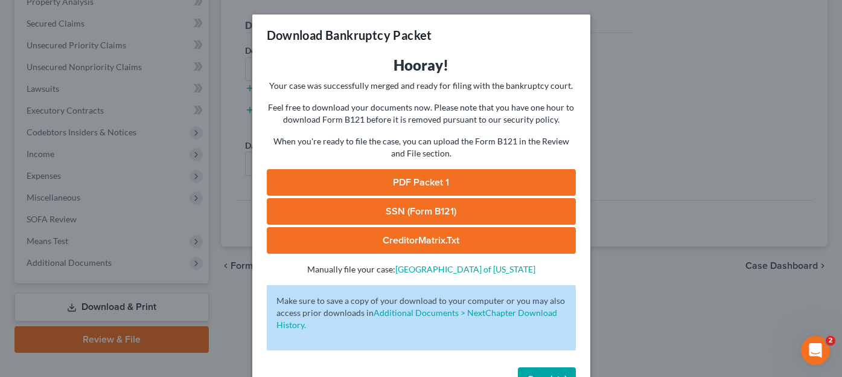
click at [414, 237] on link "CreditorMatrix.txt" at bounding box center [421, 240] width 309 height 27
click at [408, 206] on link "SSN (Form B121)" at bounding box center [421, 211] width 309 height 27
click at [388, 183] on link "PDF Packet 1" at bounding box center [421, 182] width 309 height 27
